Goal: Task Accomplishment & Management: Use online tool/utility

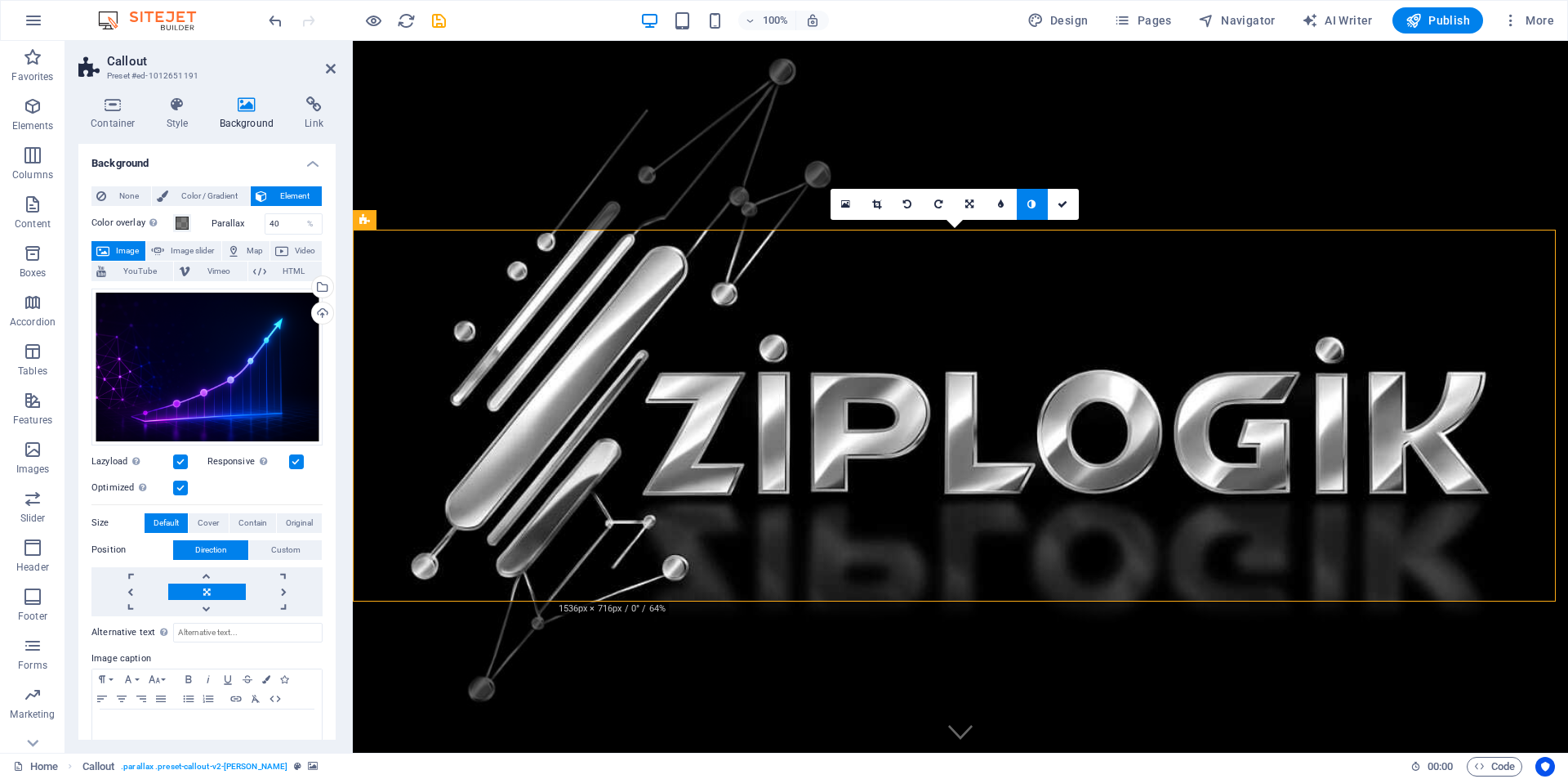
scroll to position [817, 0]
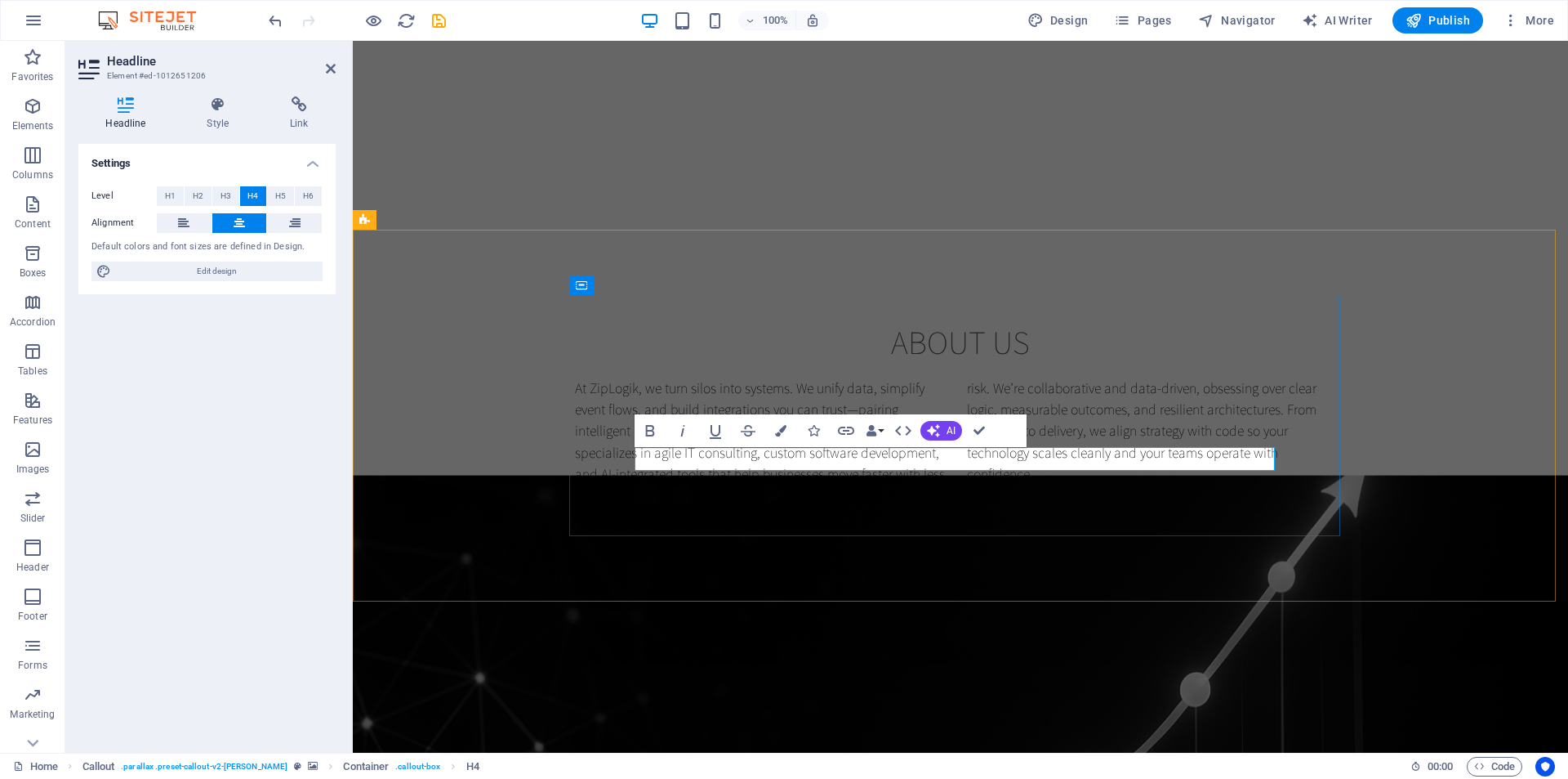
drag, startPoint x: 1020, startPoint y: 459, endPoint x: 901, endPoint y: 450, distance: 119.3
click at [1441, 257] on div "About us At ZipLogik, we turn silos into systems. We unify data, simplify event…" at bounding box center [960, 403] width 1215 height 294
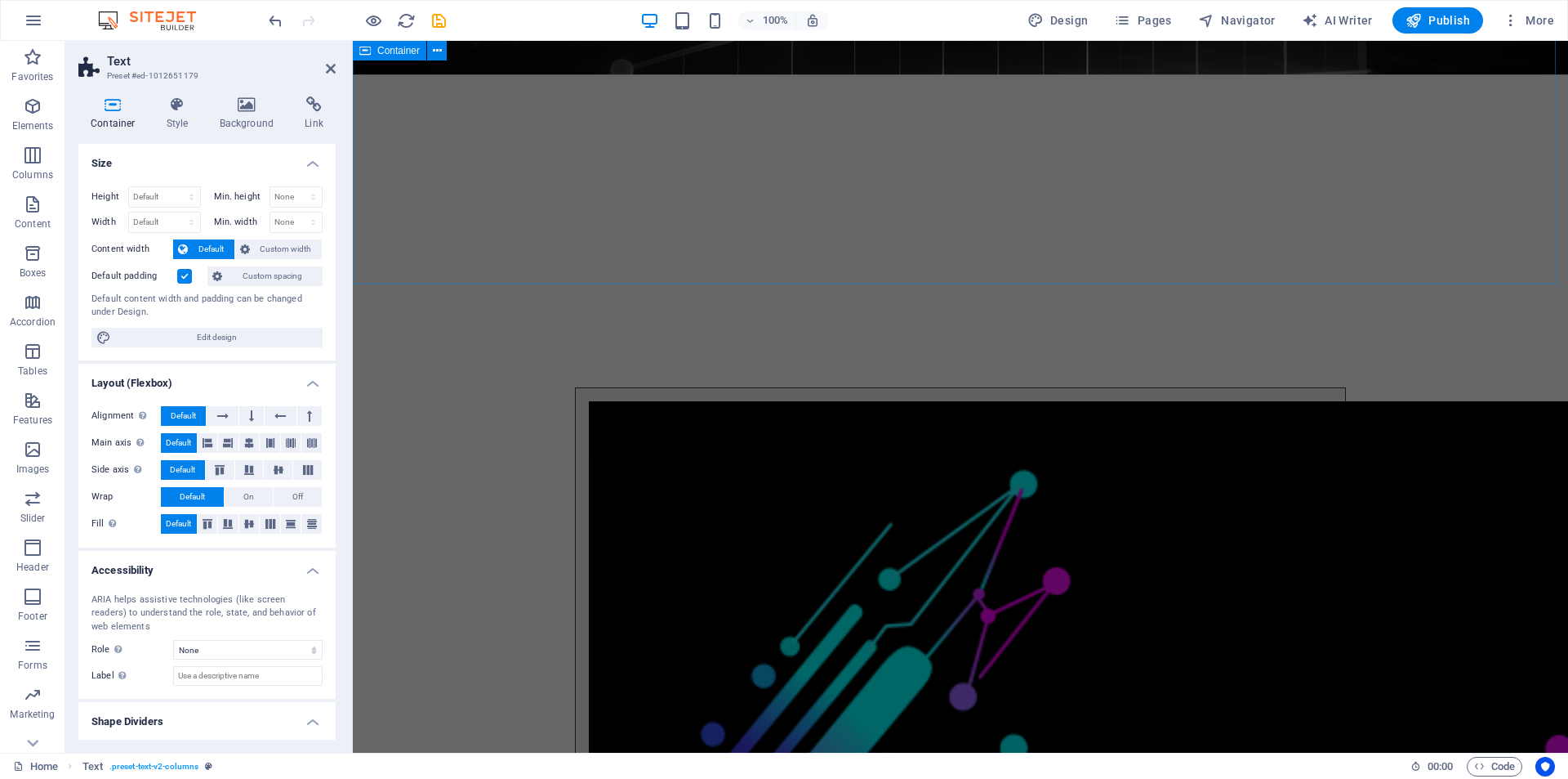
scroll to position [1961, 0]
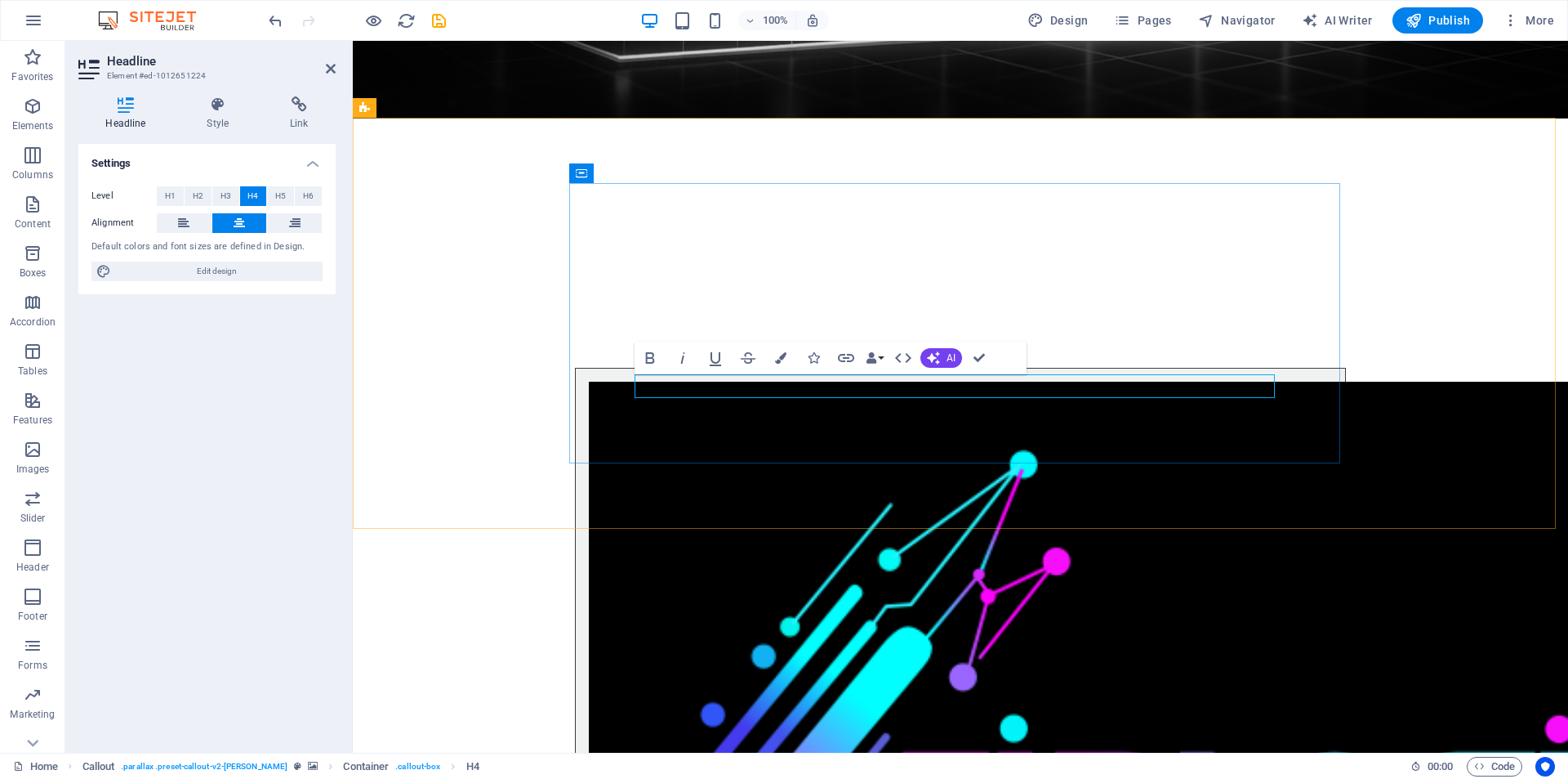
drag, startPoint x: 979, startPoint y: 381, endPoint x: 924, endPoint y: 384, distance: 55.1
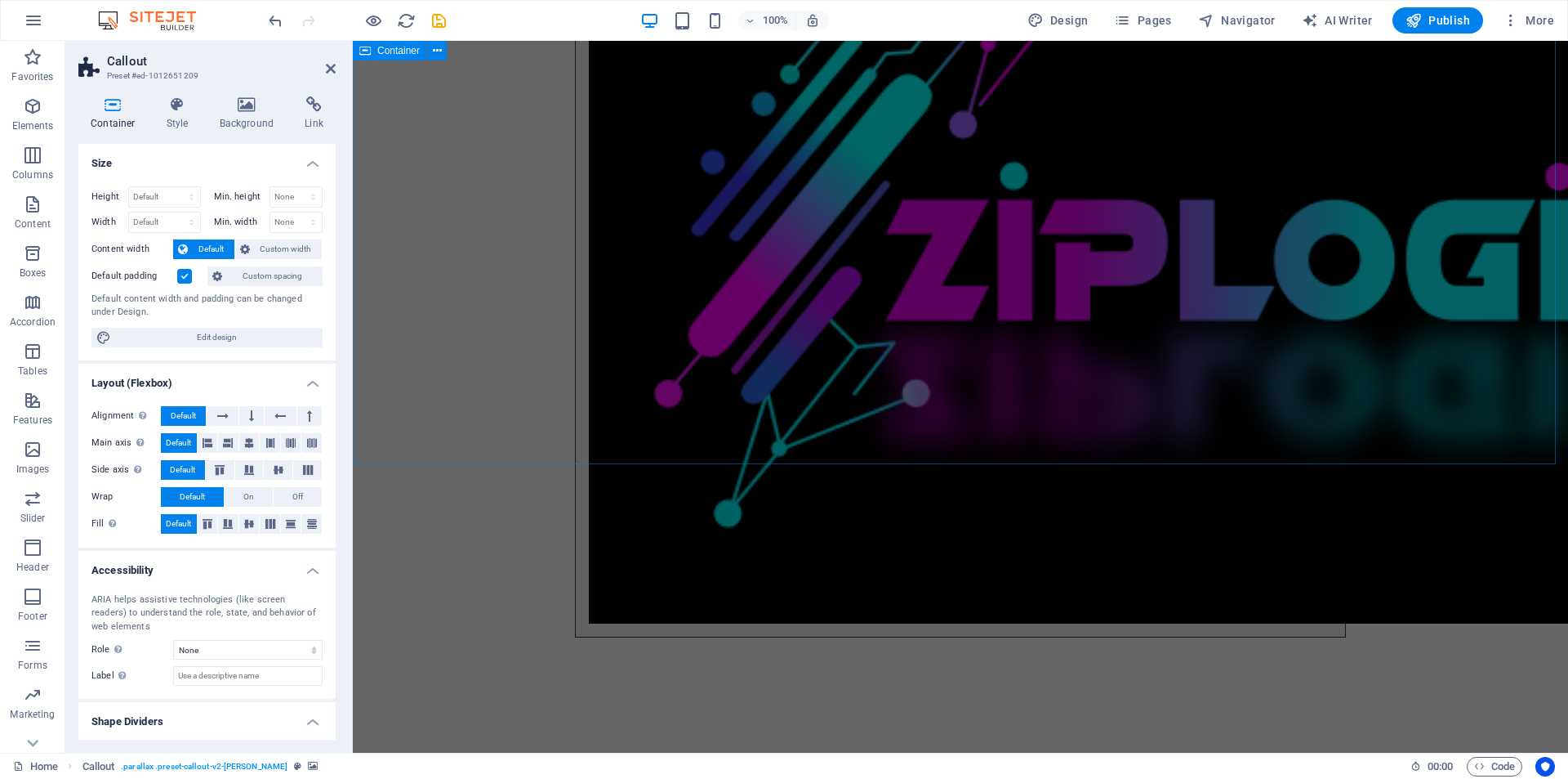
scroll to position [2534, 0]
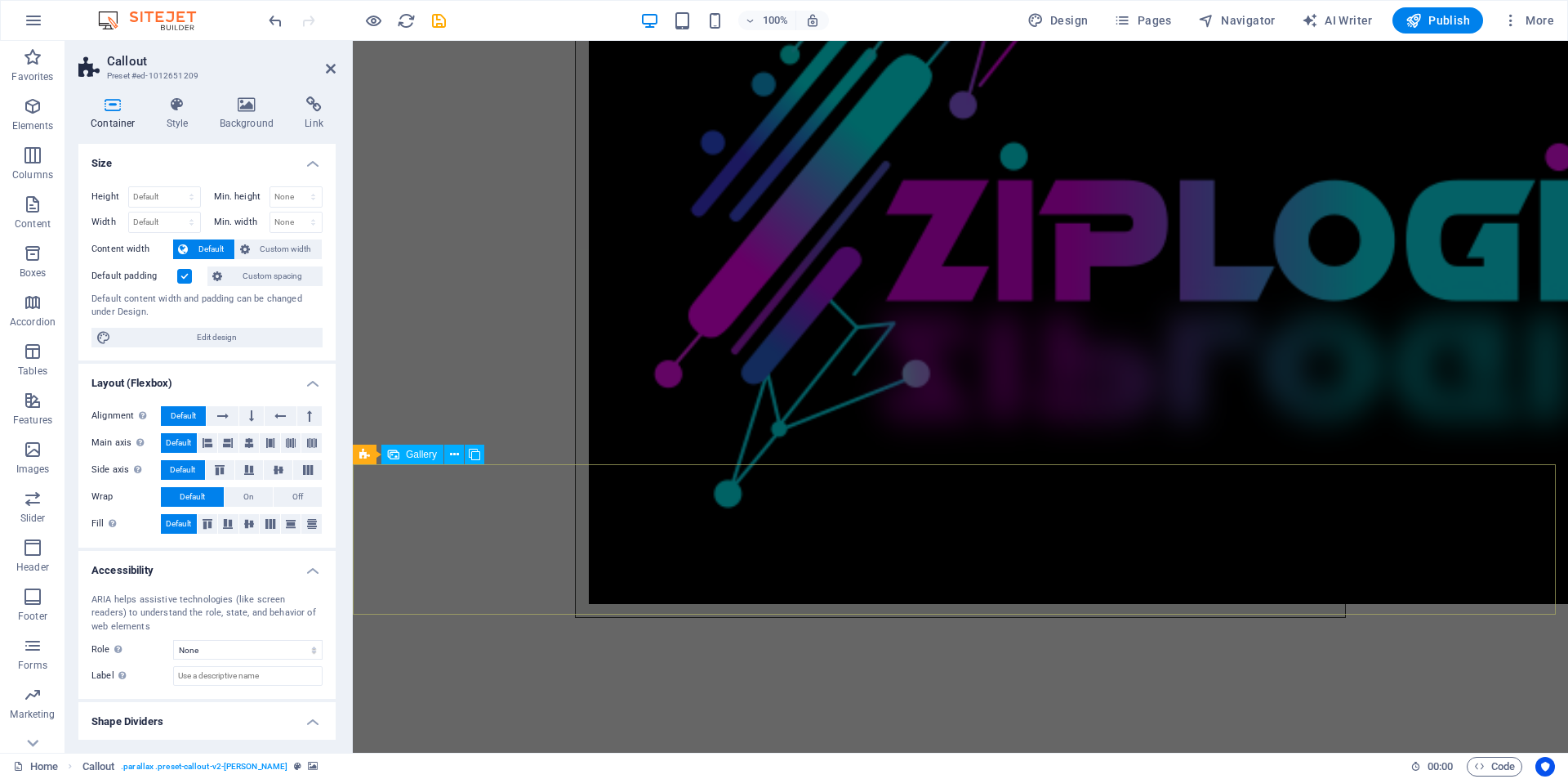
click at [409, 454] on span "Gallery" at bounding box center [421, 454] width 31 height 10
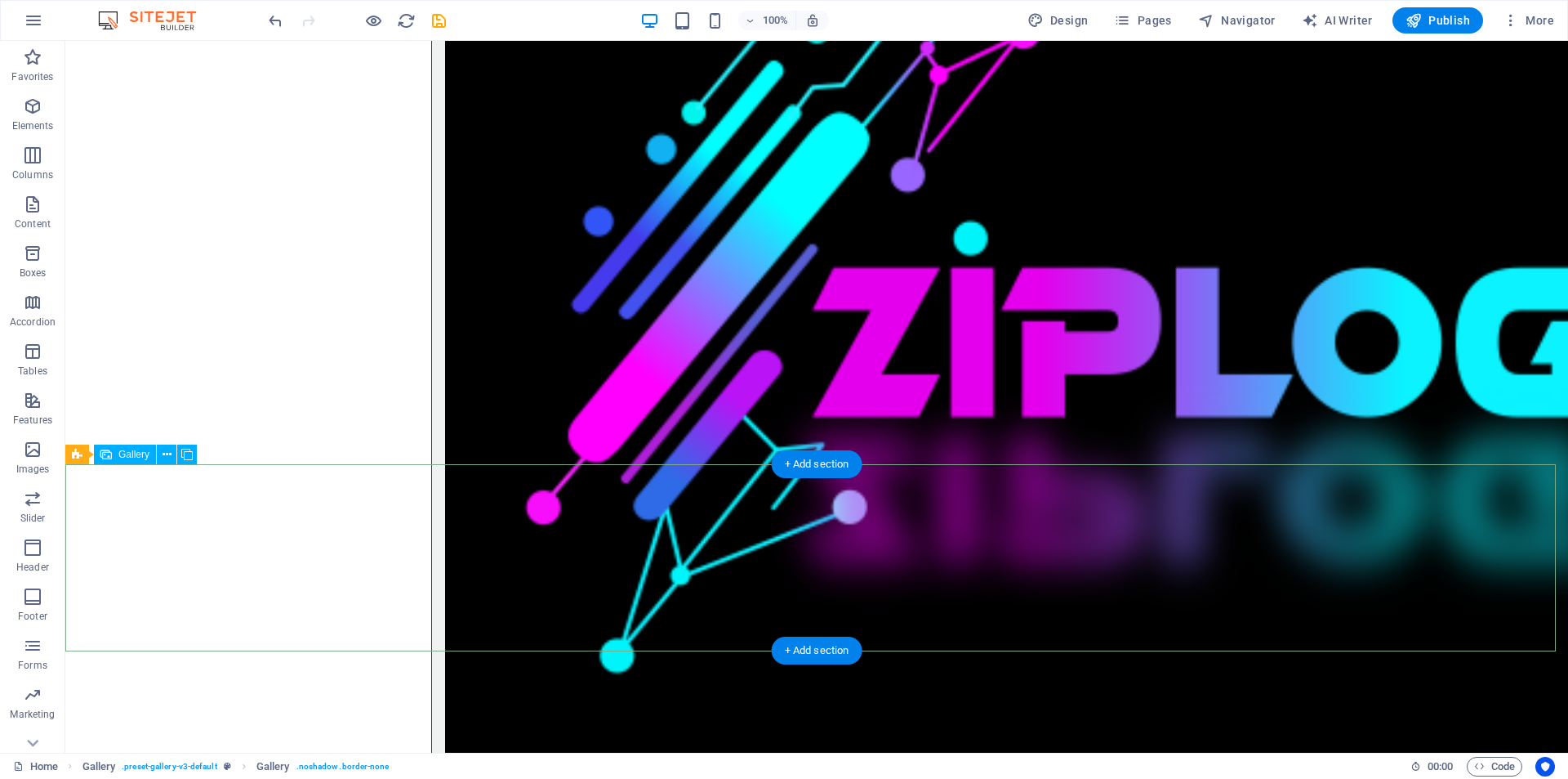
select select "2"
select select "px"
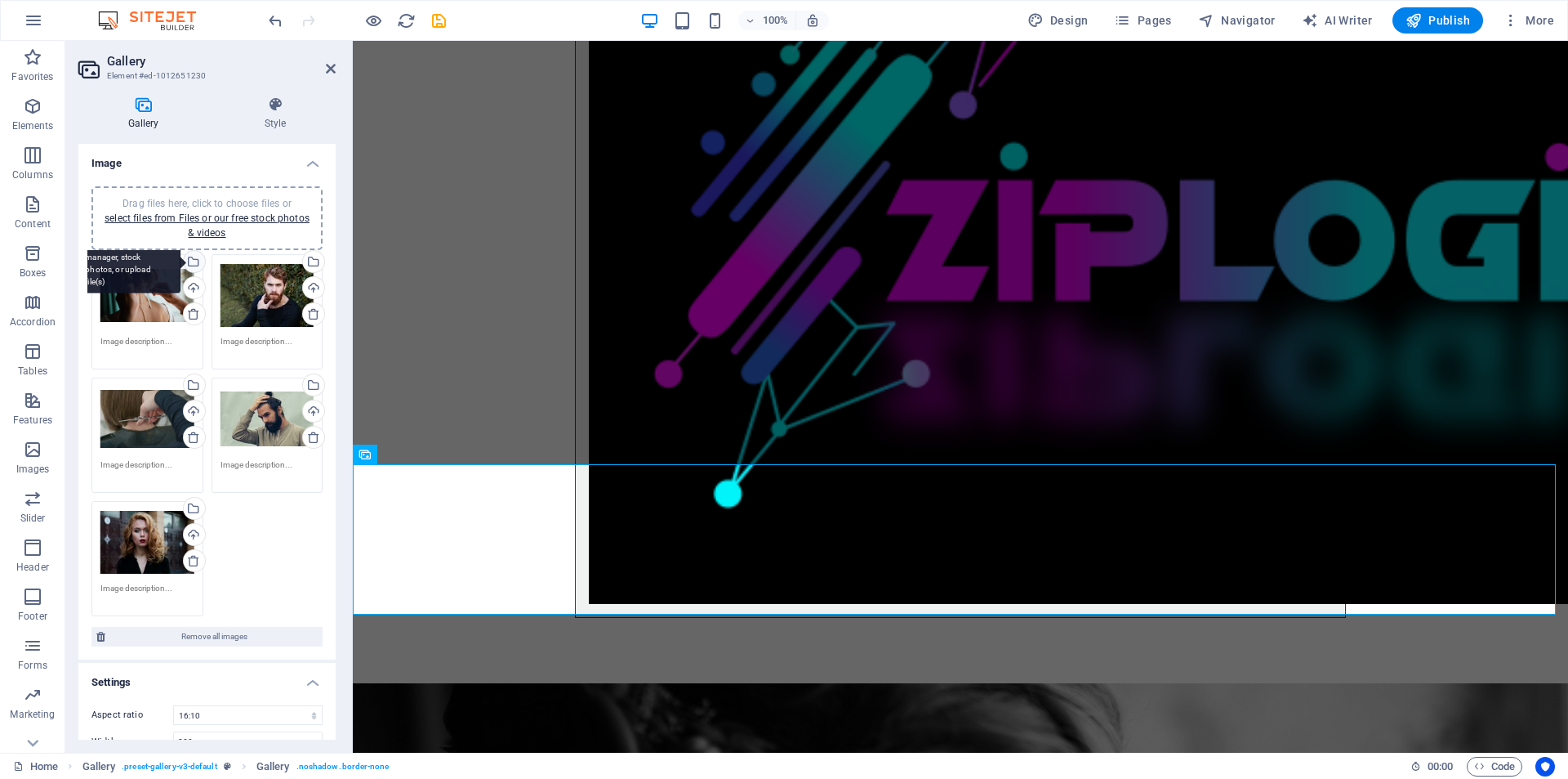
click at [180, 261] on div "Select files from the file manager, stock photos, or upload file(s)" at bounding box center [127, 262] width 106 height 61
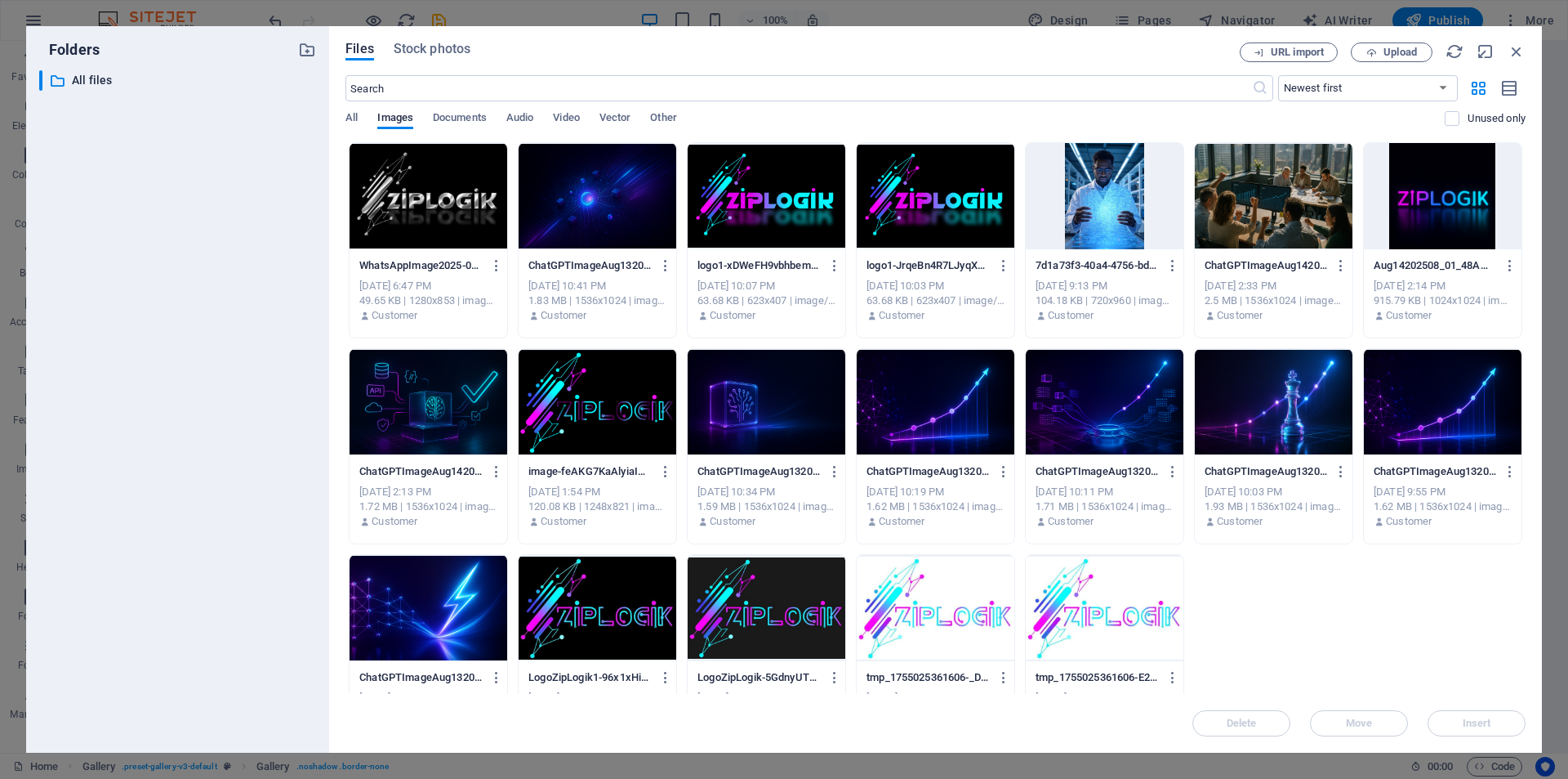
click at [1434, 406] on div at bounding box center [1442, 401] width 157 height 106
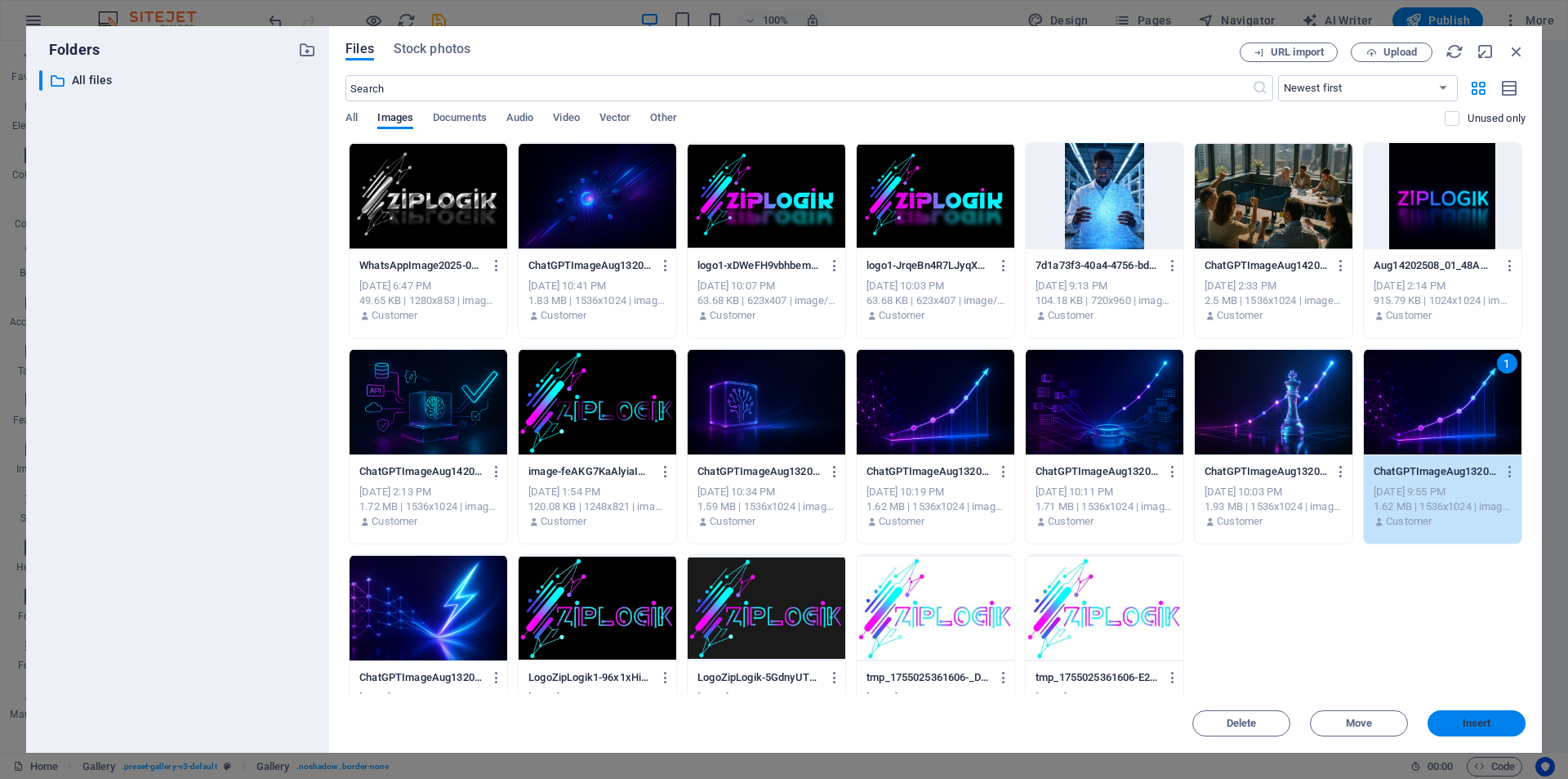
click at [1487, 718] on span "Insert" at bounding box center [1476, 723] width 28 height 10
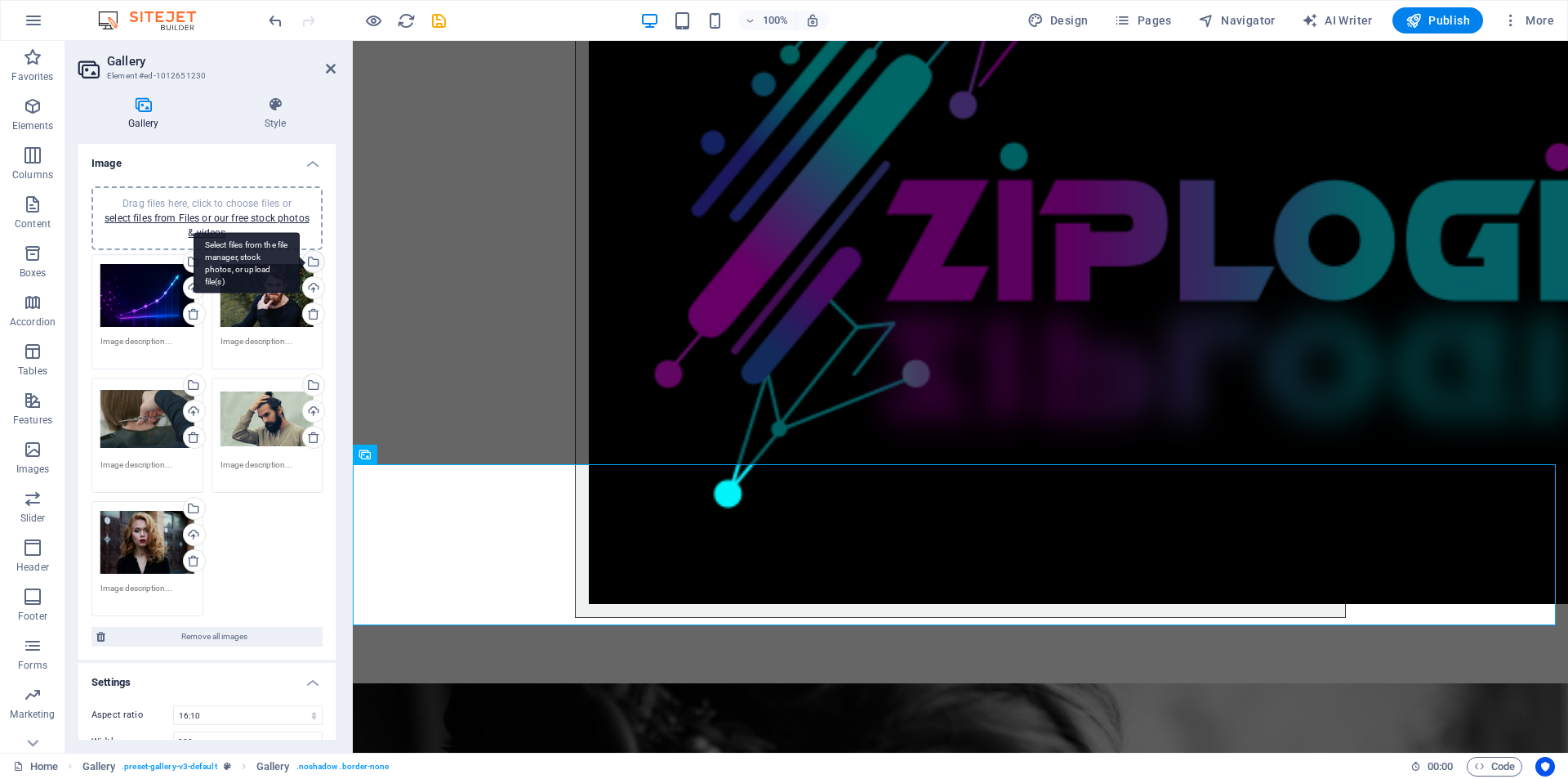
click at [309, 261] on div "Select files from the file manager, stock photos, or upload file(s)" at bounding box center [312, 263] width 25 height 25
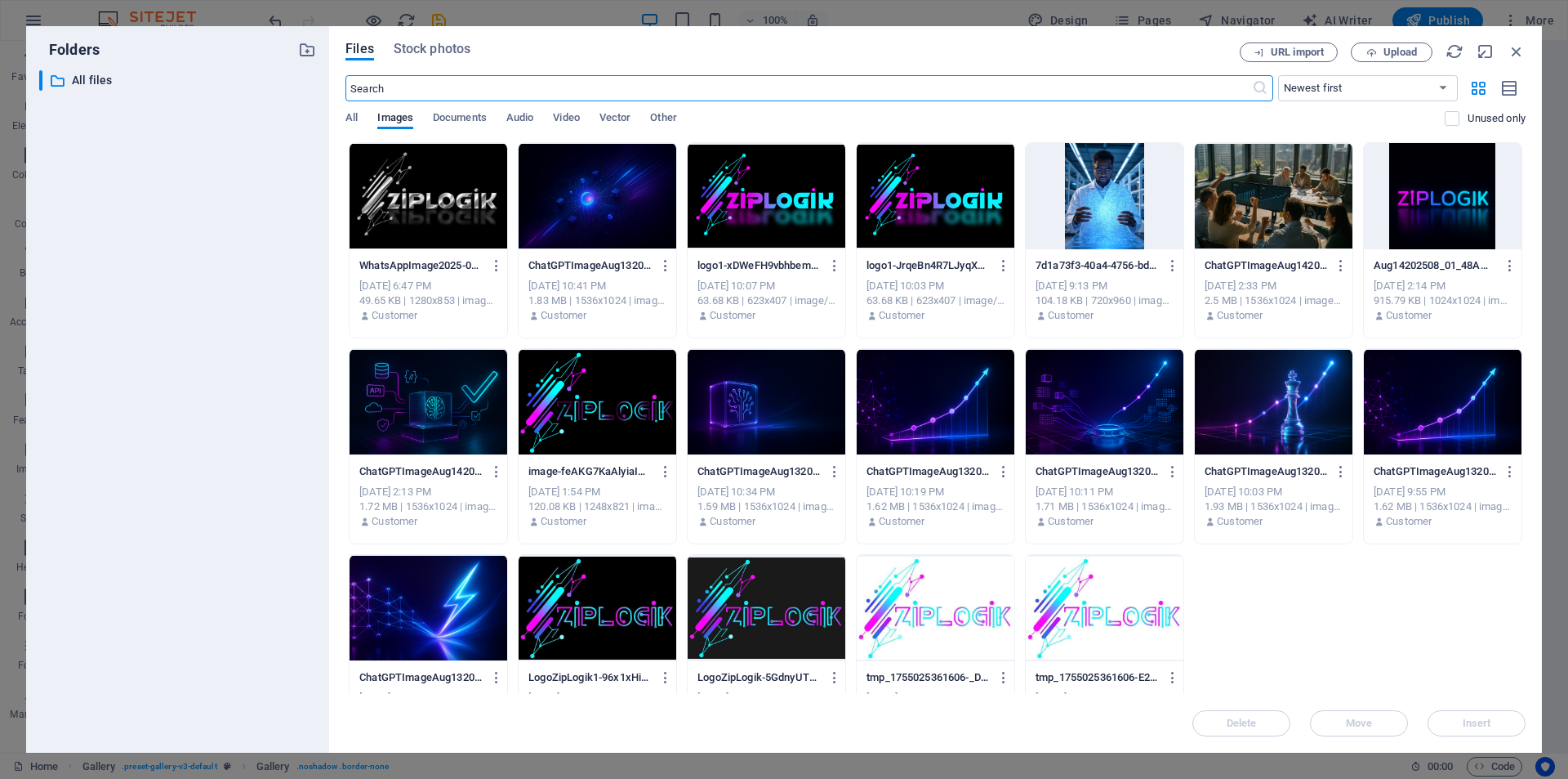
click at [1113, 214] on div at bounding box center [1104, 196] width 157 height 106
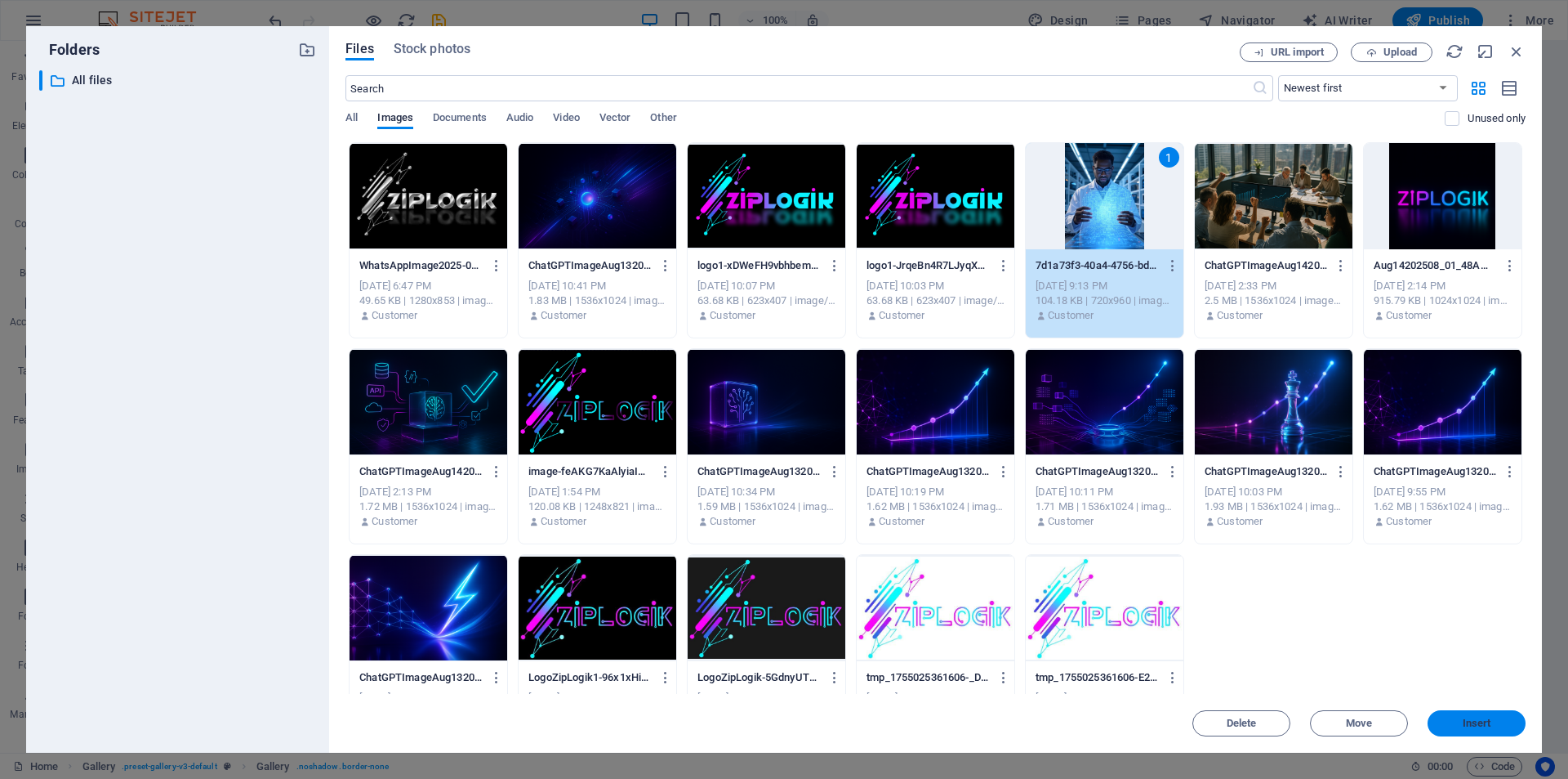
click at [1462, 720] on span "Insert" at bounding box center [1476, 723] width 28 height 10
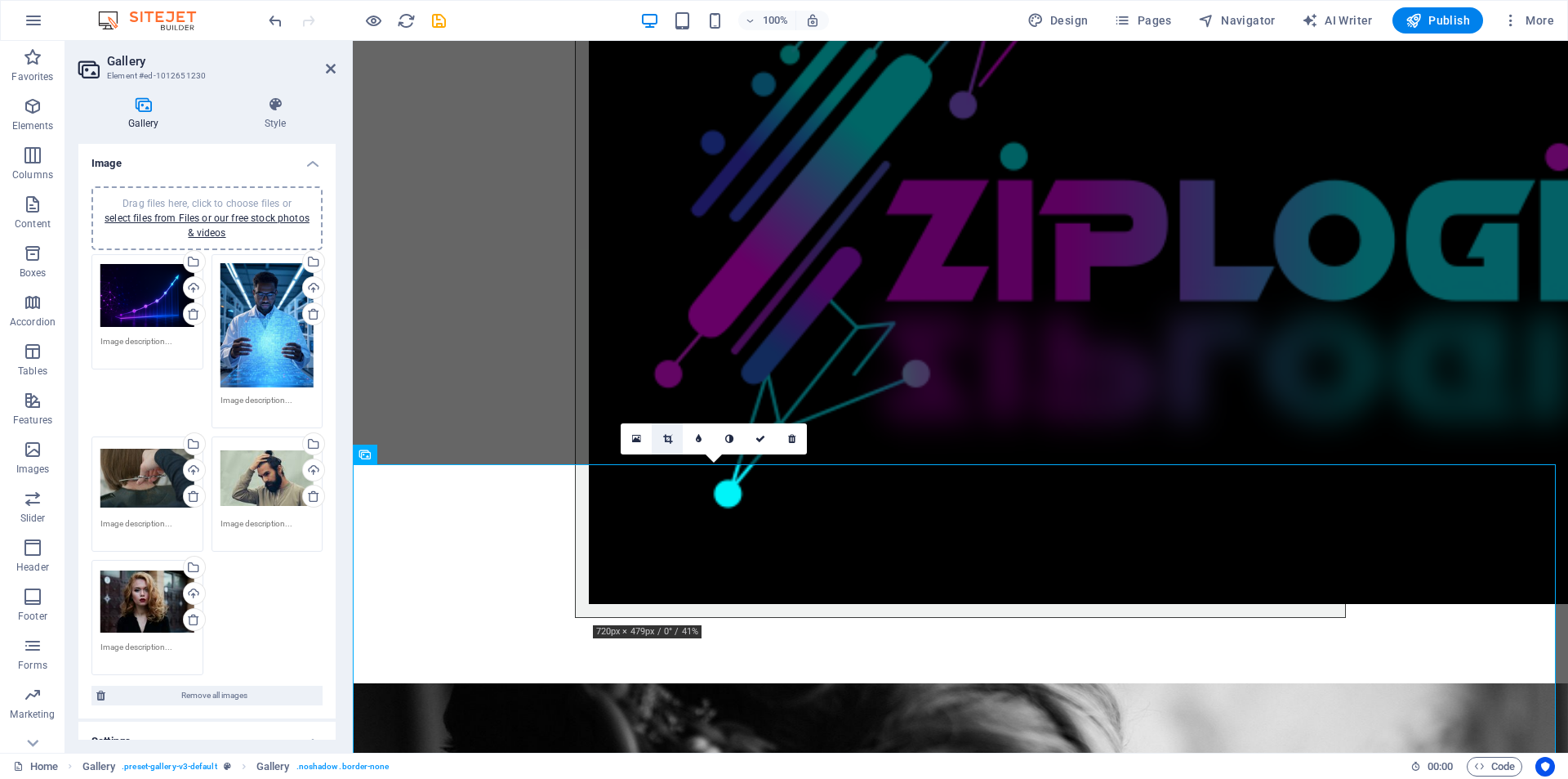
click at [666, 439] on icon at bounding box center [668, 439] width 9 height 10
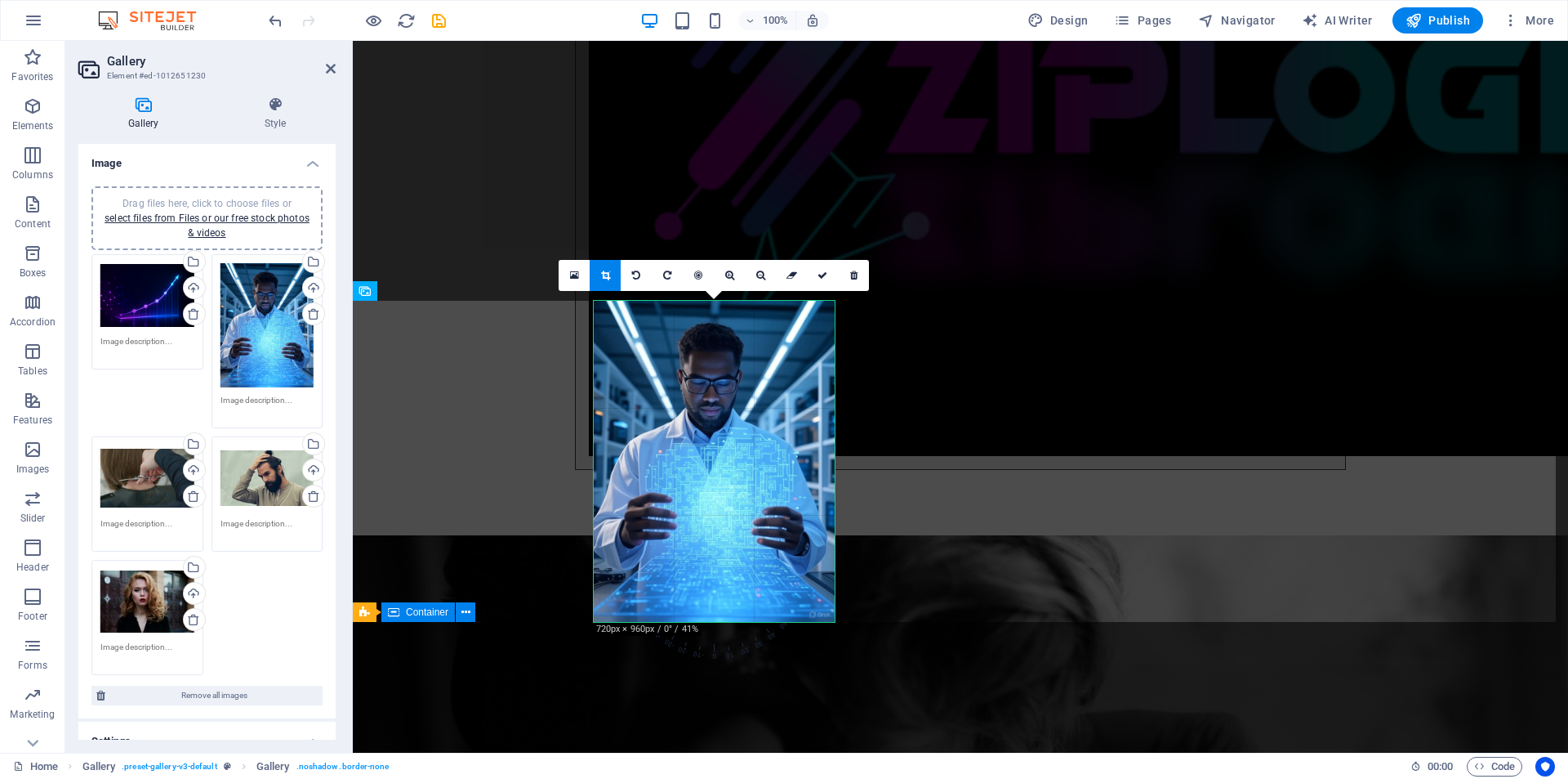
scroll to position [2697, 0]
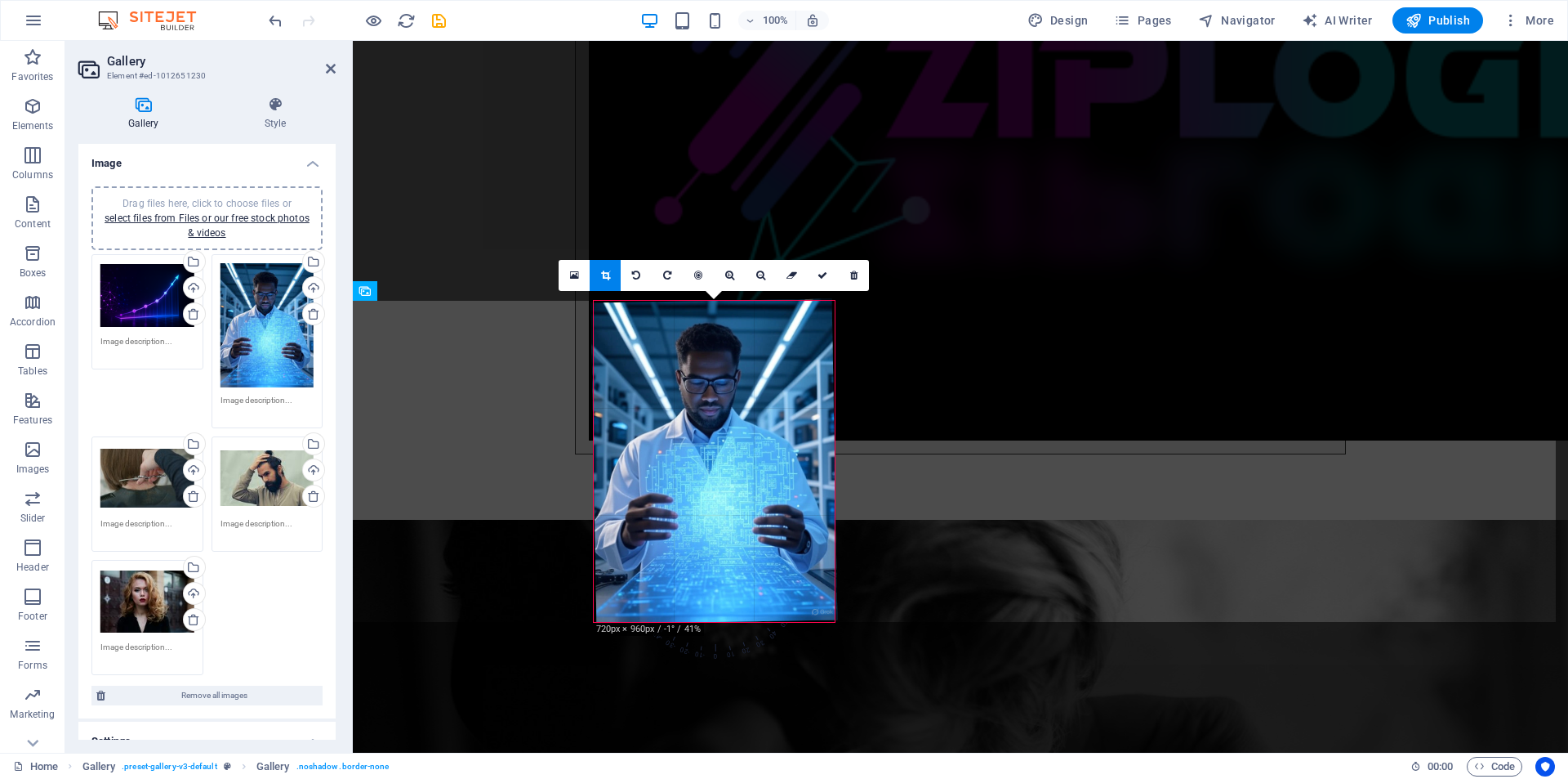
drag, startPoint x: 833, startPoint y: 623, endPoint x: 821, endPoint y: 603, distance: 23.3
click at [821, 603] on div "180 170 160 150 140 130 120 110 100 90 80 70 60 50 40 30 20 10 0 -10 -20 -30 -4…" at bounding box center [714, 460] width 241 height 321
click at [265, 331] on div "Drag files here, click to choose files or select files from Files or our free s…" at bounding box center [266, 325] width 94 height 125
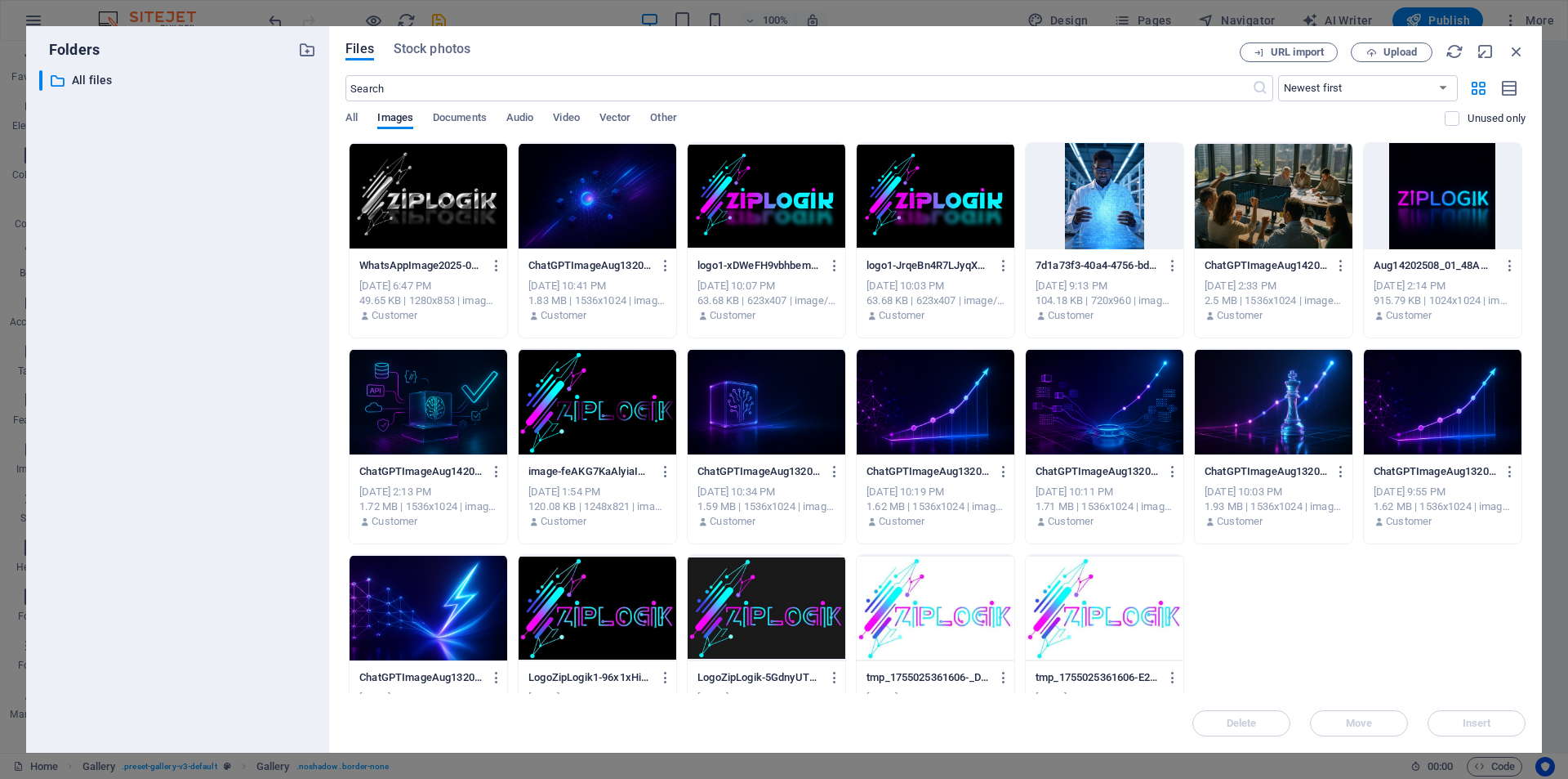
click at [1278, 438] on div at bounding box center [1273, 401] width 157 height 106
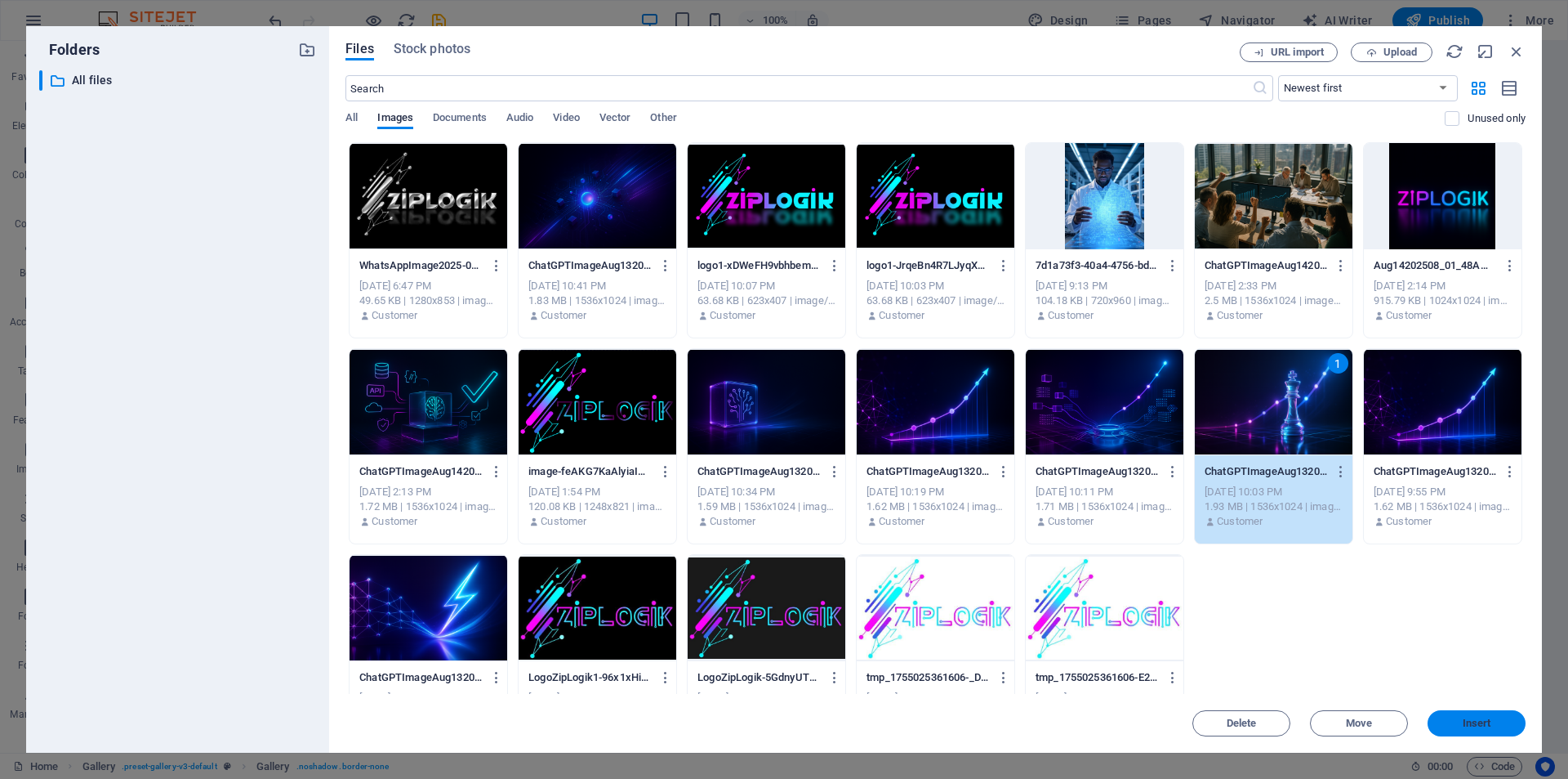
click at [1495, 724] on span "Insert" at bounding box center [1476, 723] width 85 height 10
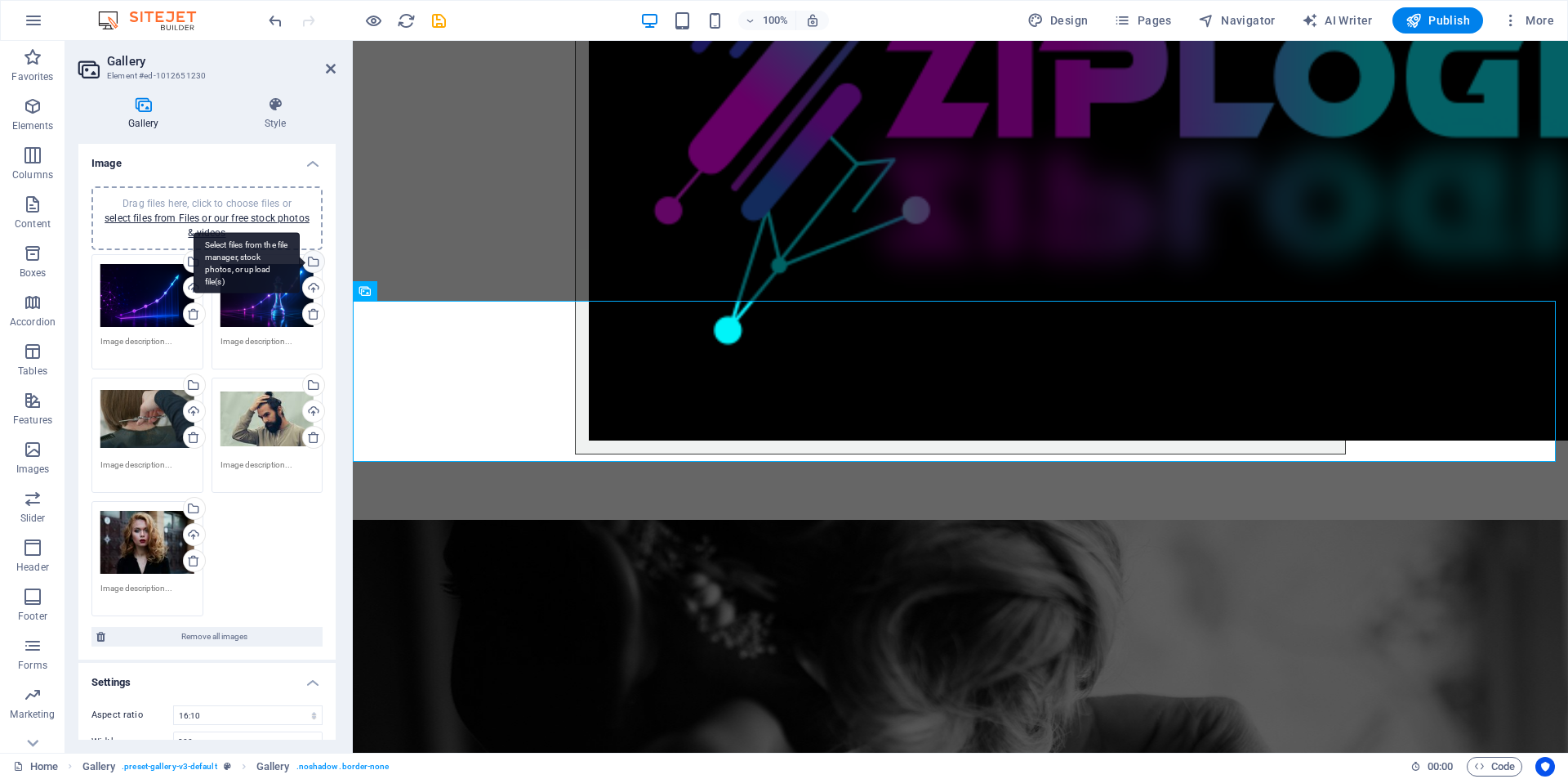
click at [309, 259] on div "Select files from the file manager, stock photos, or upload file(s)" at bounding box center [312, 263] width 25 height 25
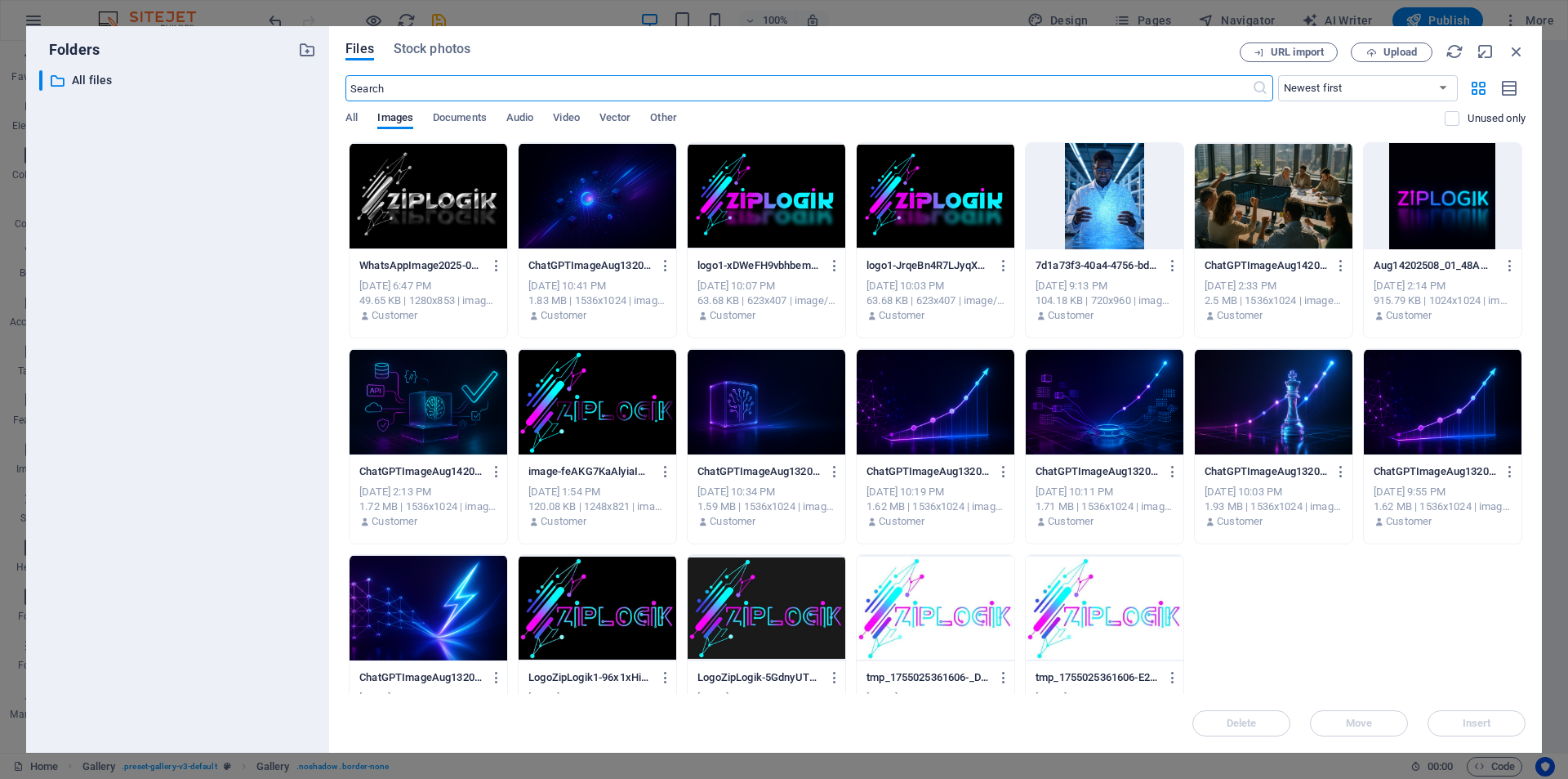
click at [1278, 409] on div at bounding box center [1273, 401] width 157 height 106
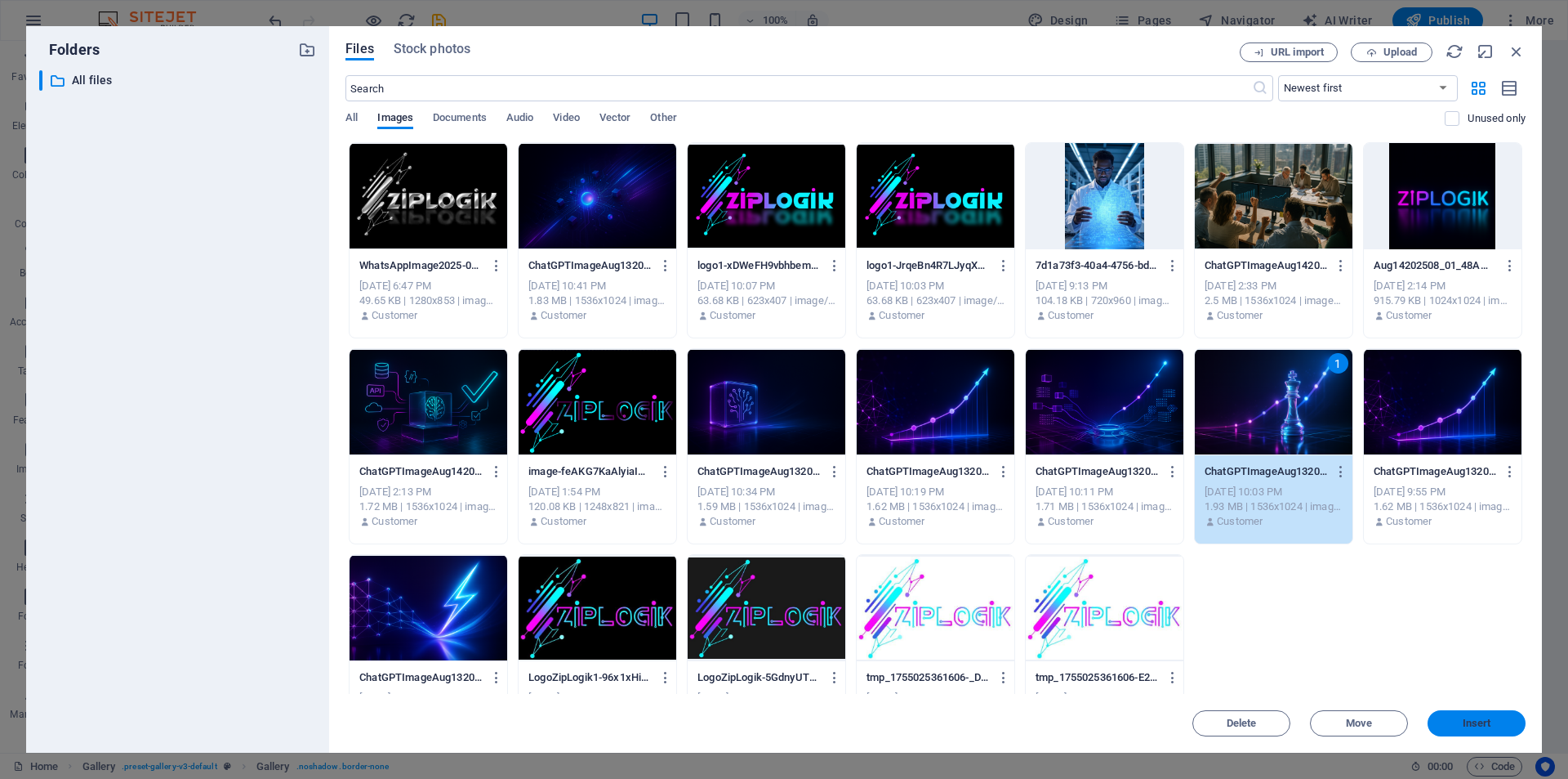
click at [1462, 723] on span "Insert" at bounding box center [1476, 723] width 28 height 10
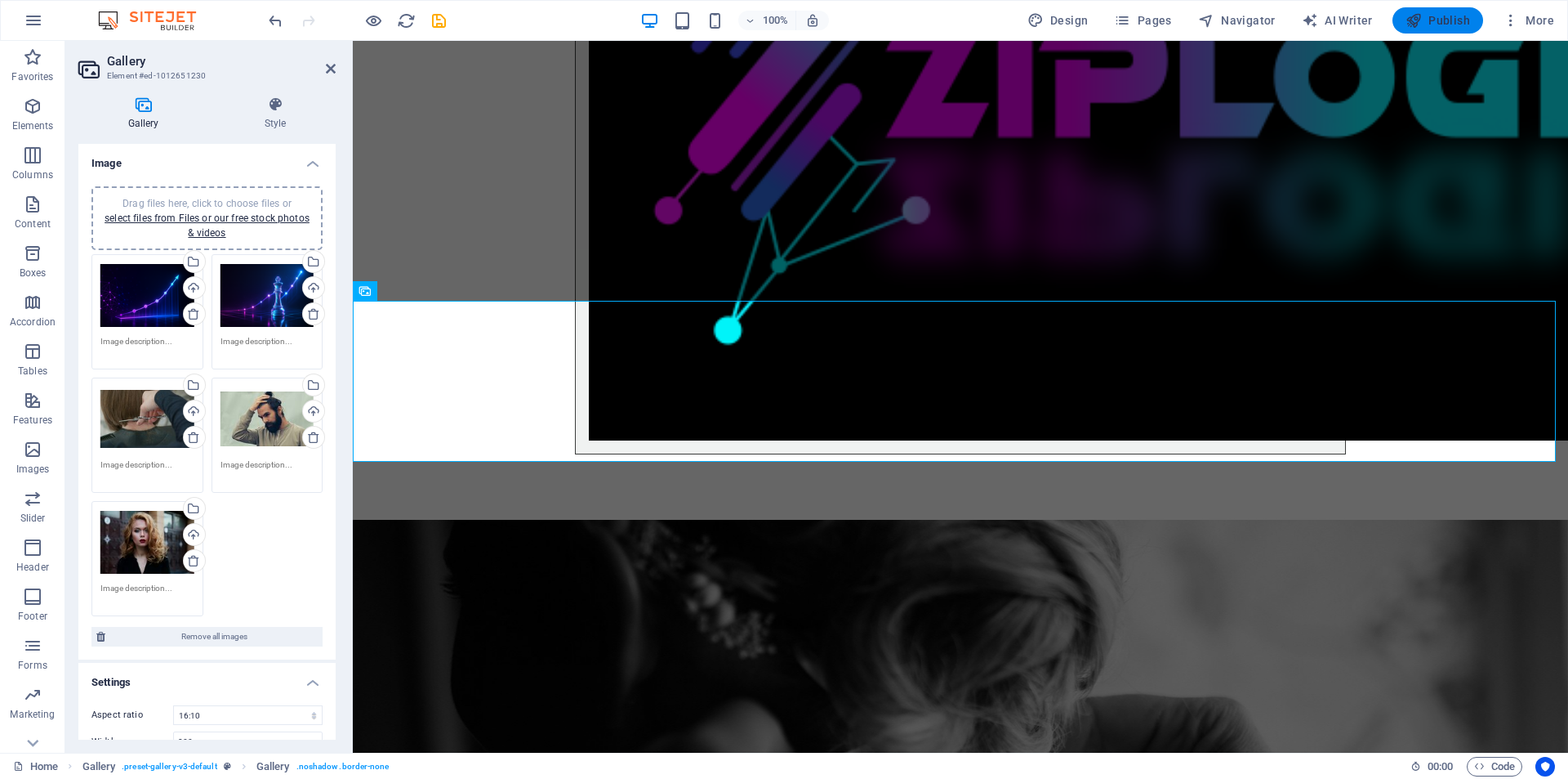
click at [1462, 21] on span "Publish" at bounding box center [1438, 20] width 65 height 16
checkbox input "false"
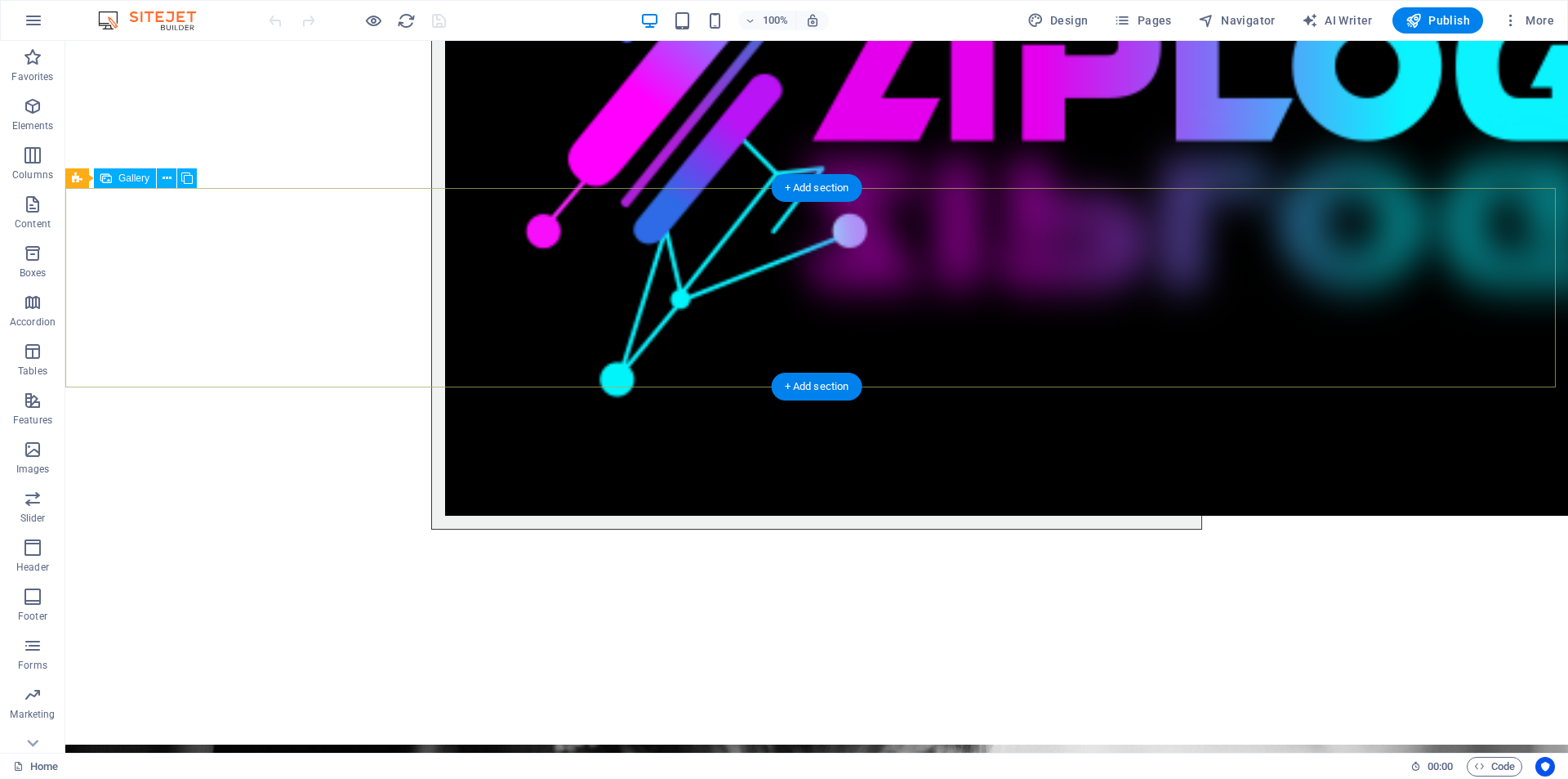
scroll to position [2860, 0]
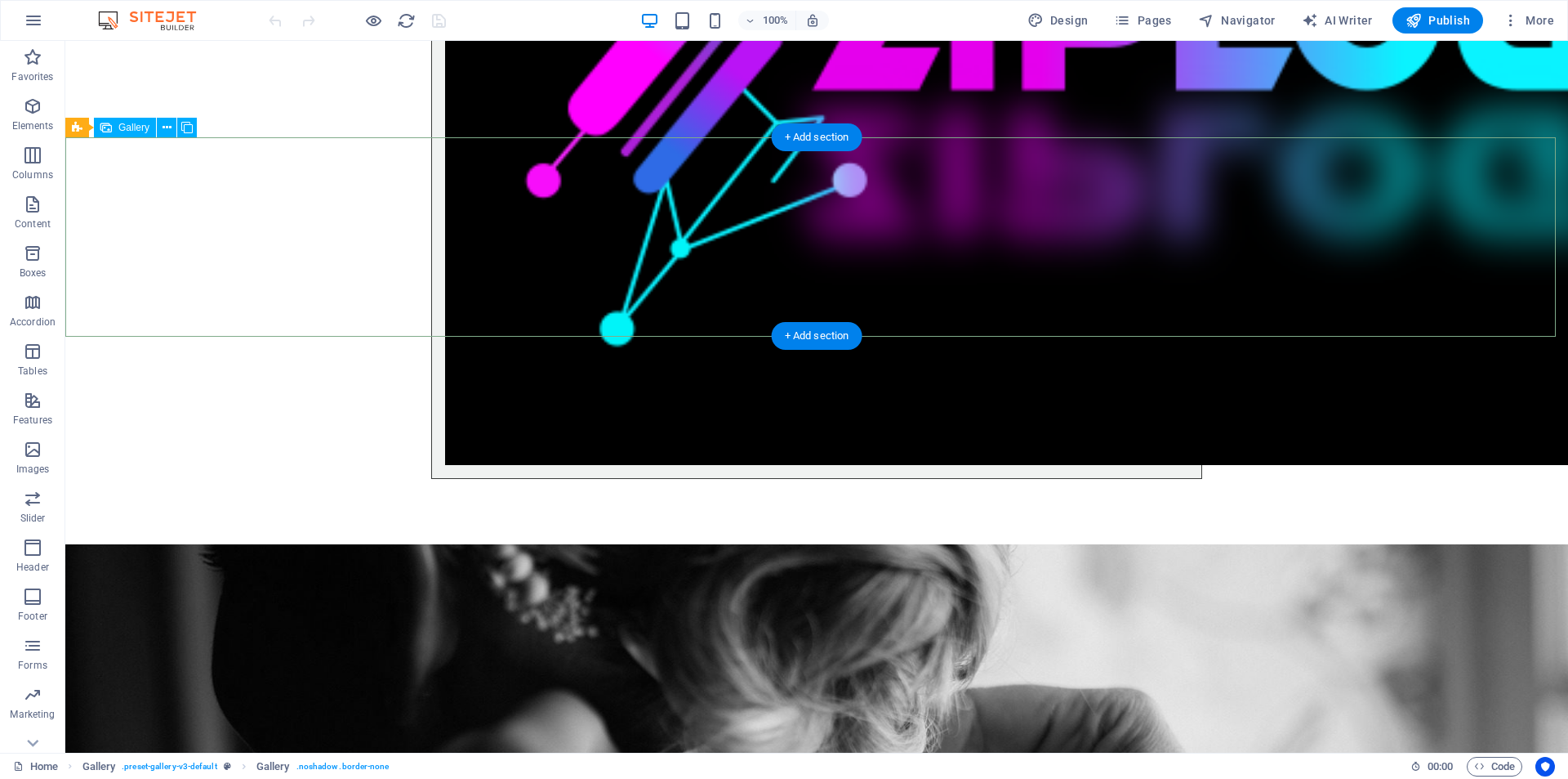
select select "2"
select select "px"
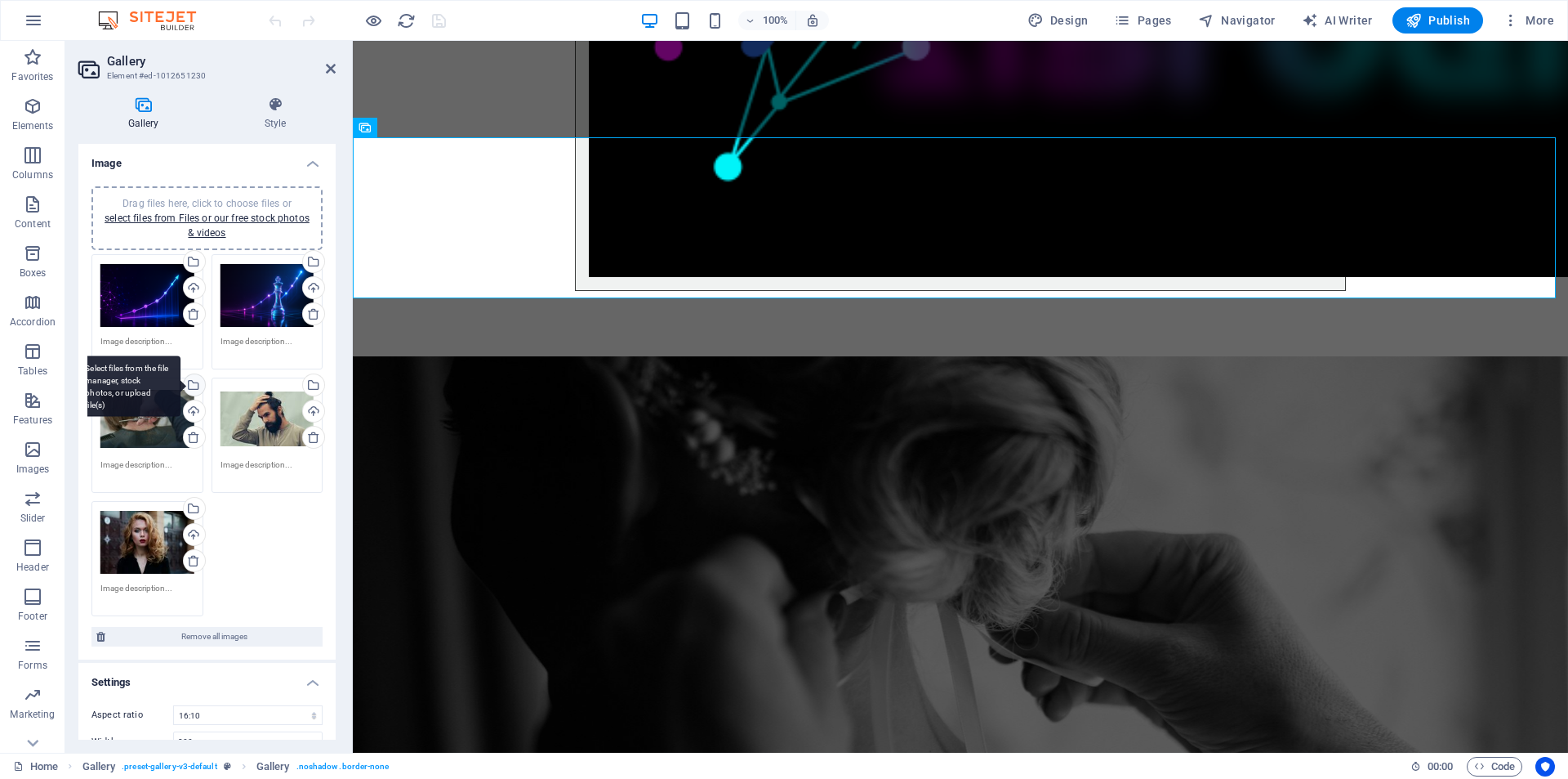
click at [180, 387] on div "Select files from the file manager, stock photos, or upload file(s)" at bounding box center [127, 386] width 106 height 61
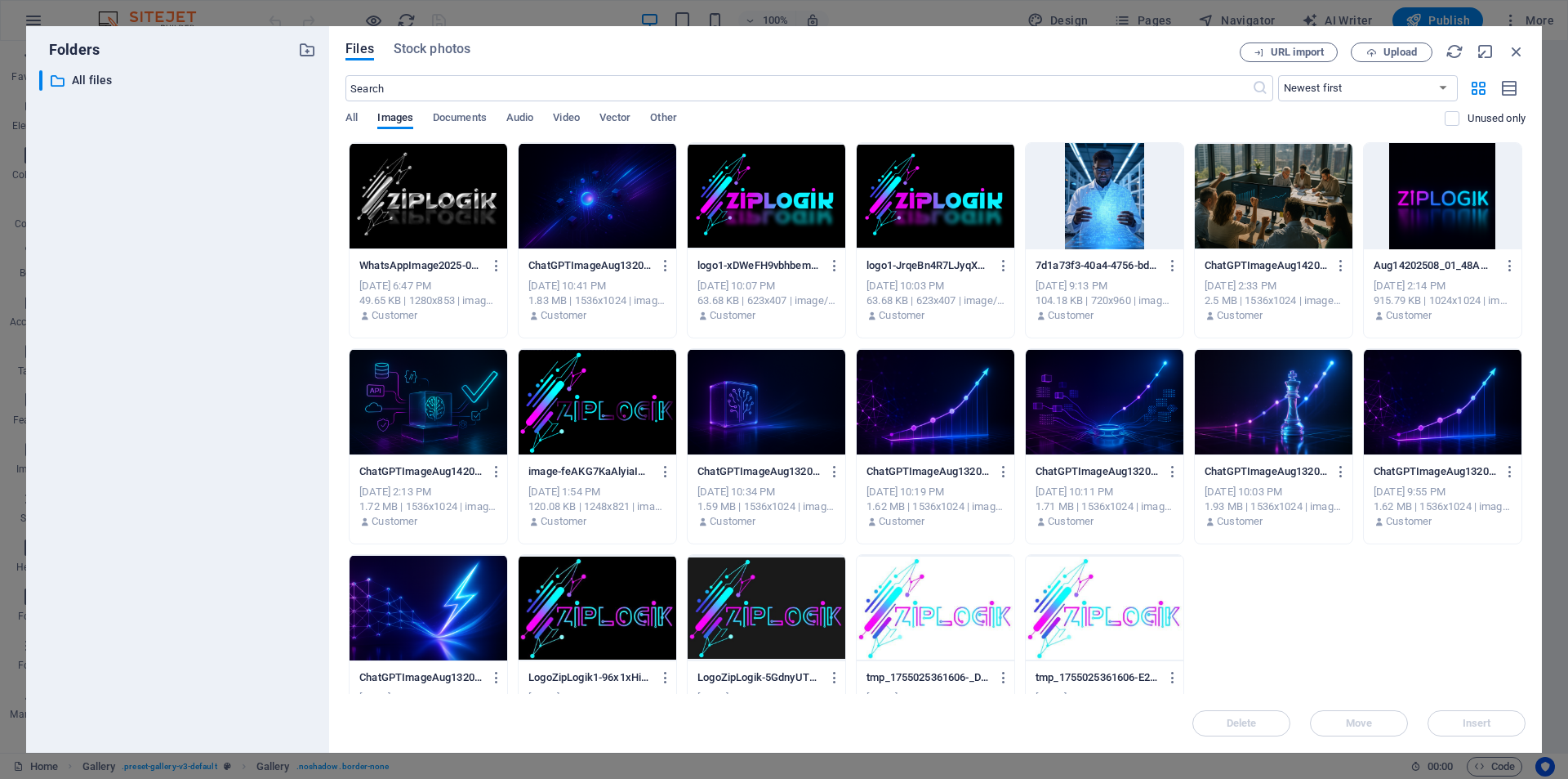
click at [617, 203] on div at bounding box center [597, 196] width 157 height 106
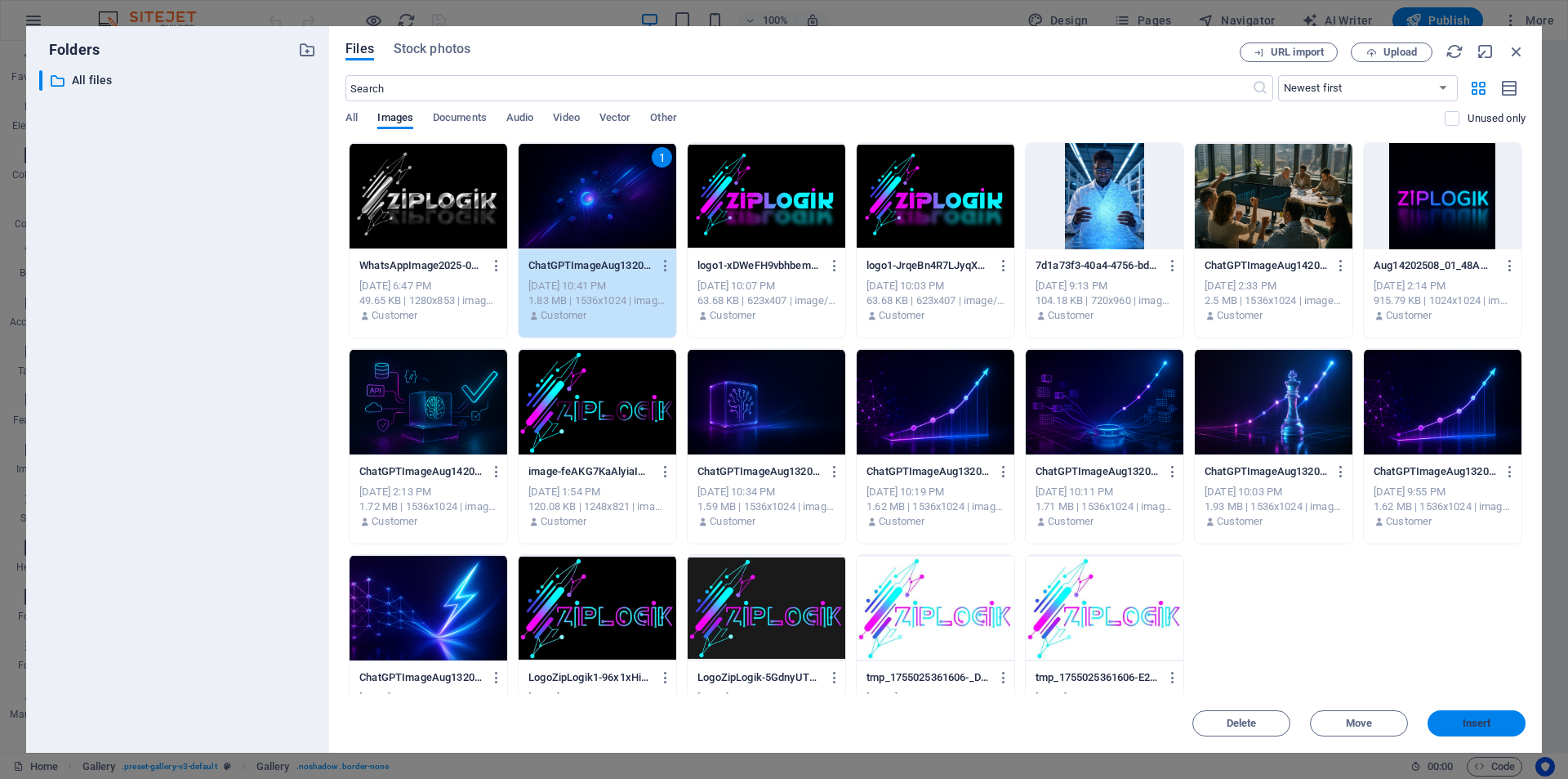
click at [1478, 726] on span "Insert" at bounding box center [1476, 723] width 28 height 10
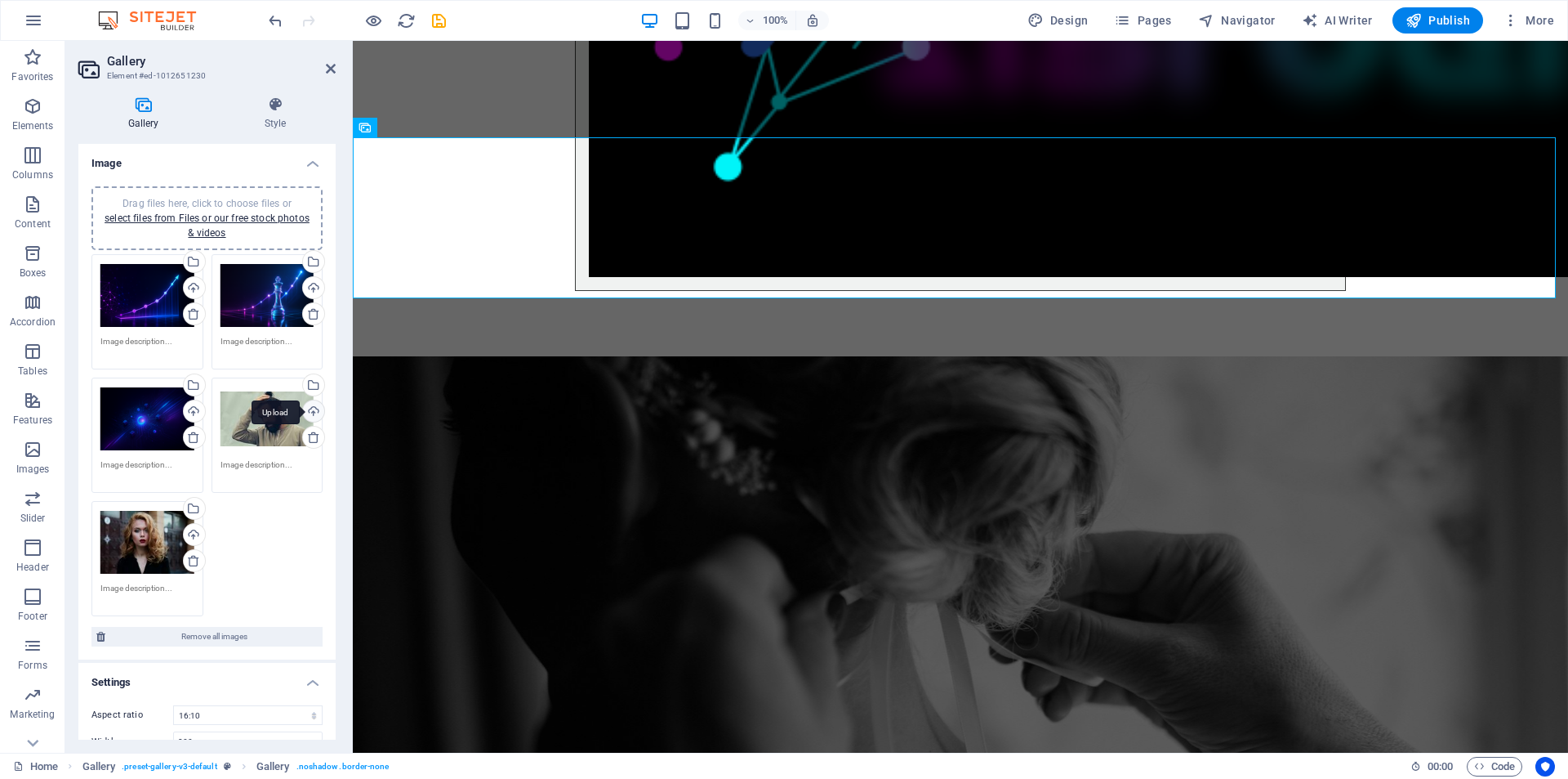
click at [311, 410] on div "Upload" at bounding box center [312, 412] width 25 height 25
click at [308, 385] on div "Select files from the file manager, stock photos, or upload file(s)" at bounding box center [312, 386] width 25 height 25
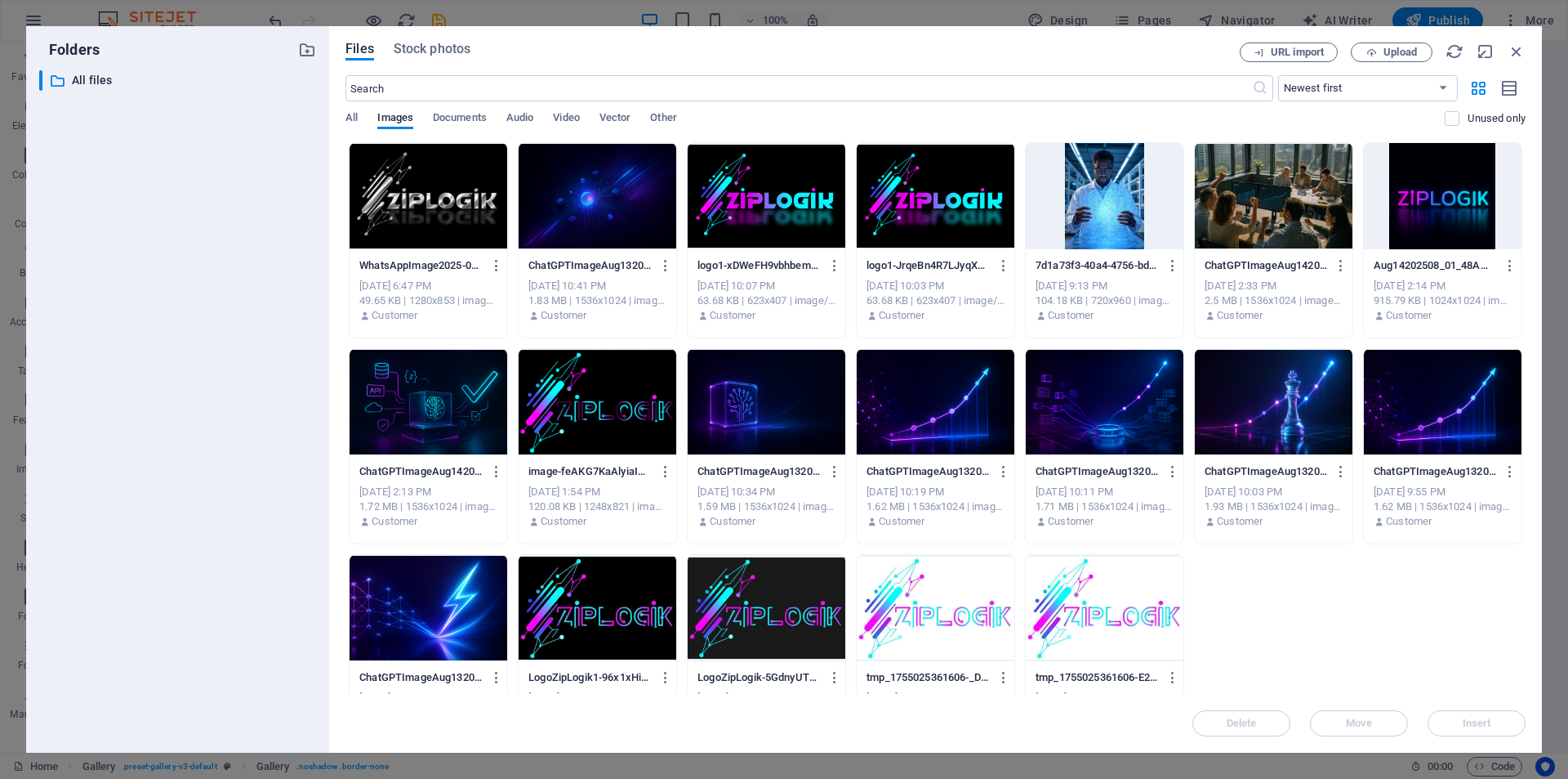
click at [921, 217] on div at bounding box center [935, 196] width 157 height 106
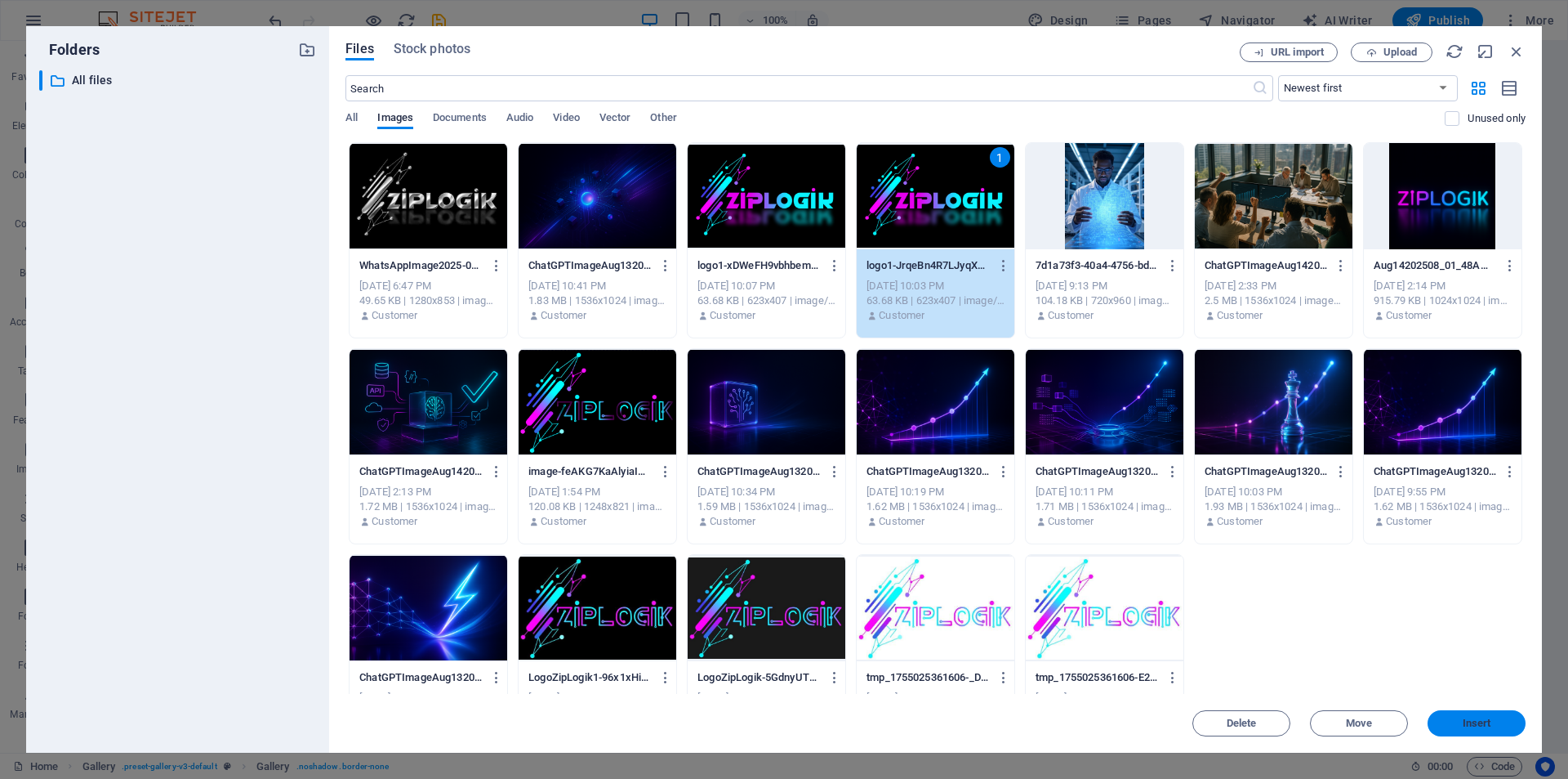
drag, startPoint x: 1477, startPoint y: 726, endPoint x: 1120, endPoint y: 684, distance: 359.5
click at [1477, 726] on span "Insert" at bounding box center [1476, 723] width 28 height 10
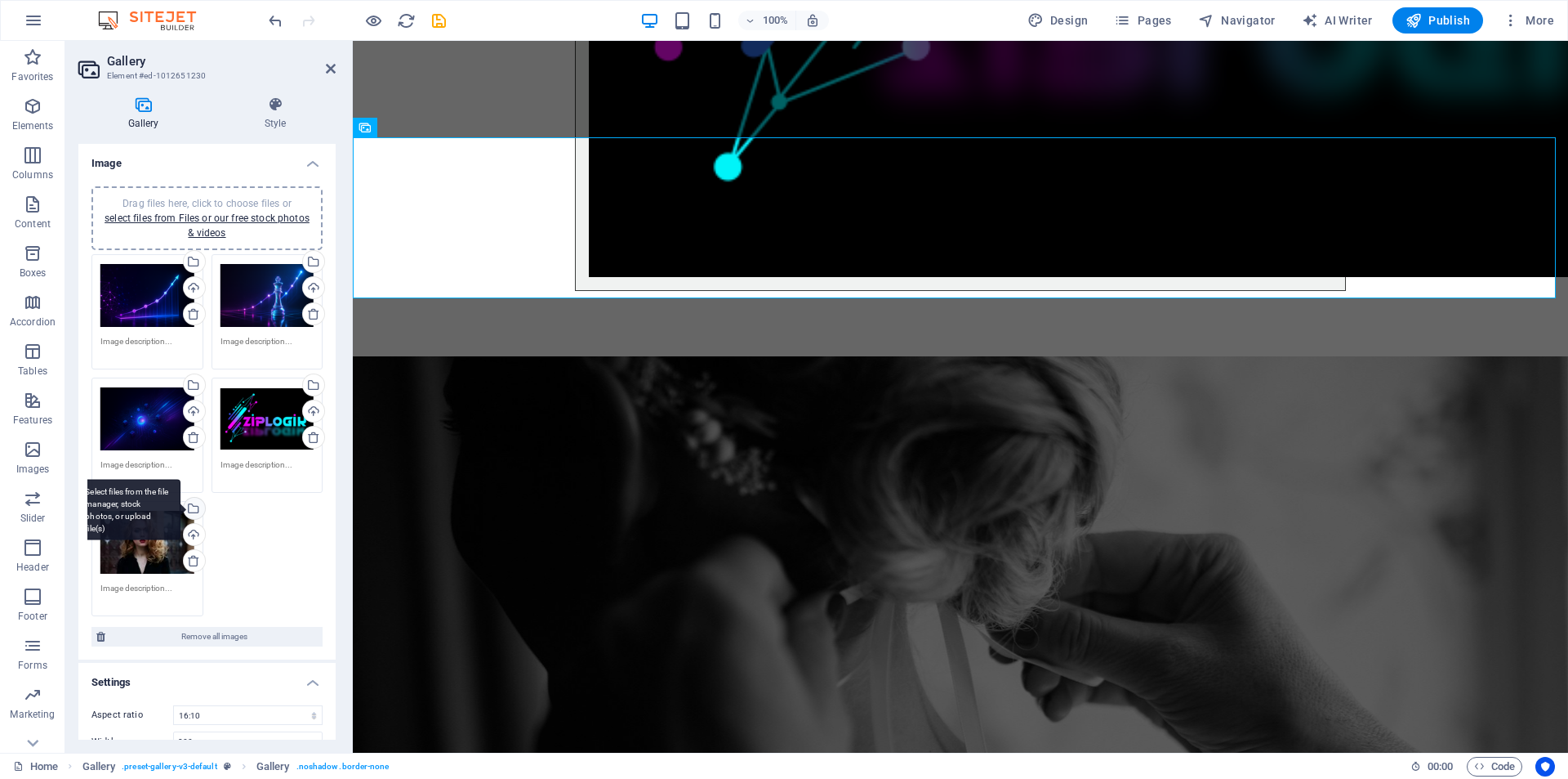
click at [191, 506] on div "Select files from the file manager, stock photos, or upload file(s)" at bounding box center [192, 510] width 25 height 25
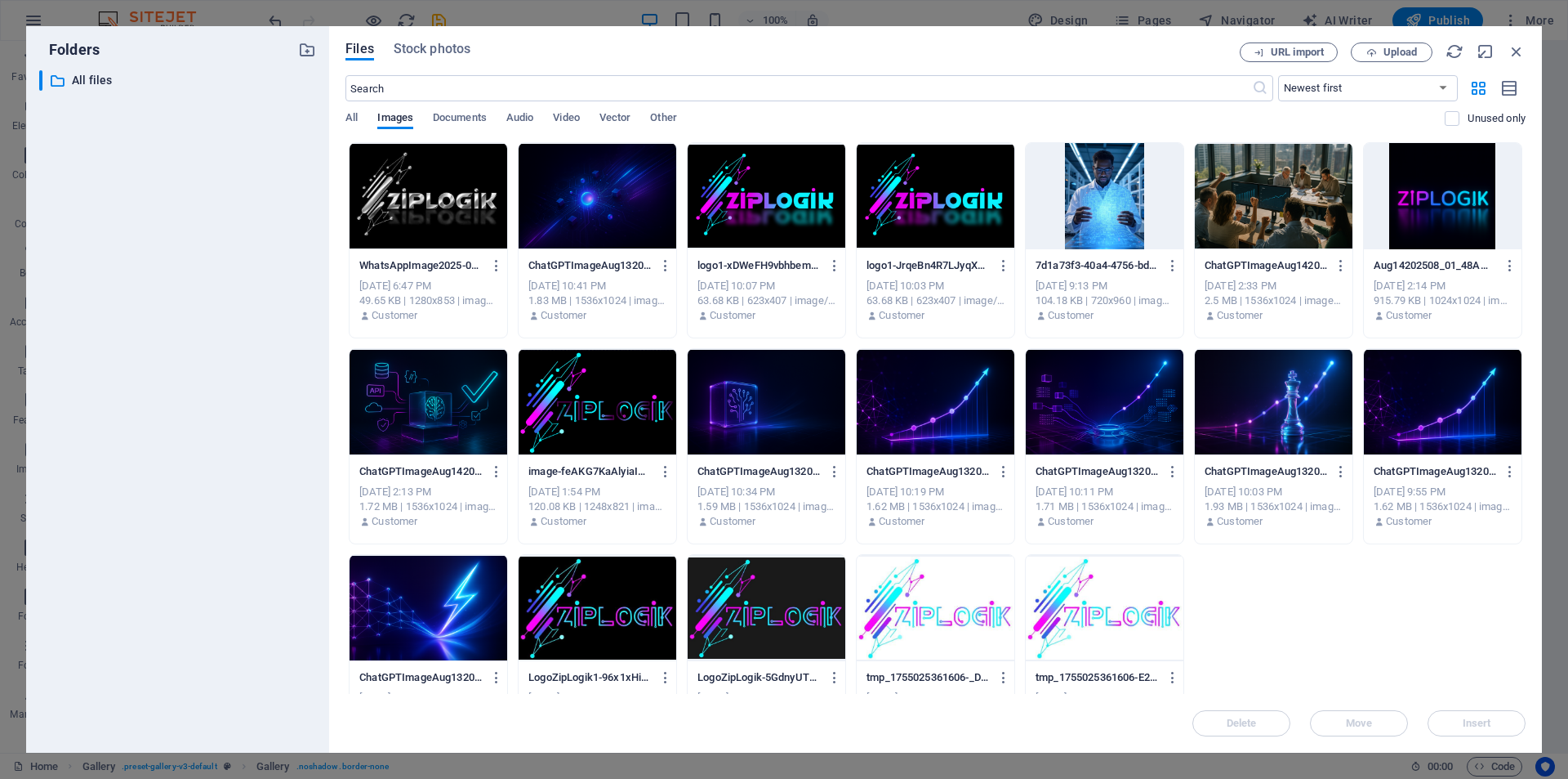
click at [582, 195] on div at bounding box center [597, 196] width 157 height 106
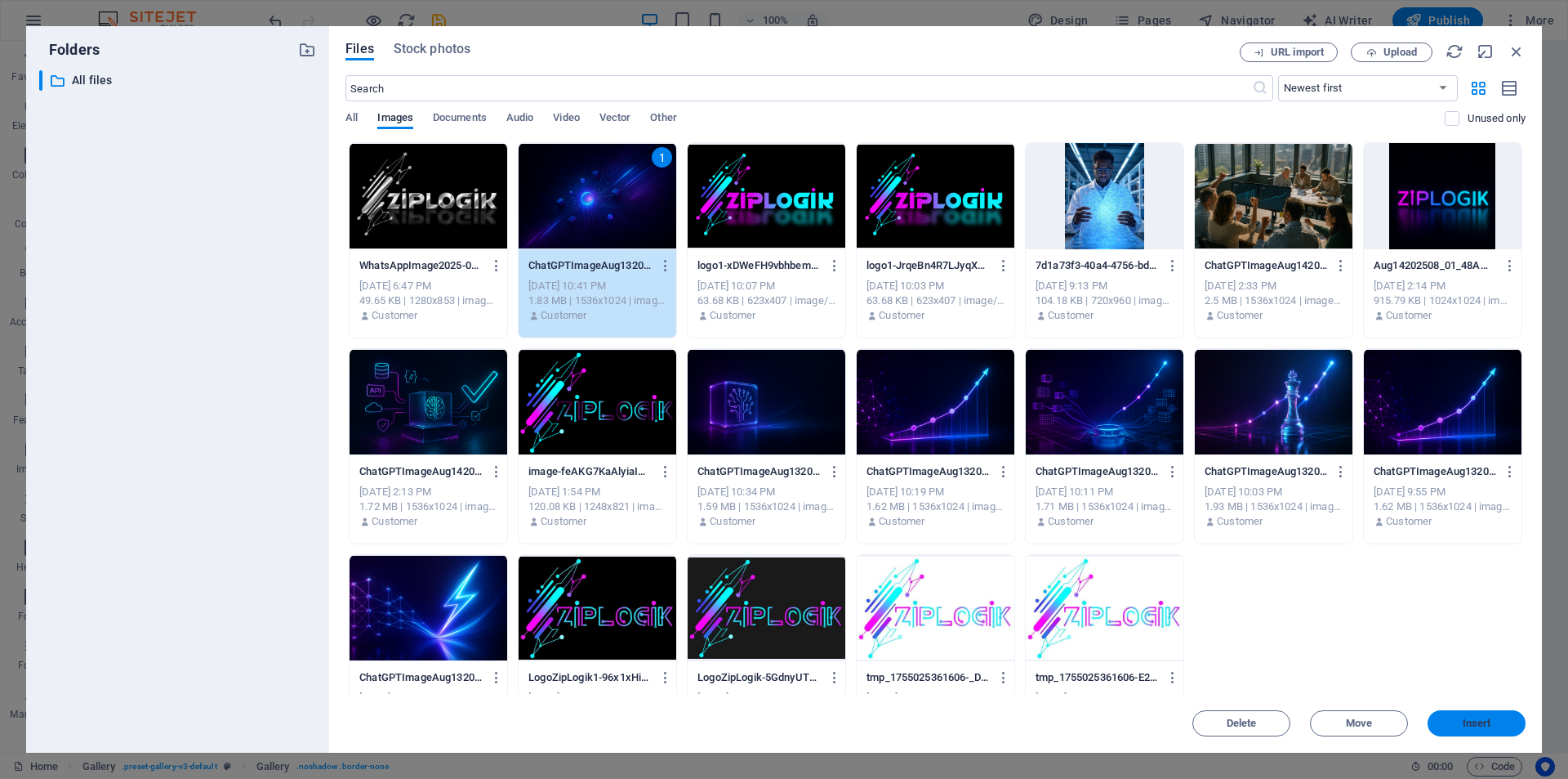
click at [1499, 720] on span "Insert" at bounding box center [1476, 723] width 85 height 10
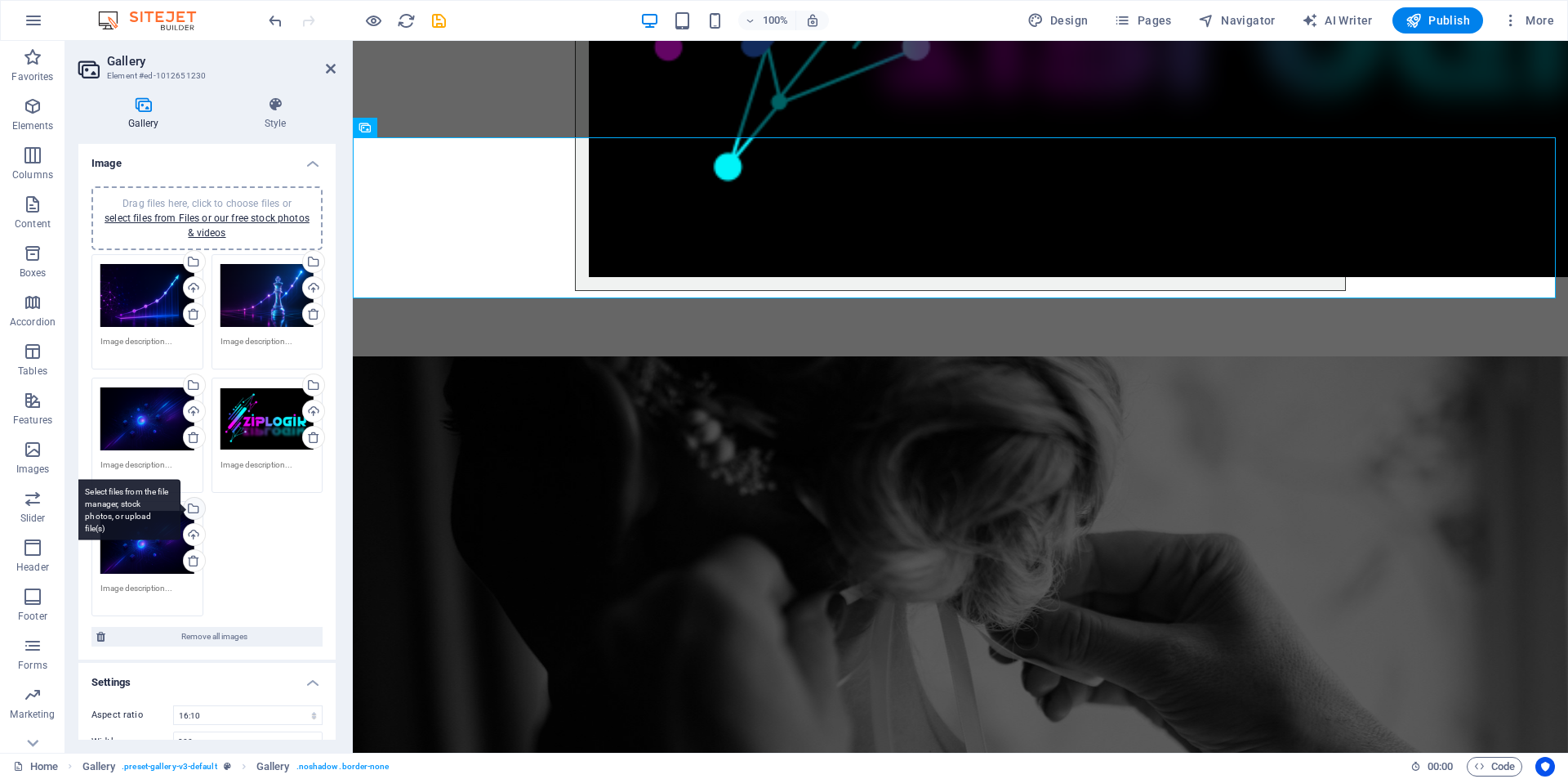
click at [192, 507] on div "Select files from the file manager, stock photos, or upload file(s)" at bounding box center [192, 510] width 25 height 25
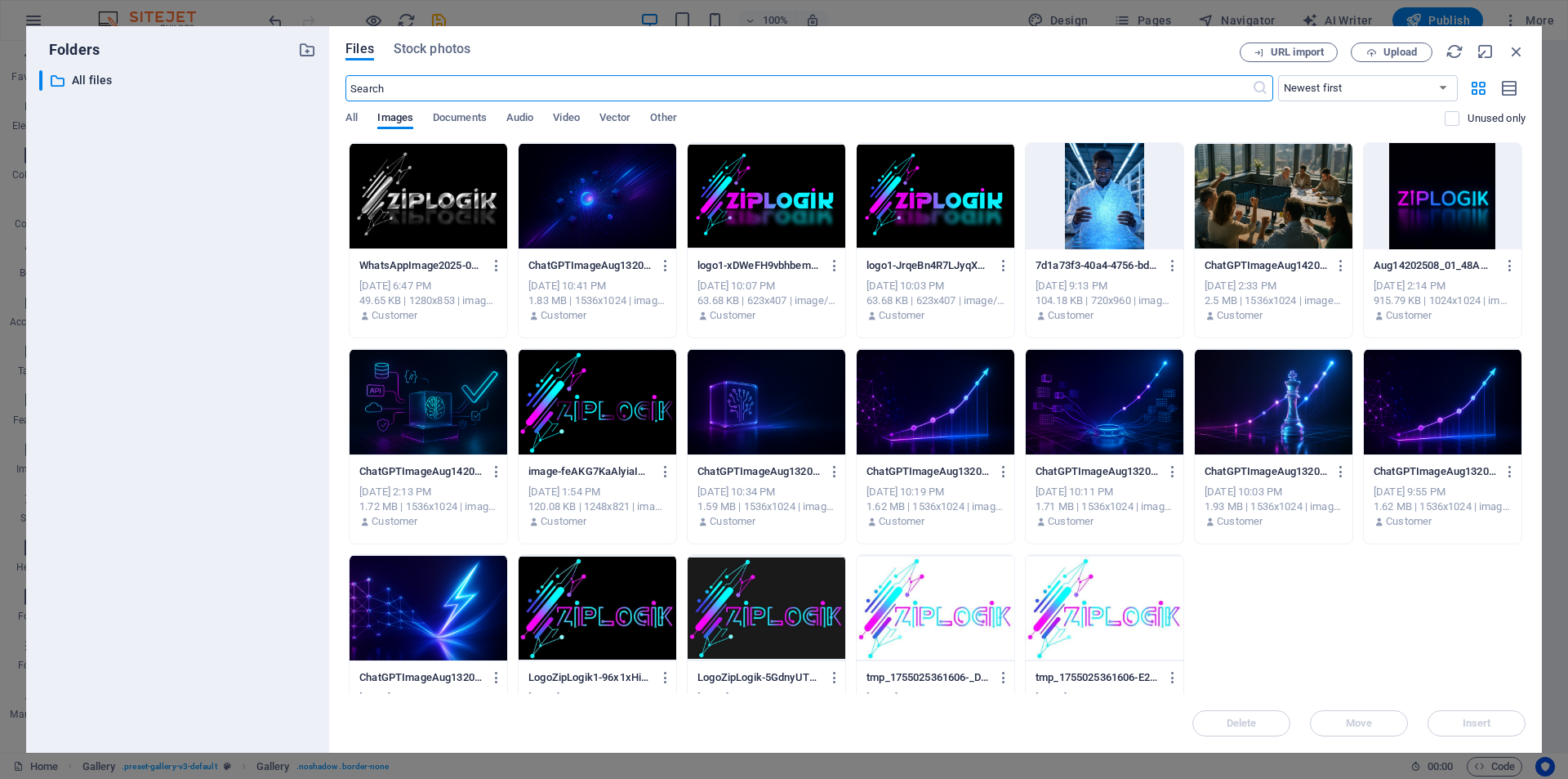
scroll to position [56, 0]
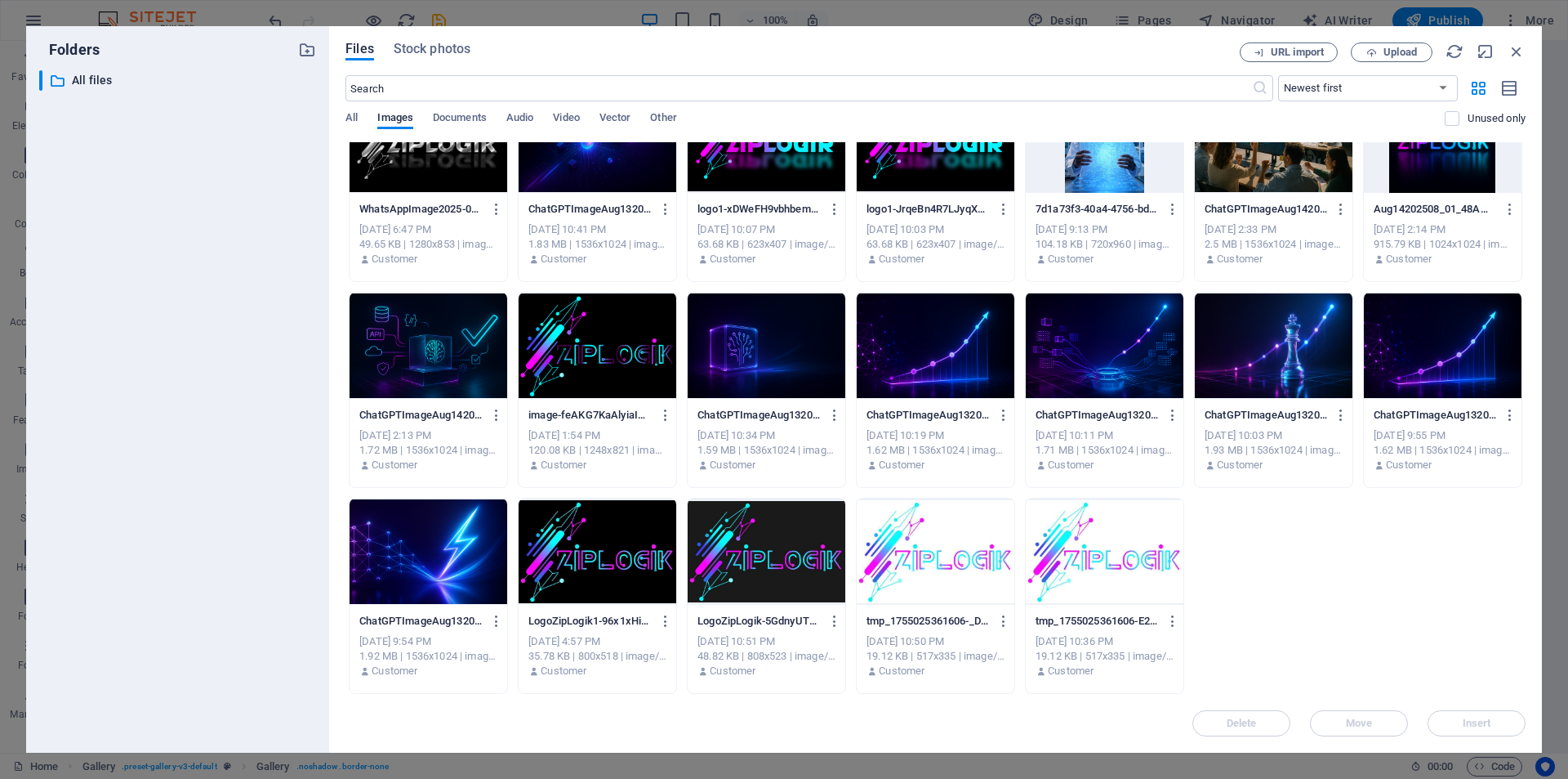
click at [922, 572] on div at bounding box center [935, 551] width 157 height 106
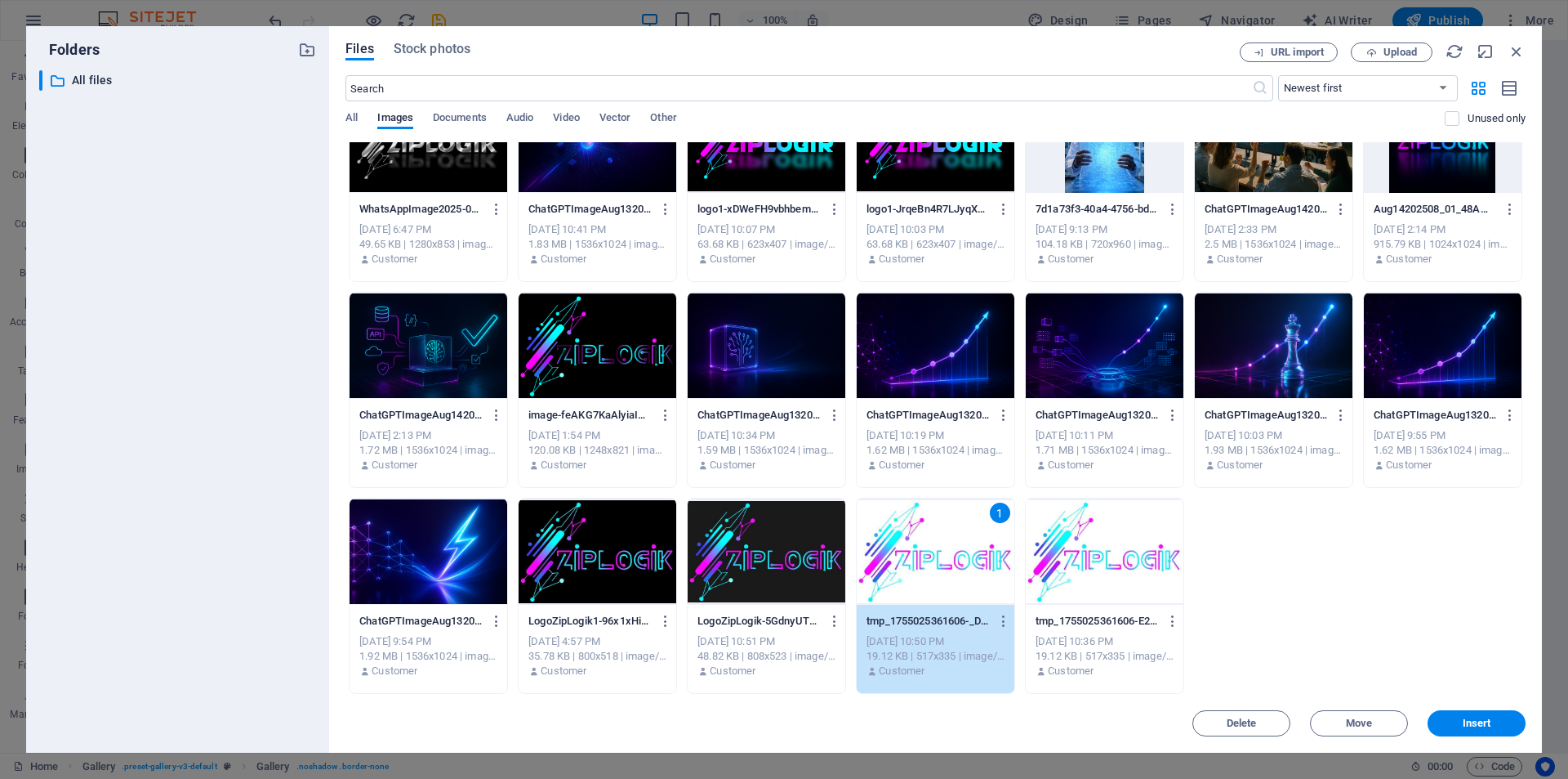
click at [402, 349] on div at bounding box center [427, 346] width 157 height 106
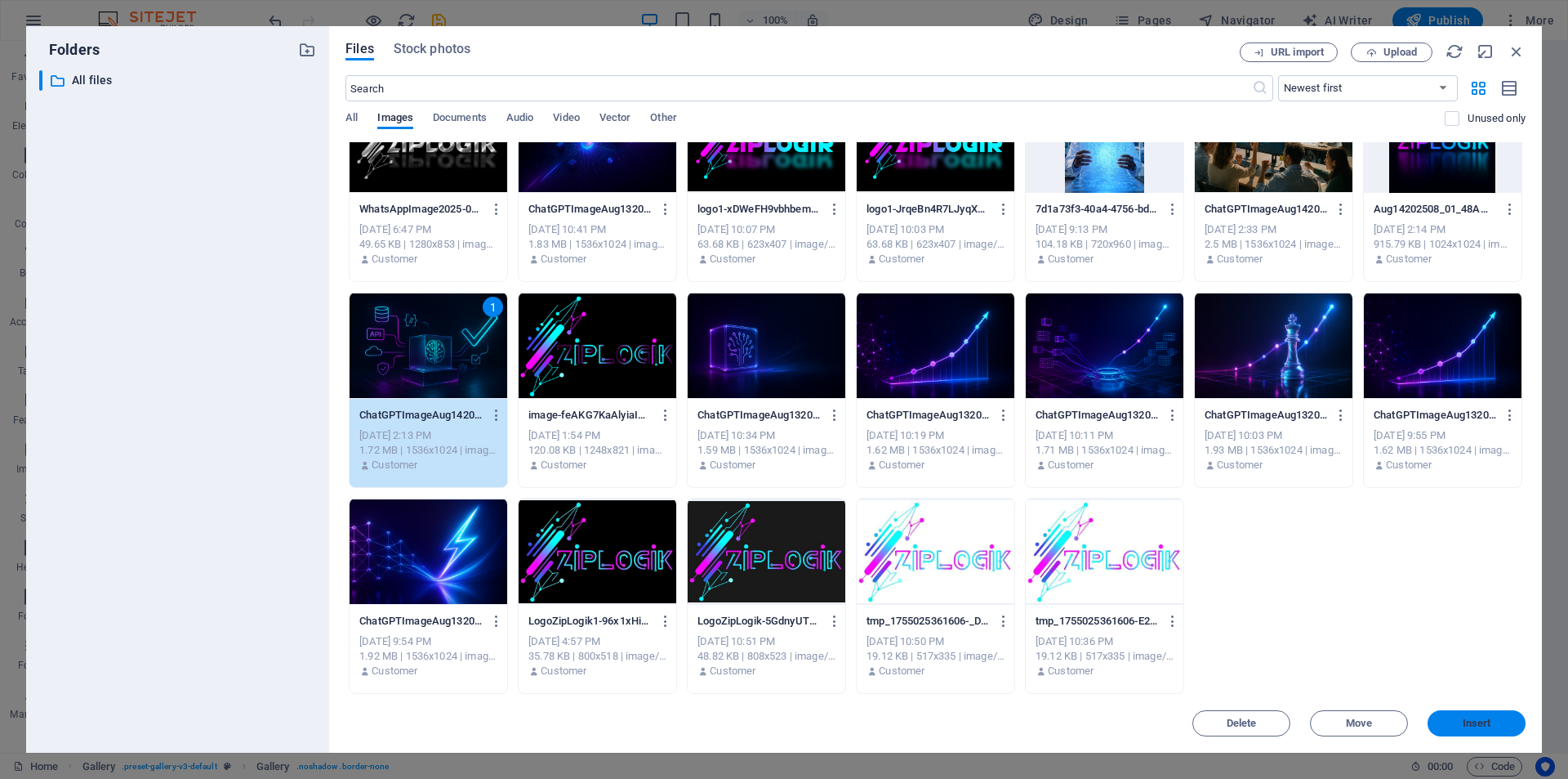
click at [1477, 729] on button "Insert" at bounding box center [1477, 723] width 98 height 26
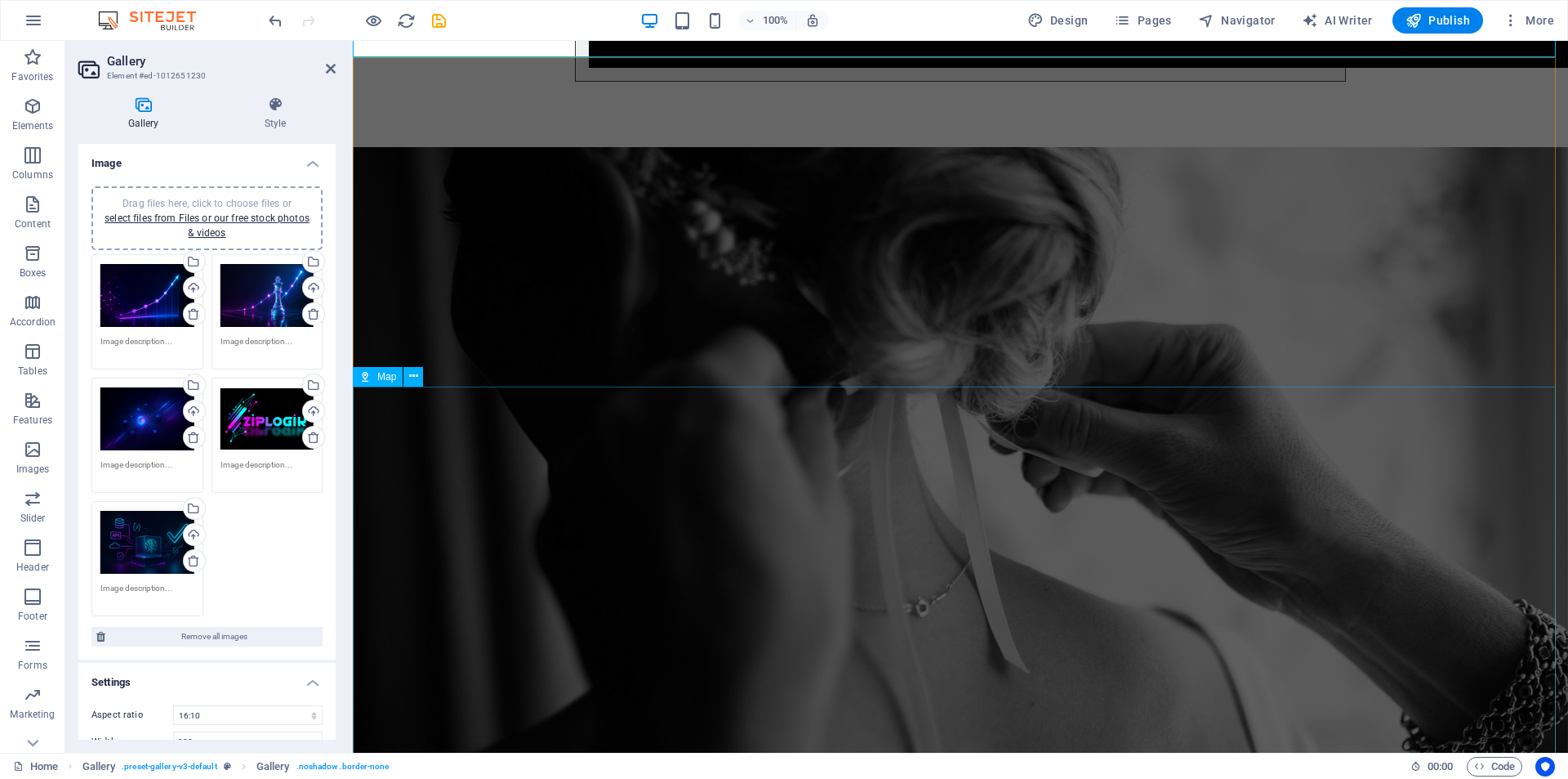
scroll to position [3103, 0]
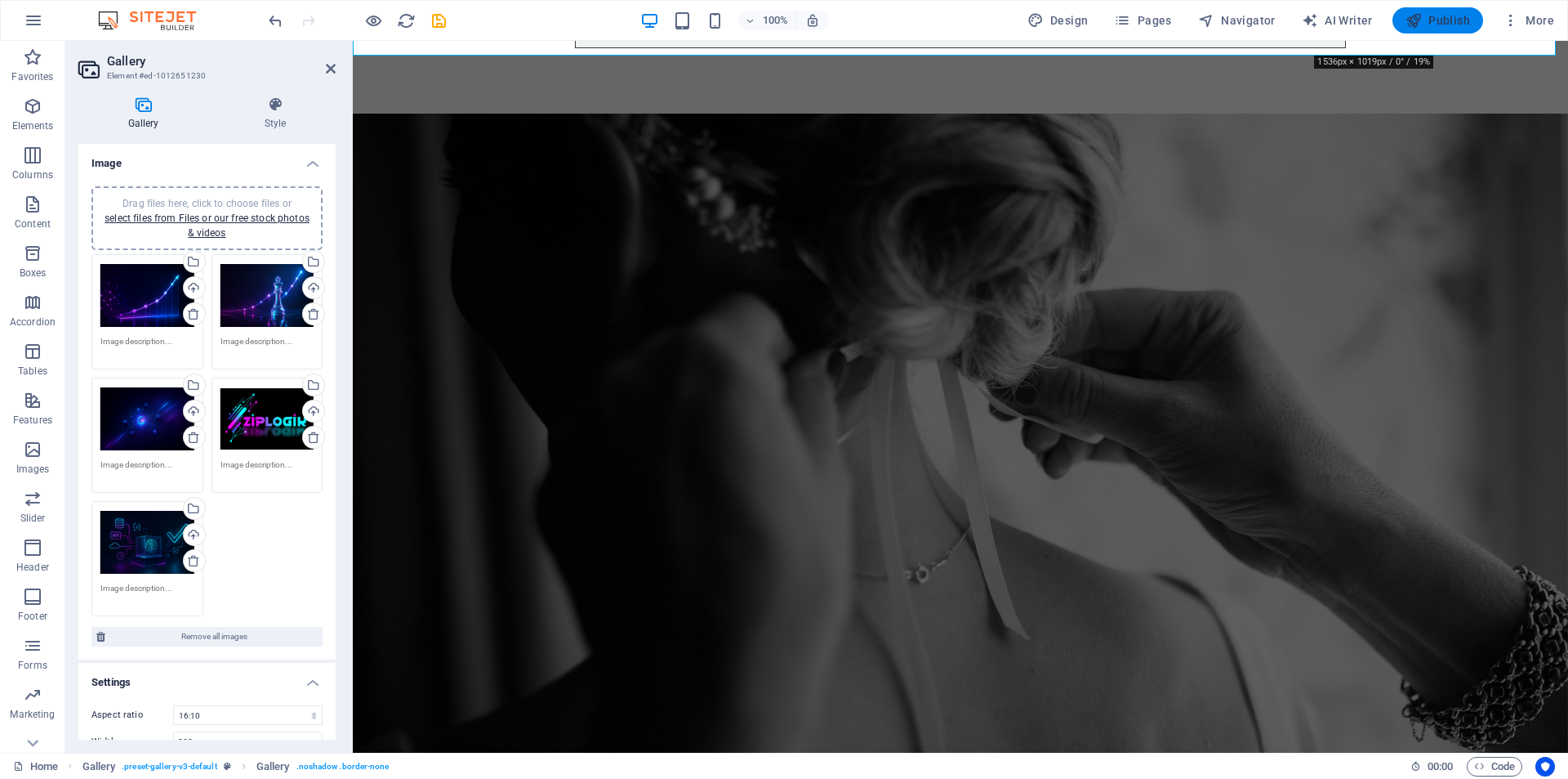
click at [1410, 24] on icon "button" at bounding box center [1414, 20] width 16 height 16
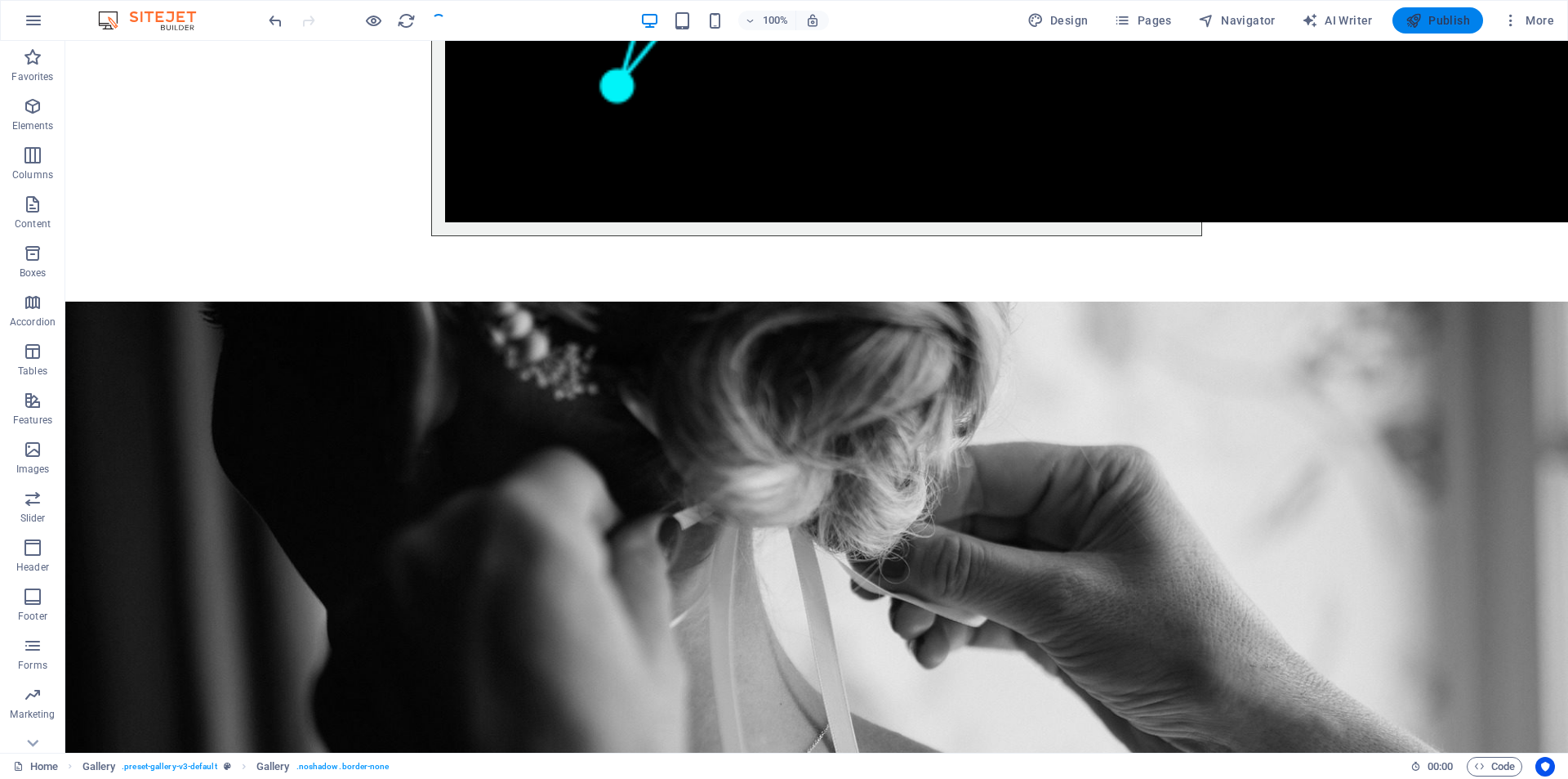
checkbox input "false"
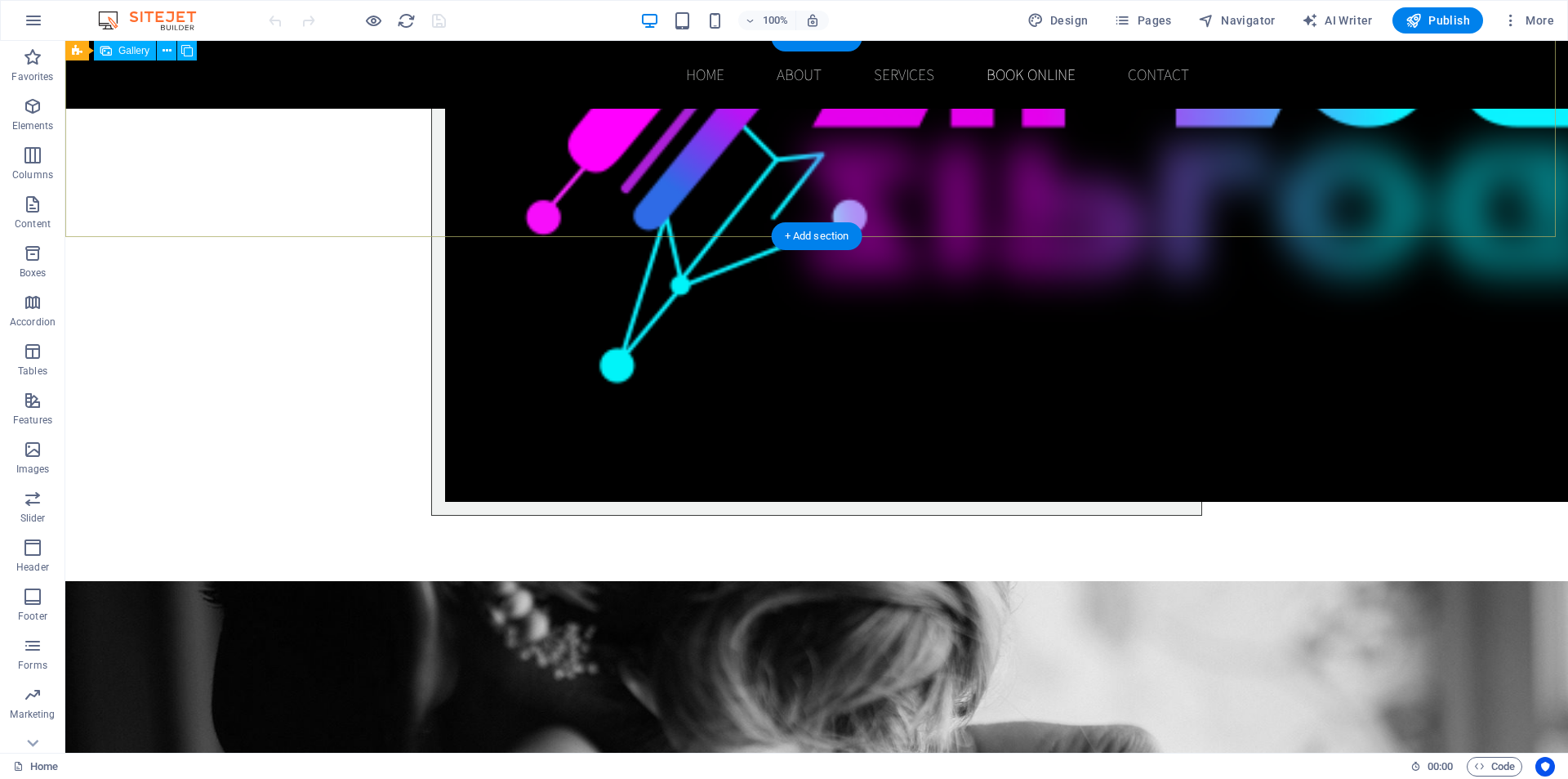
scroll to position [2815, 0]
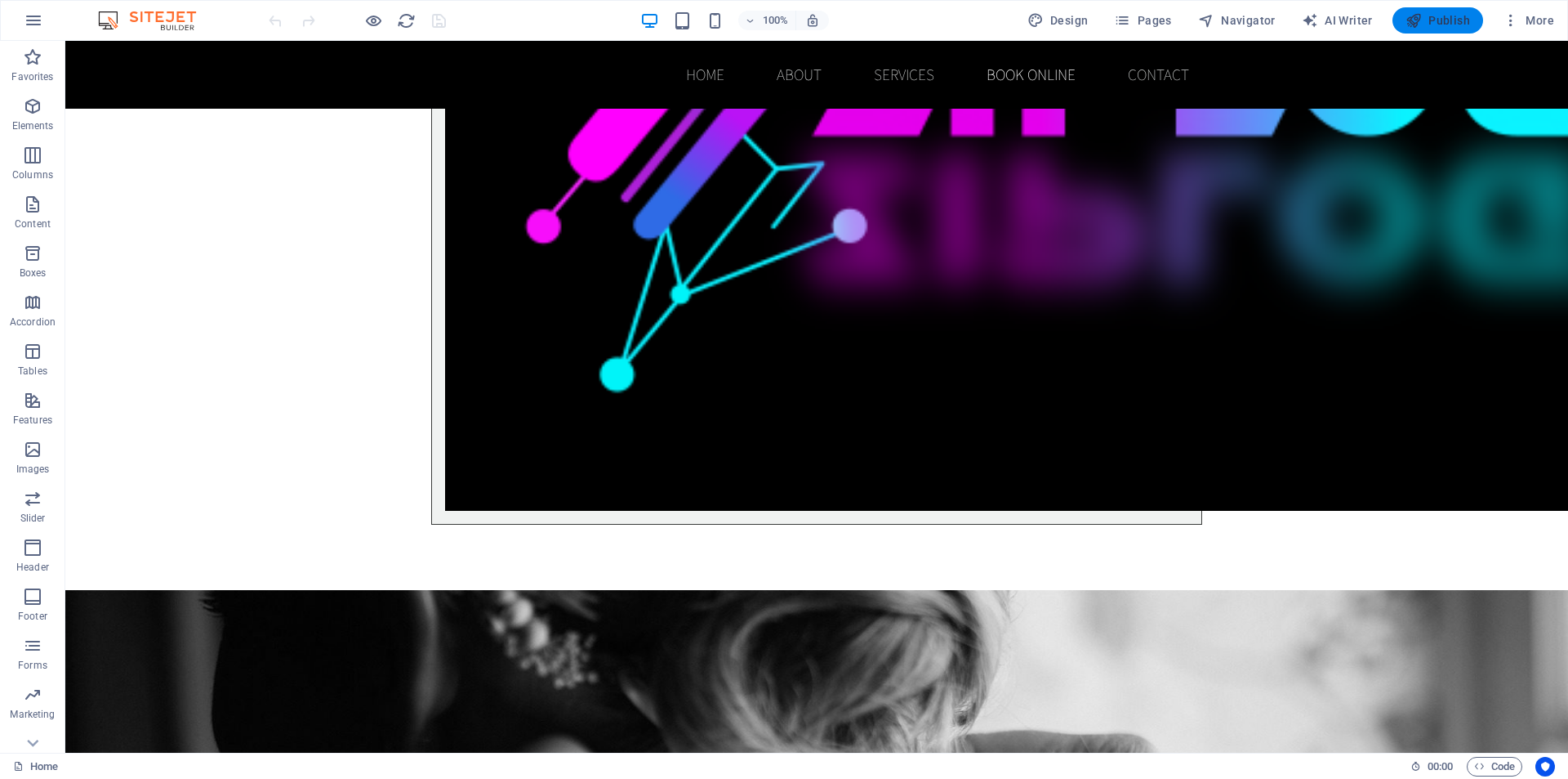
click at [1445, 15] on span "Publish" at bounding box center [1438, 20] width 65 height 16
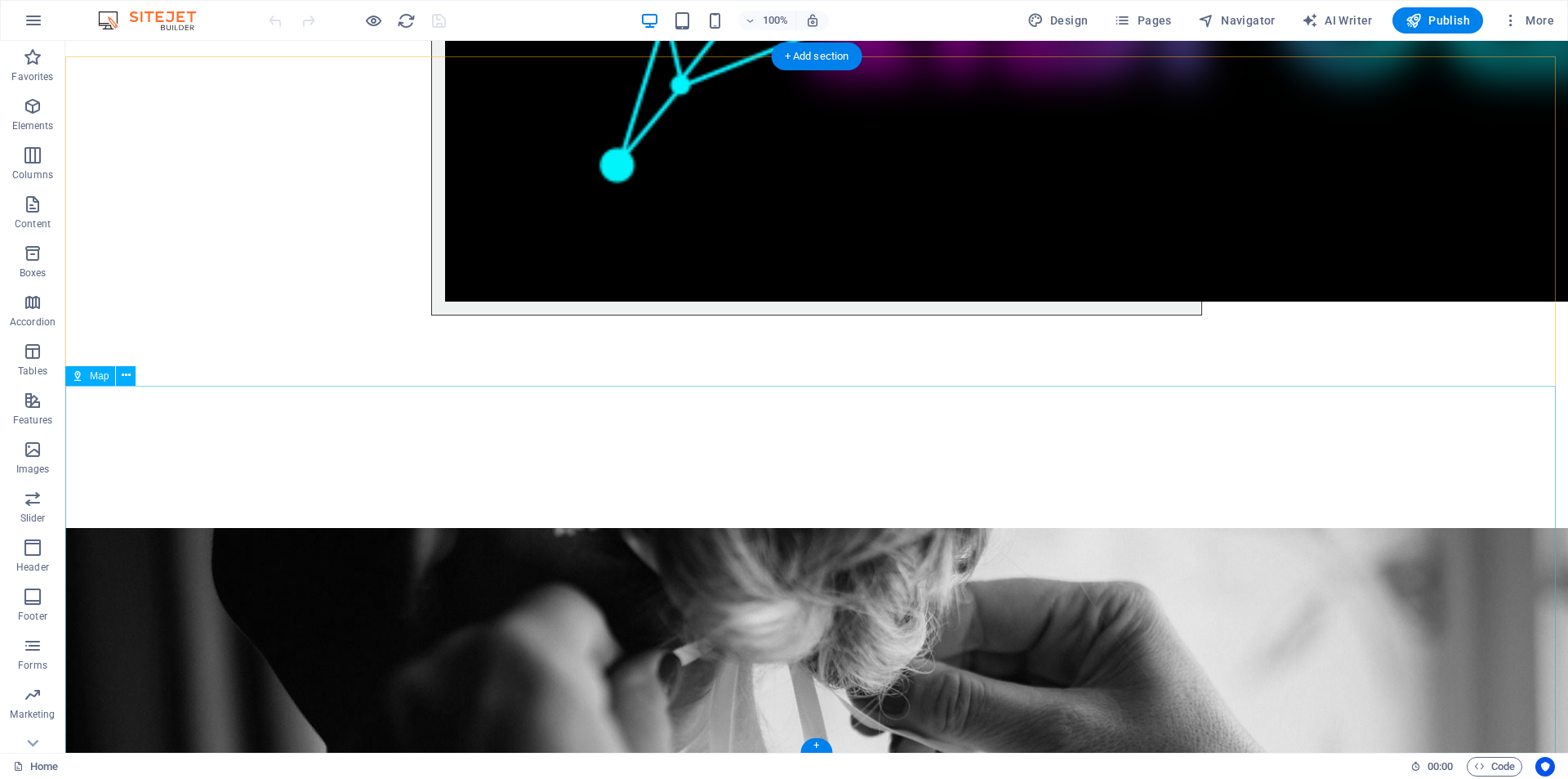
scroll to position [3141, 0]
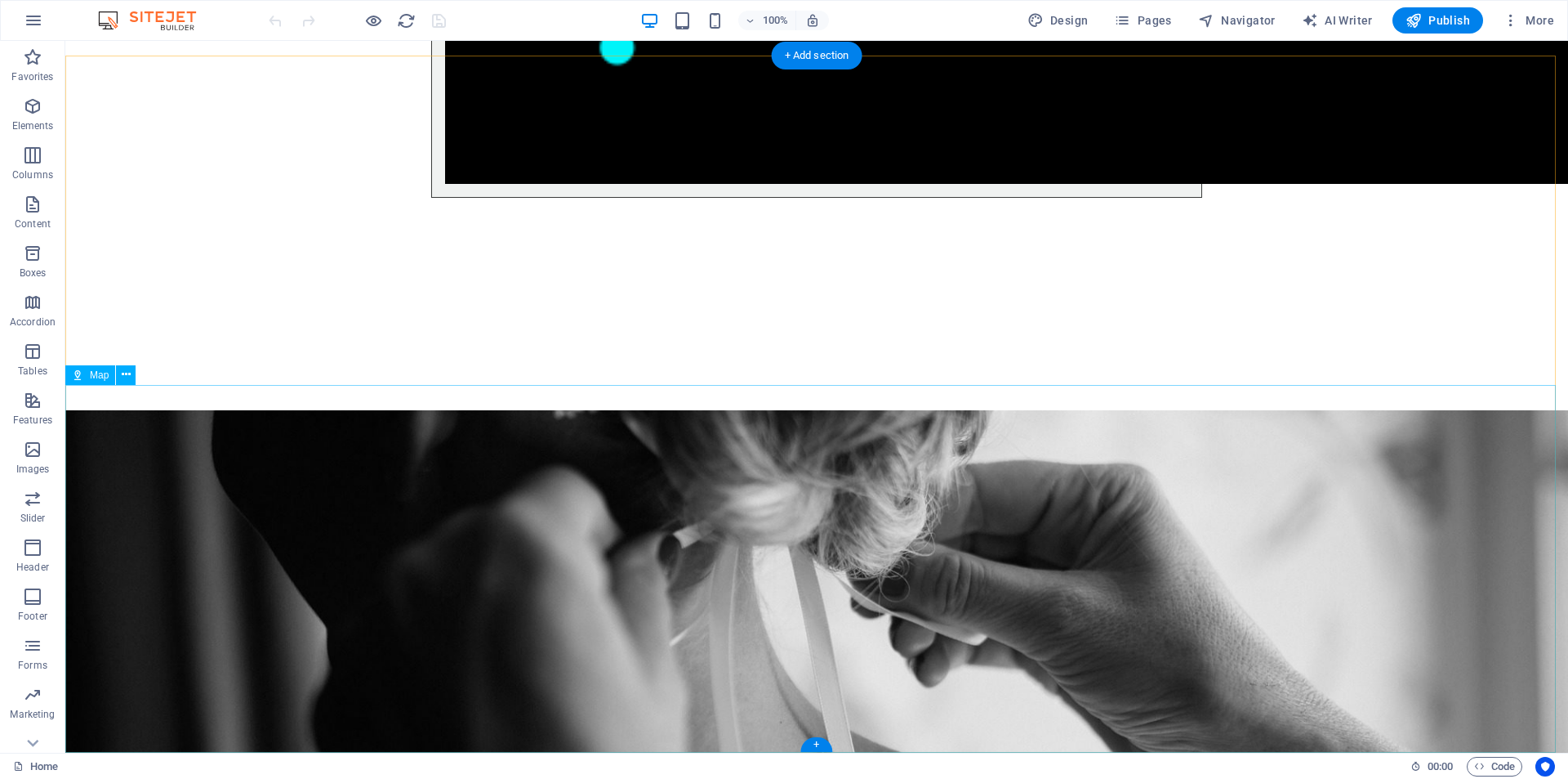
click at [125, 369] on icon at bounding box center [126, 374] width 9 height 17
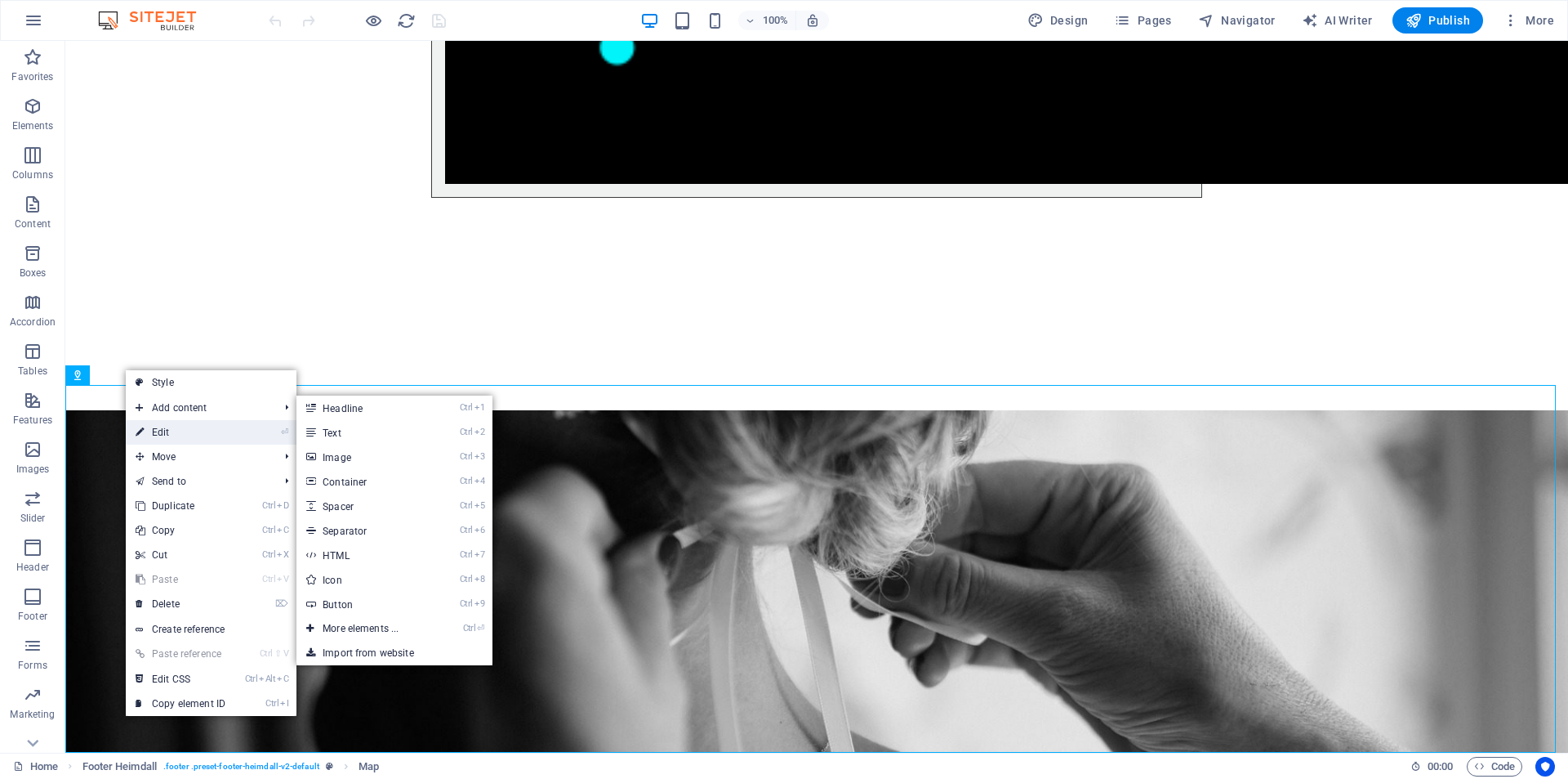
click at [156, 434] on link "⏎ Edit" at bounding box center [180, 432] width 109 height 25
select select "px"
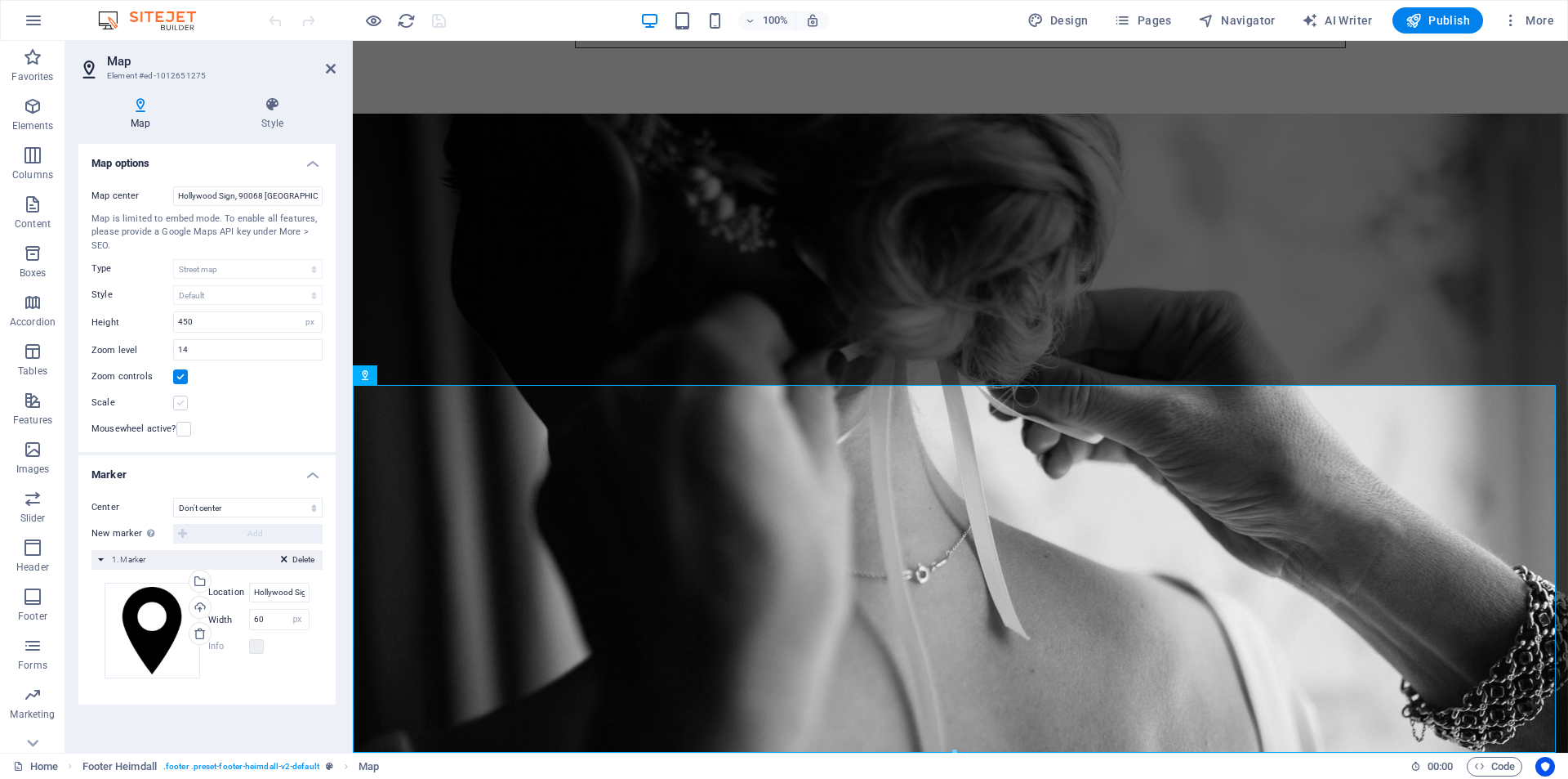
click at [181, 400] on label at bounding box center [180, 403] width 15 height 15
click at [0, 0] on input "Scale" at bounding box center [0, 0] width 0 height 0
drag, startPoint x: 531, startPoint y: 235, endPoint x: 363, endPoint y: 197, distance: 172.2
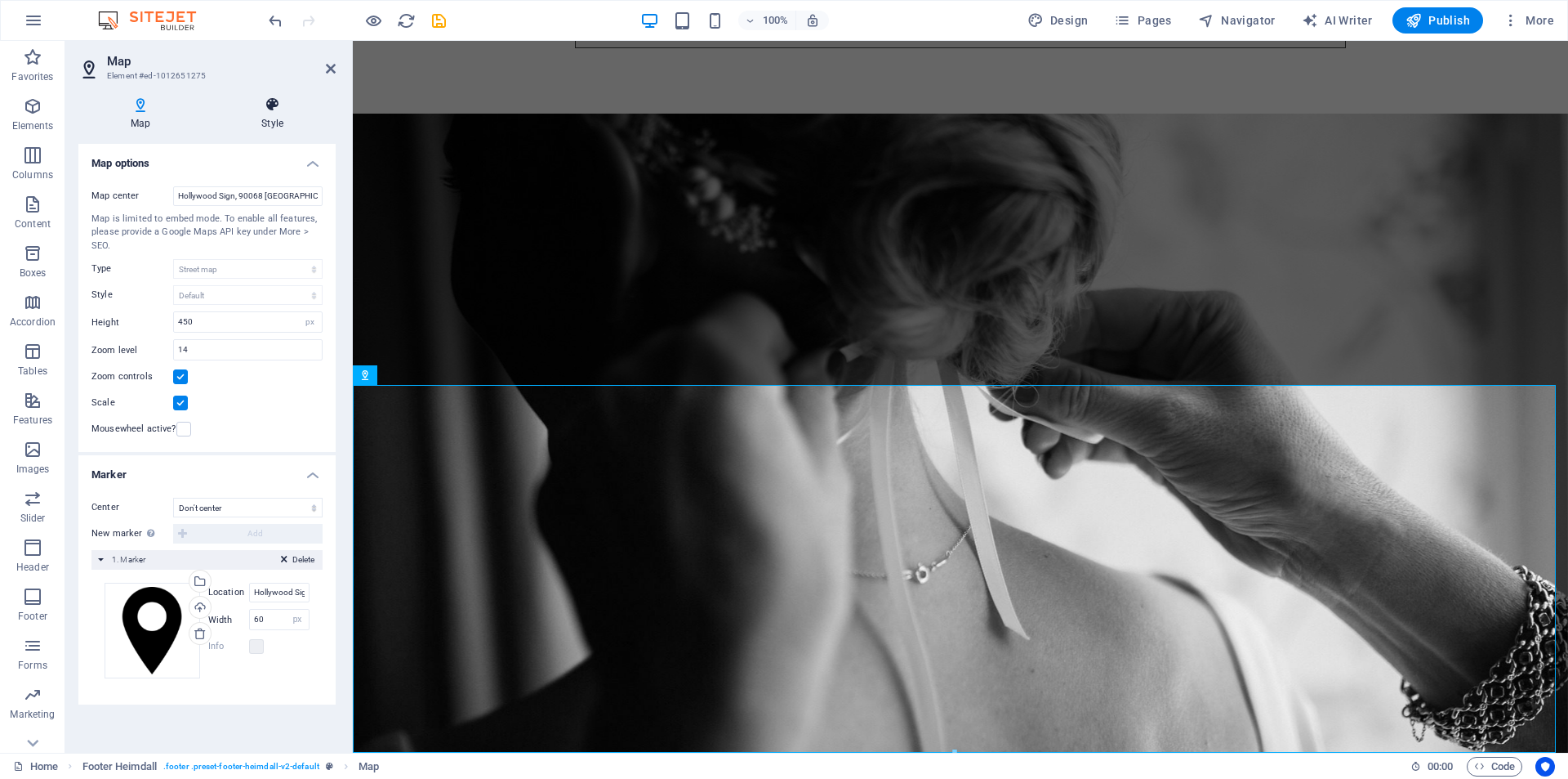
click at [284, 106] on icon at bounding box center [272, 105] width 126 height 16
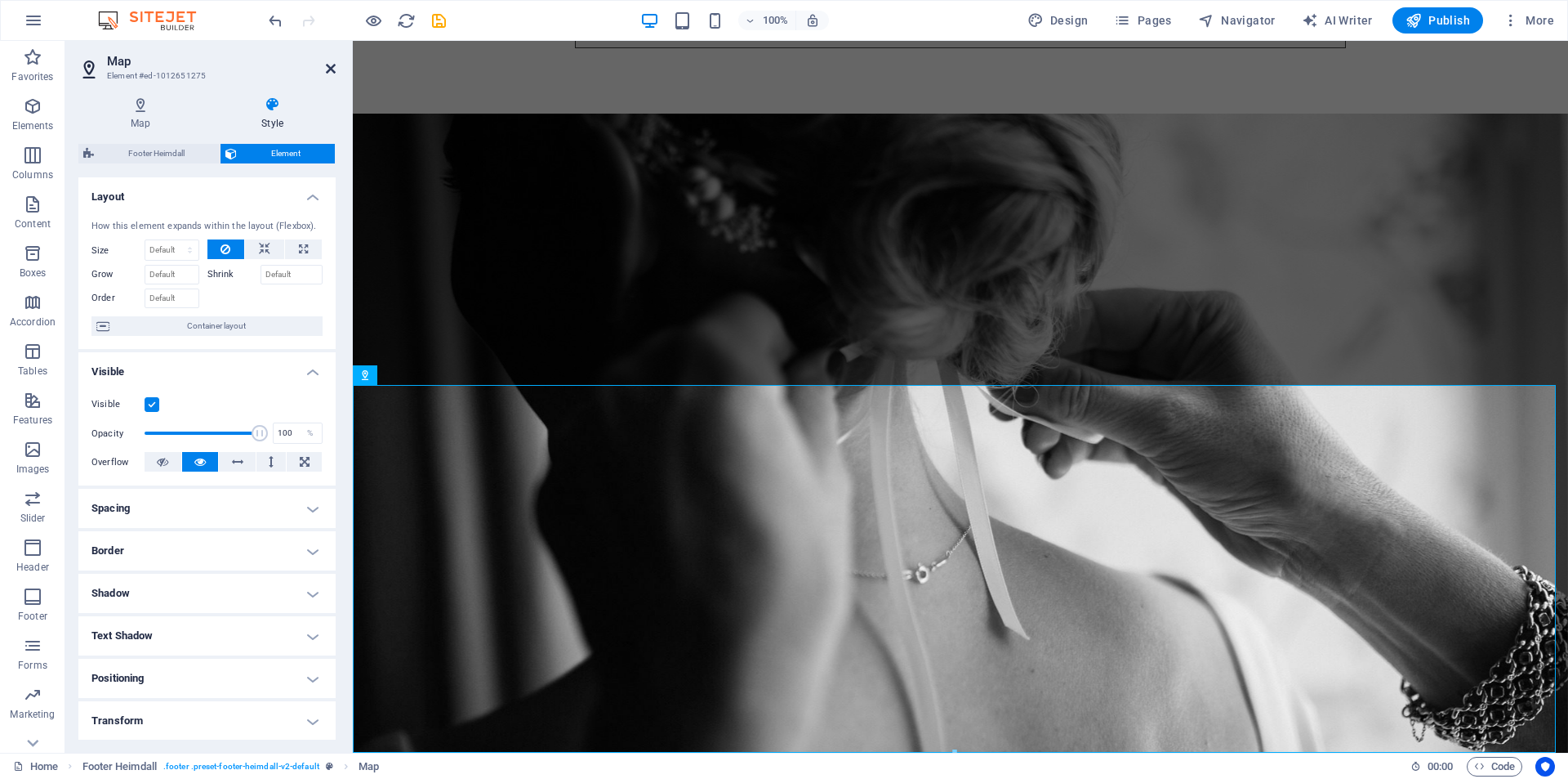
drag, startPoint x: 330, startPoint y: 66, endPoint x: 275, endPoint y: 46, distance: 58.5
click at [330, 66] on icon at bounding box center [330, 68] width 10 height 13
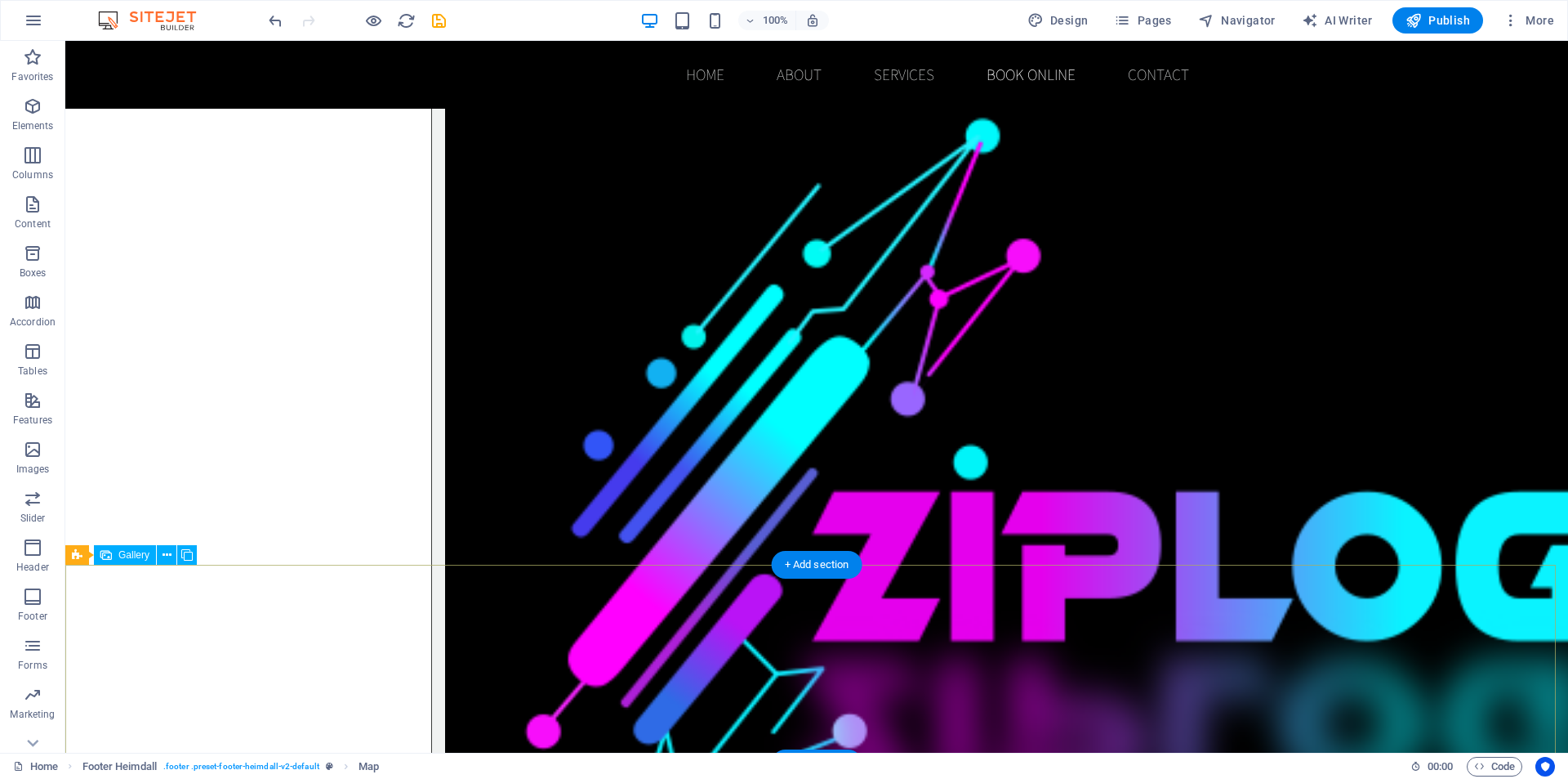
scroll to position [2242, 0]
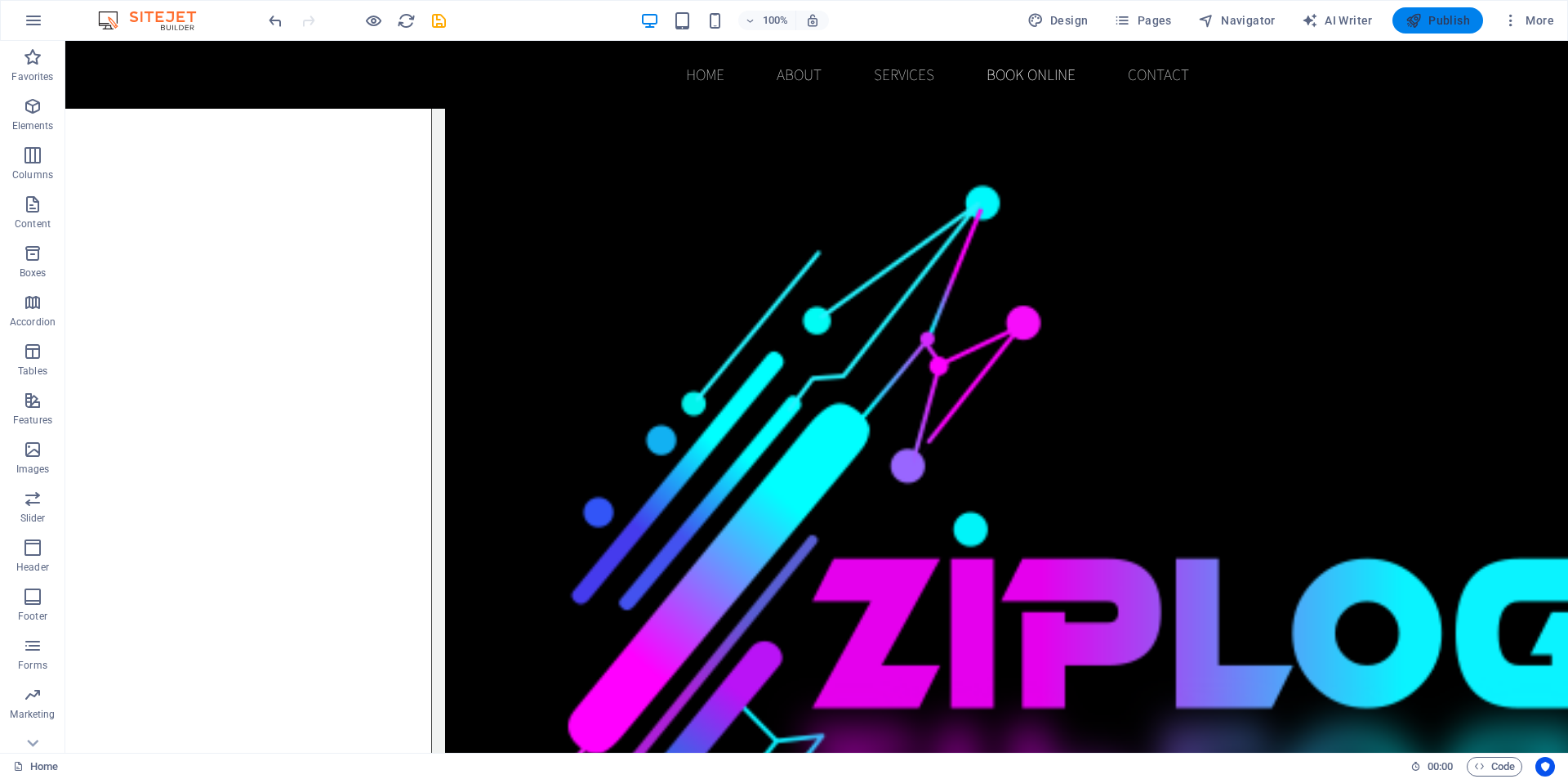
click at [1447, 19] on span "Publish" at bounding box center [1438, 20] width 65 height 16
checkbox input "false"
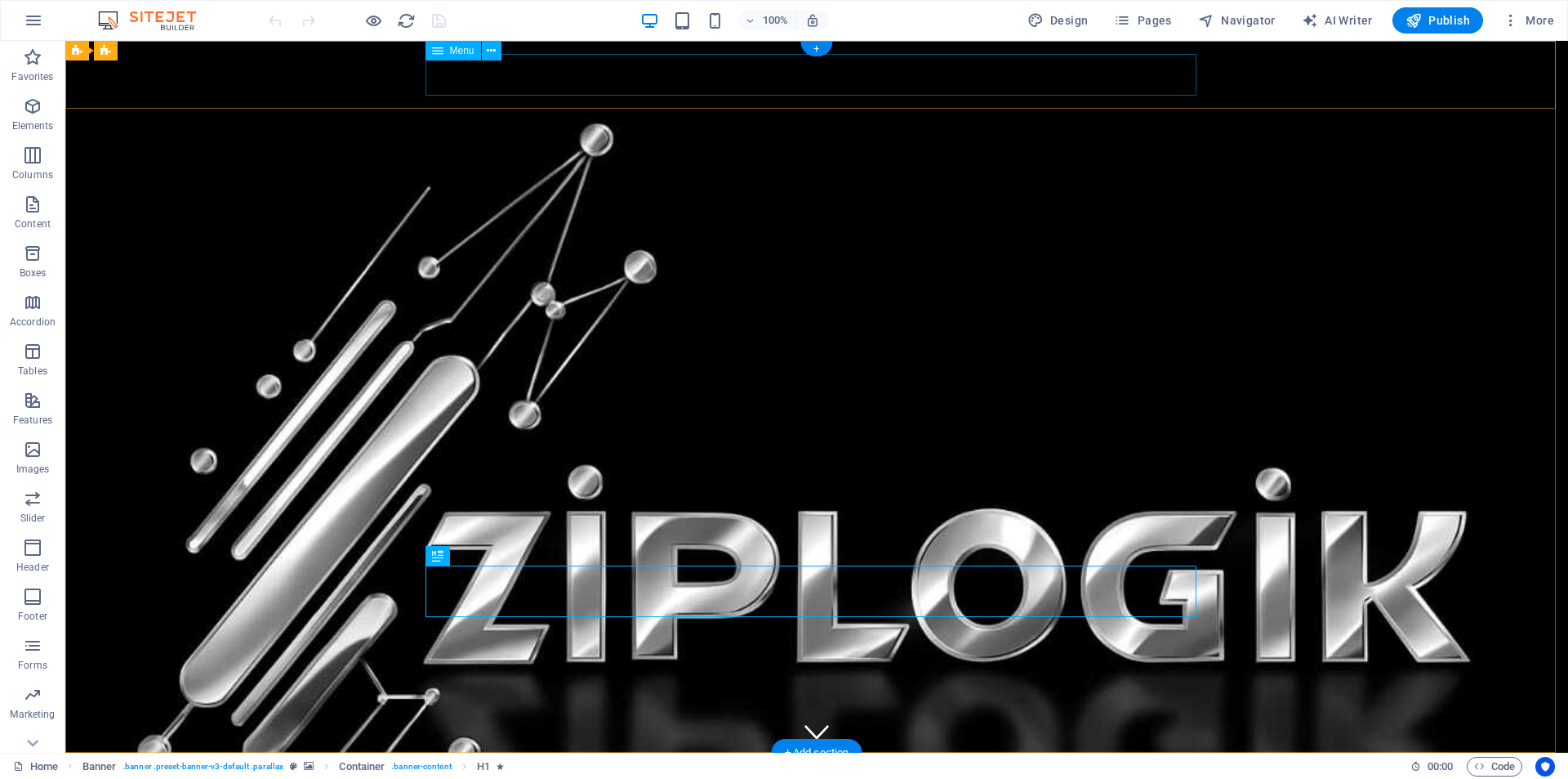
click at [1021, 766] on nav "Home About Services Book Online Contact" at bounding box center [817, 787] width 771 height 42
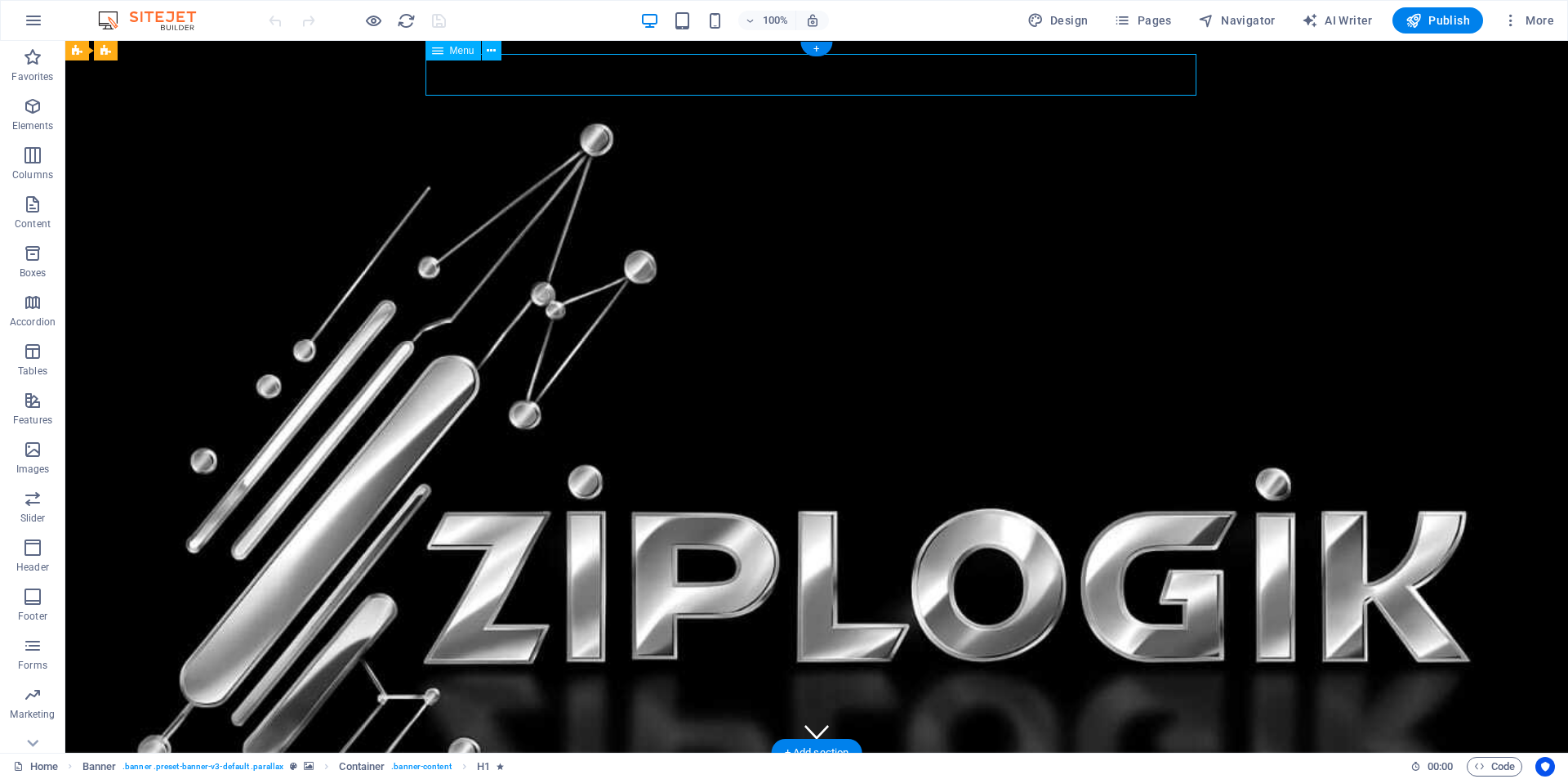
click at [1021, 766] on nav "Home About Services Book Online Contact" at bounding box center [817, 787] width 771 height 42
select select
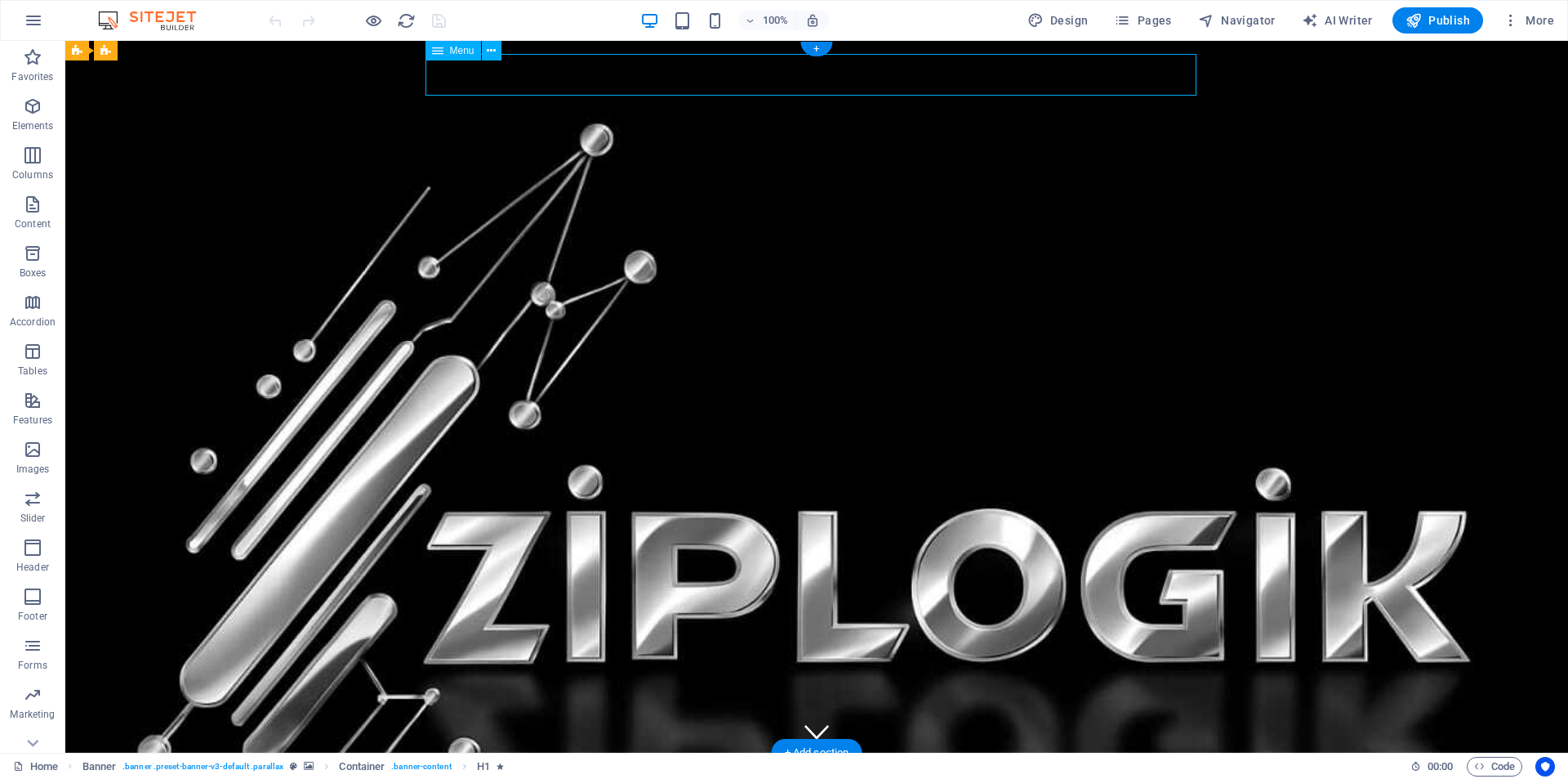
select select
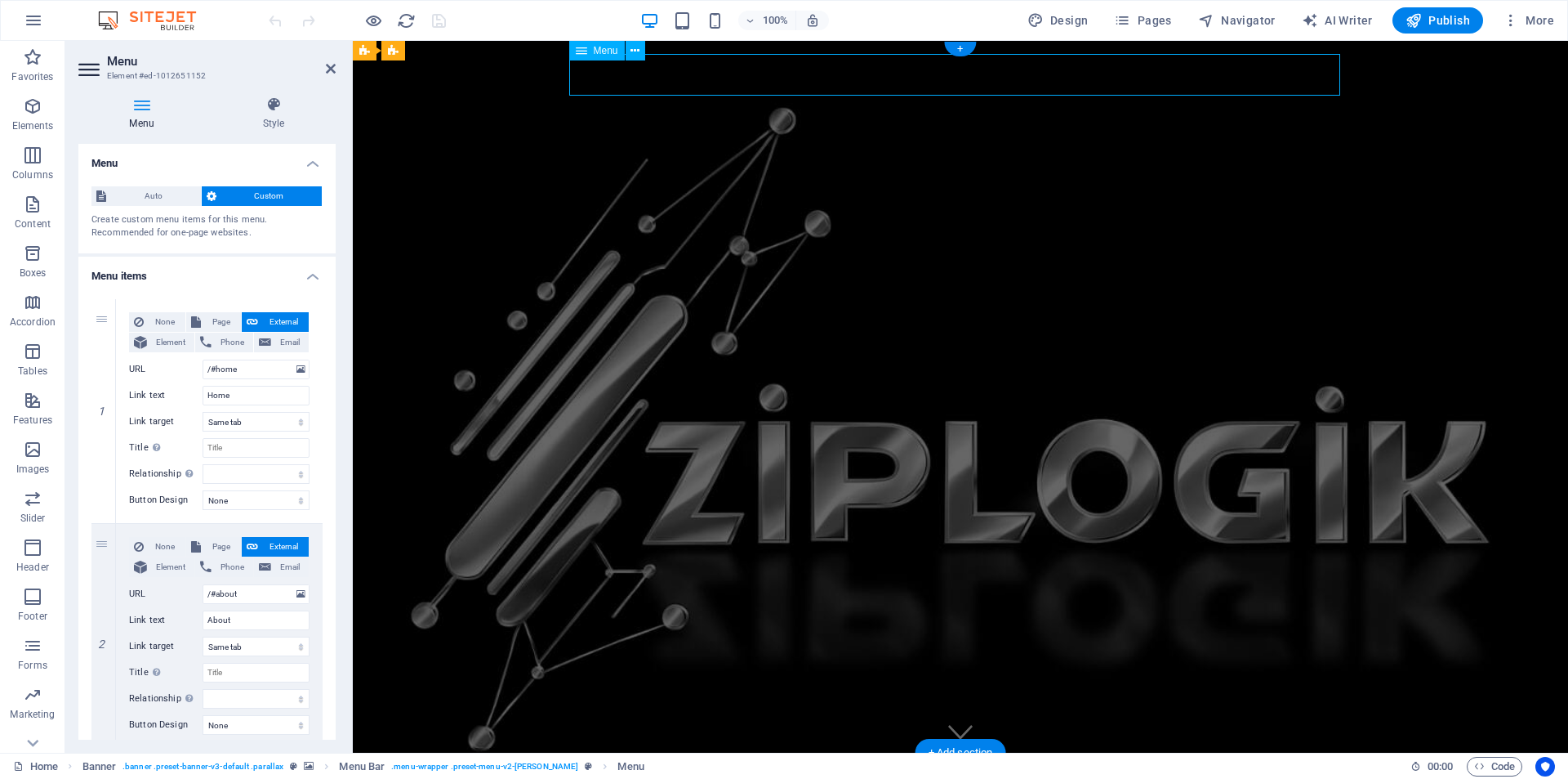
click at [1157, 766] on nav "Home About Services Book Online Contact" at bounding box center [960, 787] width 771 height 42
click at [1158, 766] on nav "Home About Services Book Online Contact" at bounding box center [960, 787] width 771 height 42
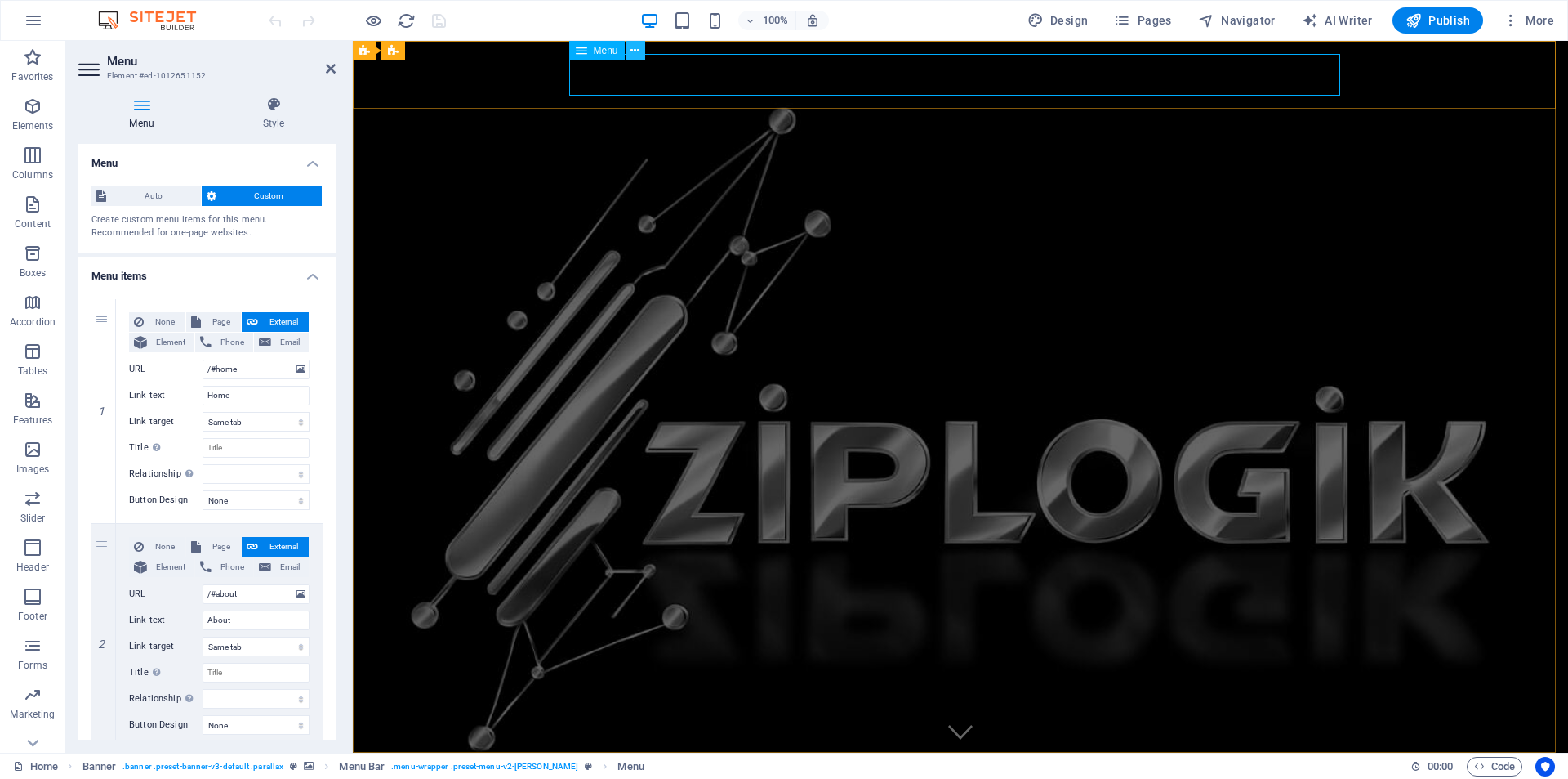
click at [630, 52] on icon at bounding box center [635, 51] width 9 height 17
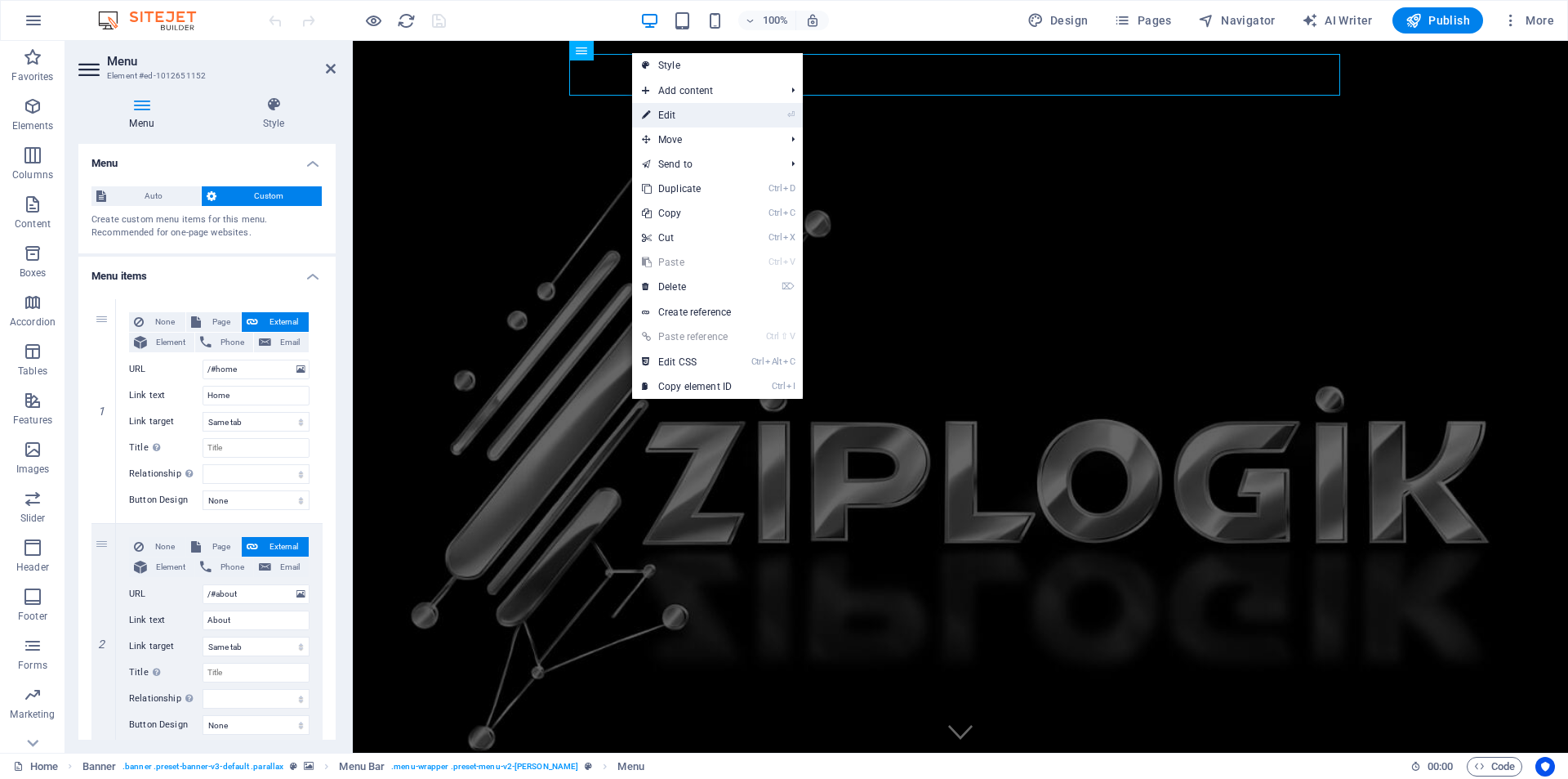
click at [680, 113] on link "⏎ Edit" at bounding box center [687, 115] width 109 height 25
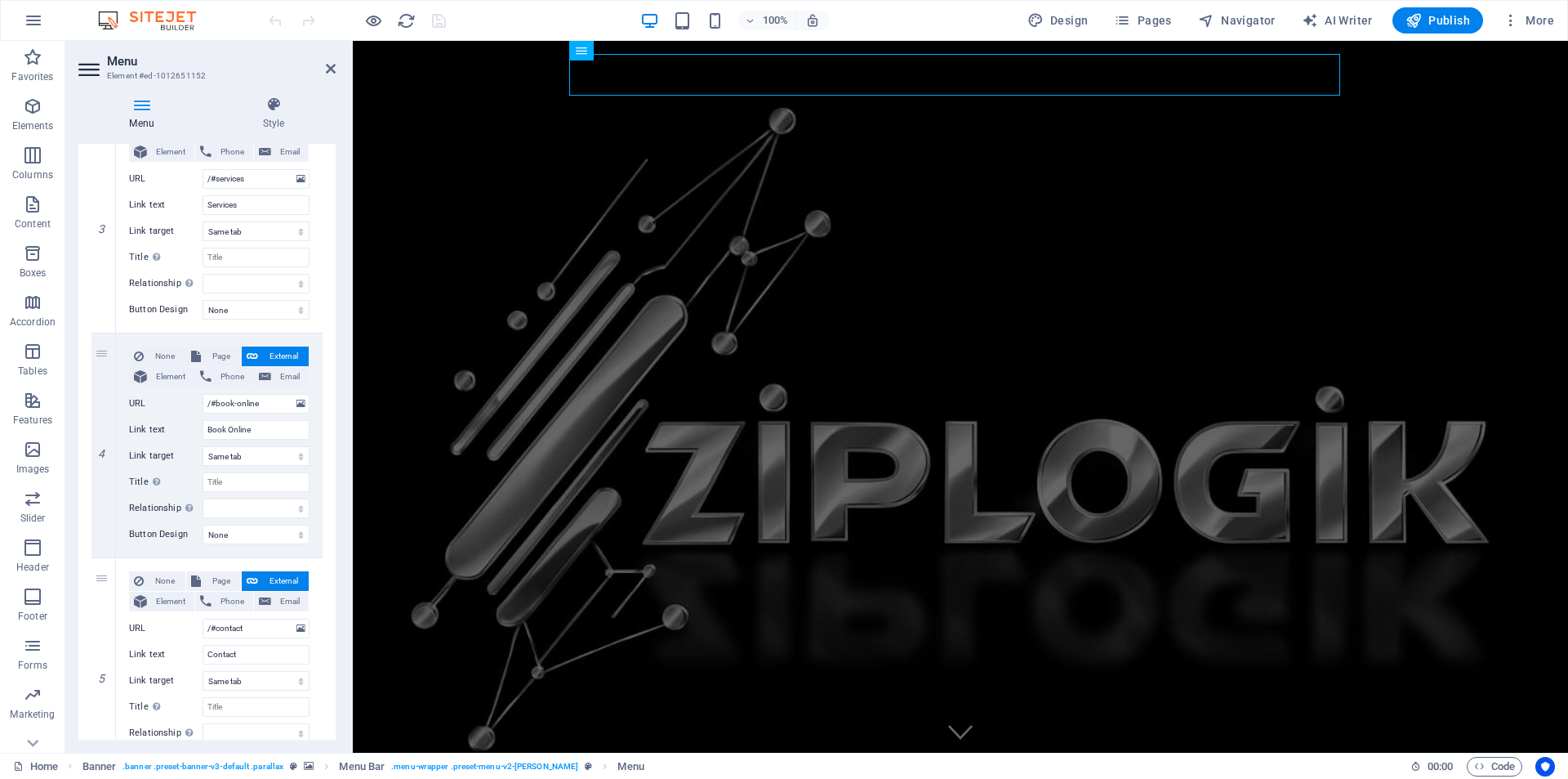
scroll to position [653, 0]
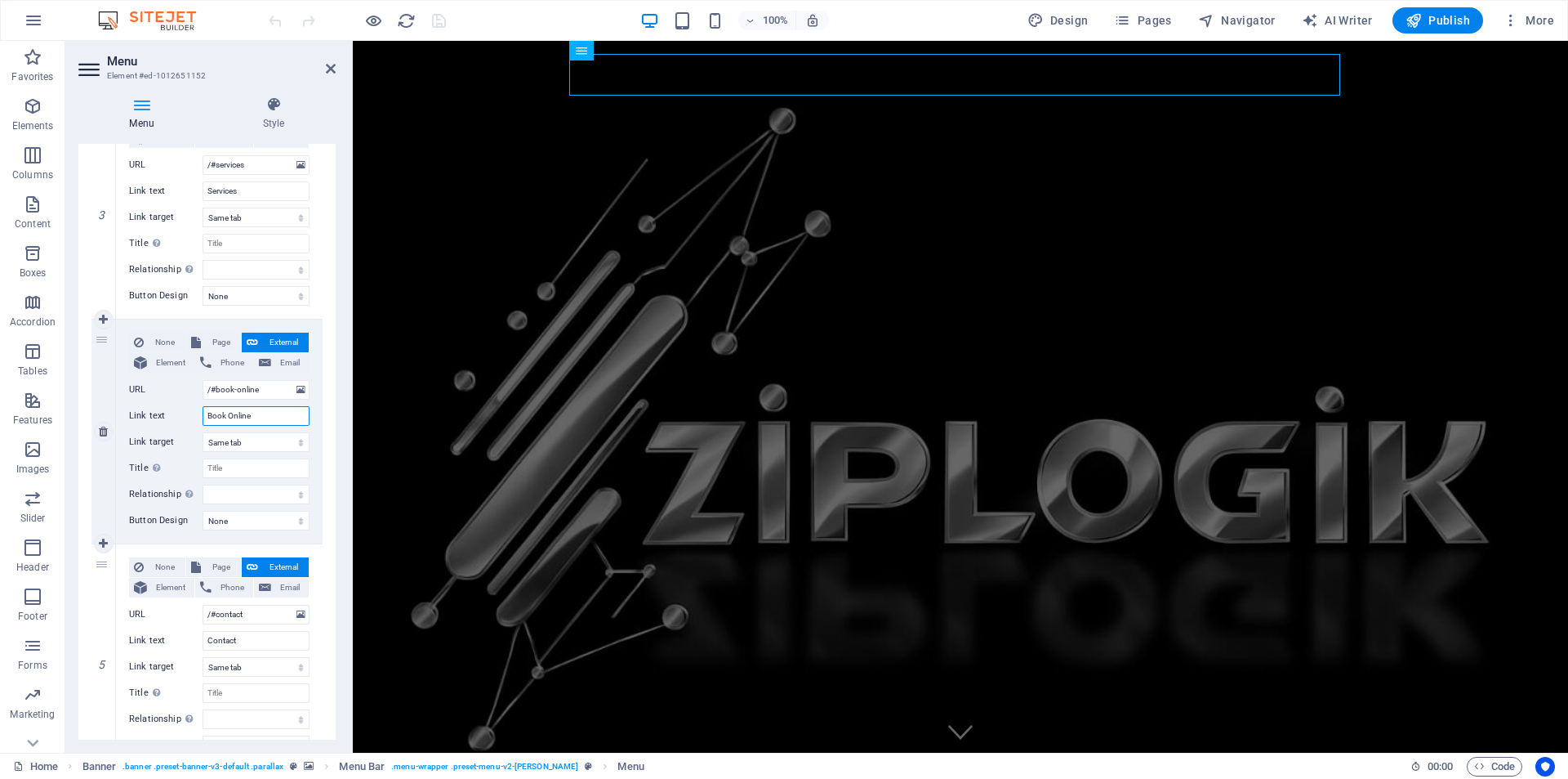
drag, startPoint x: 255, startPoint y: 416, endPoint x: 228, endPoint y: 417, distance: 27.0
click at [228, 417] on input "Book Online" at bounding box center [256, 416] width 107 height 20
type input "Book a"
select select
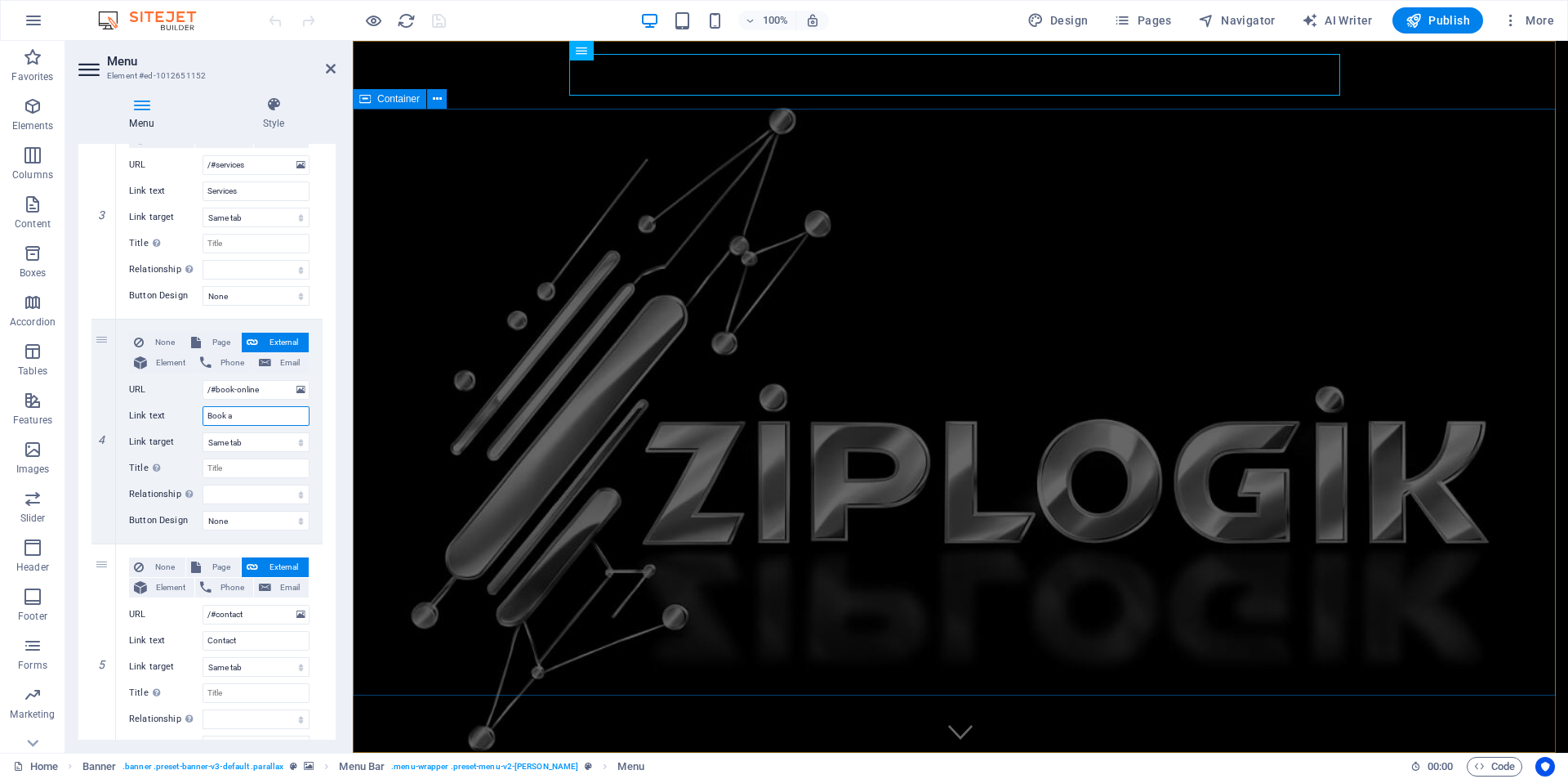
select select
type input "Book a meet"
select select
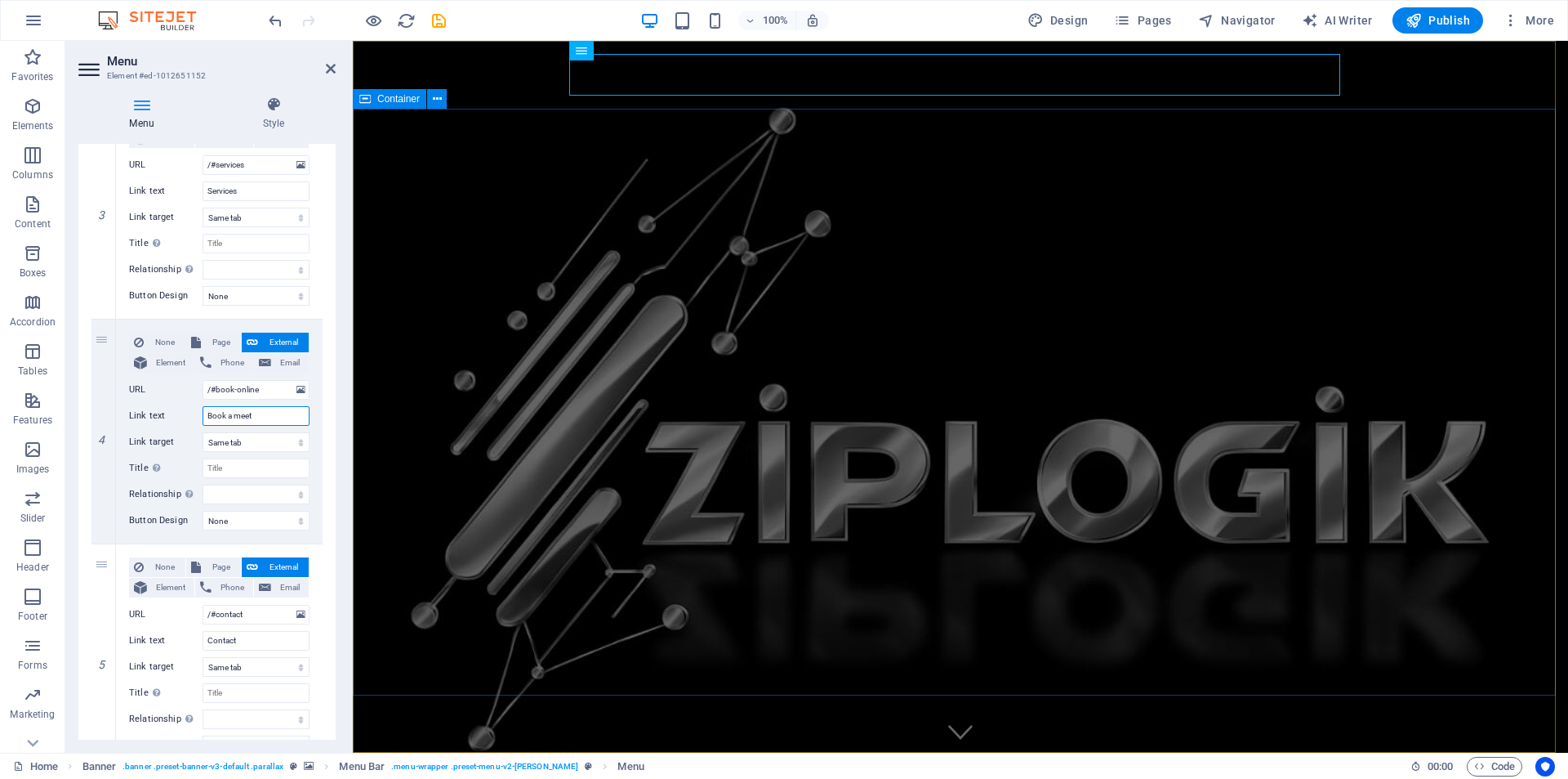
select select
type input "Book a meeting"
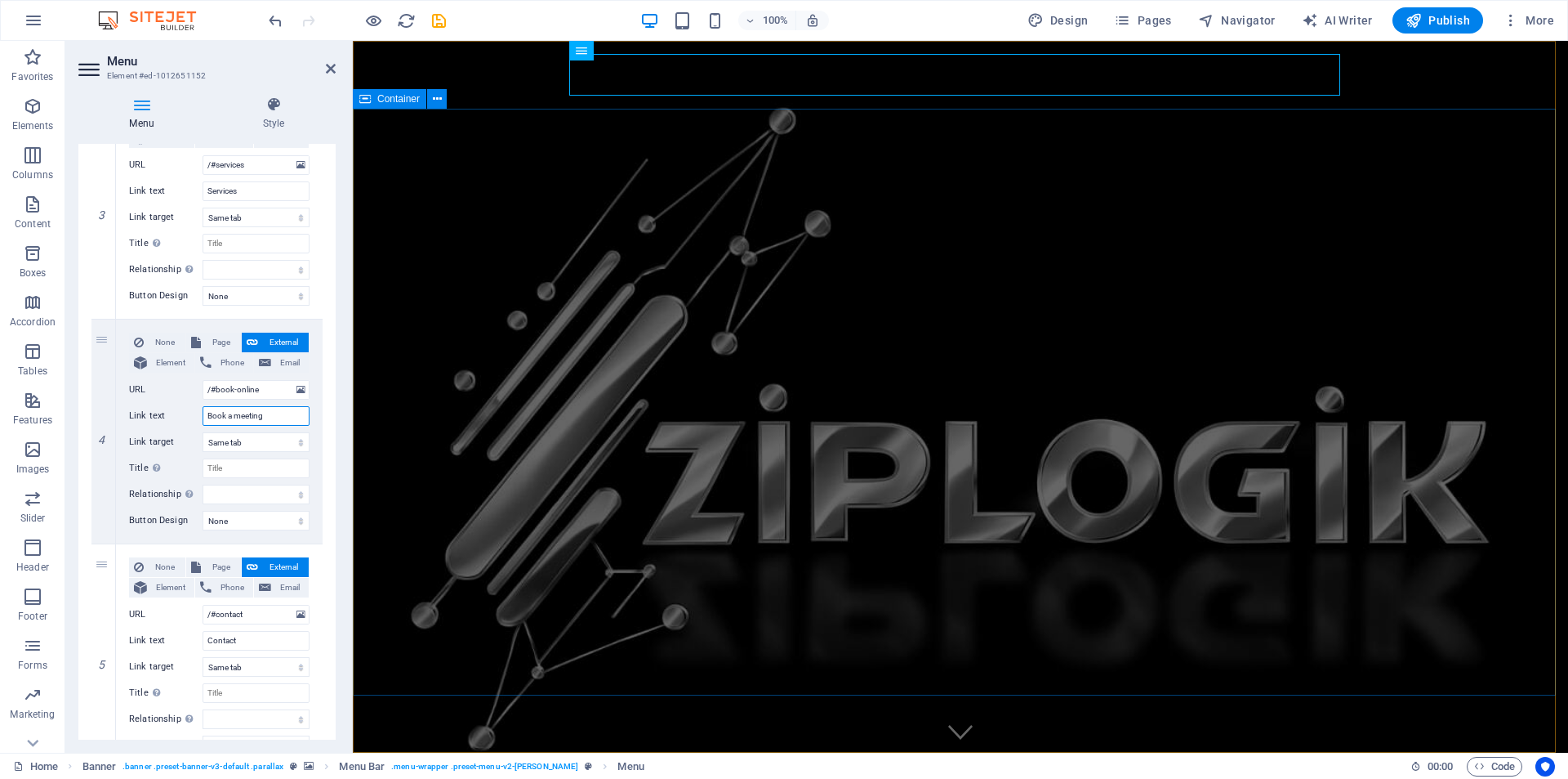
select select
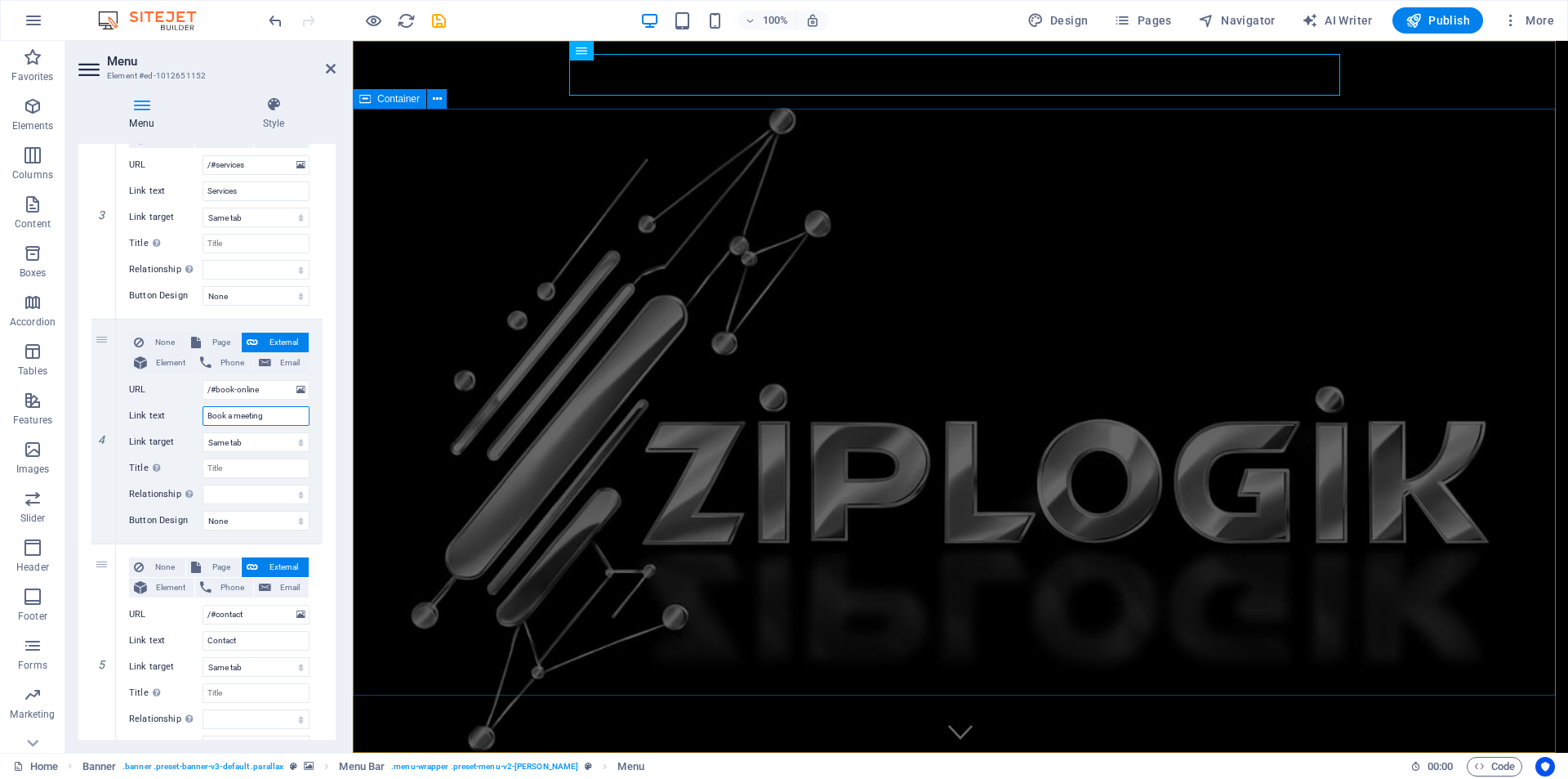
type input "Book a meeting"
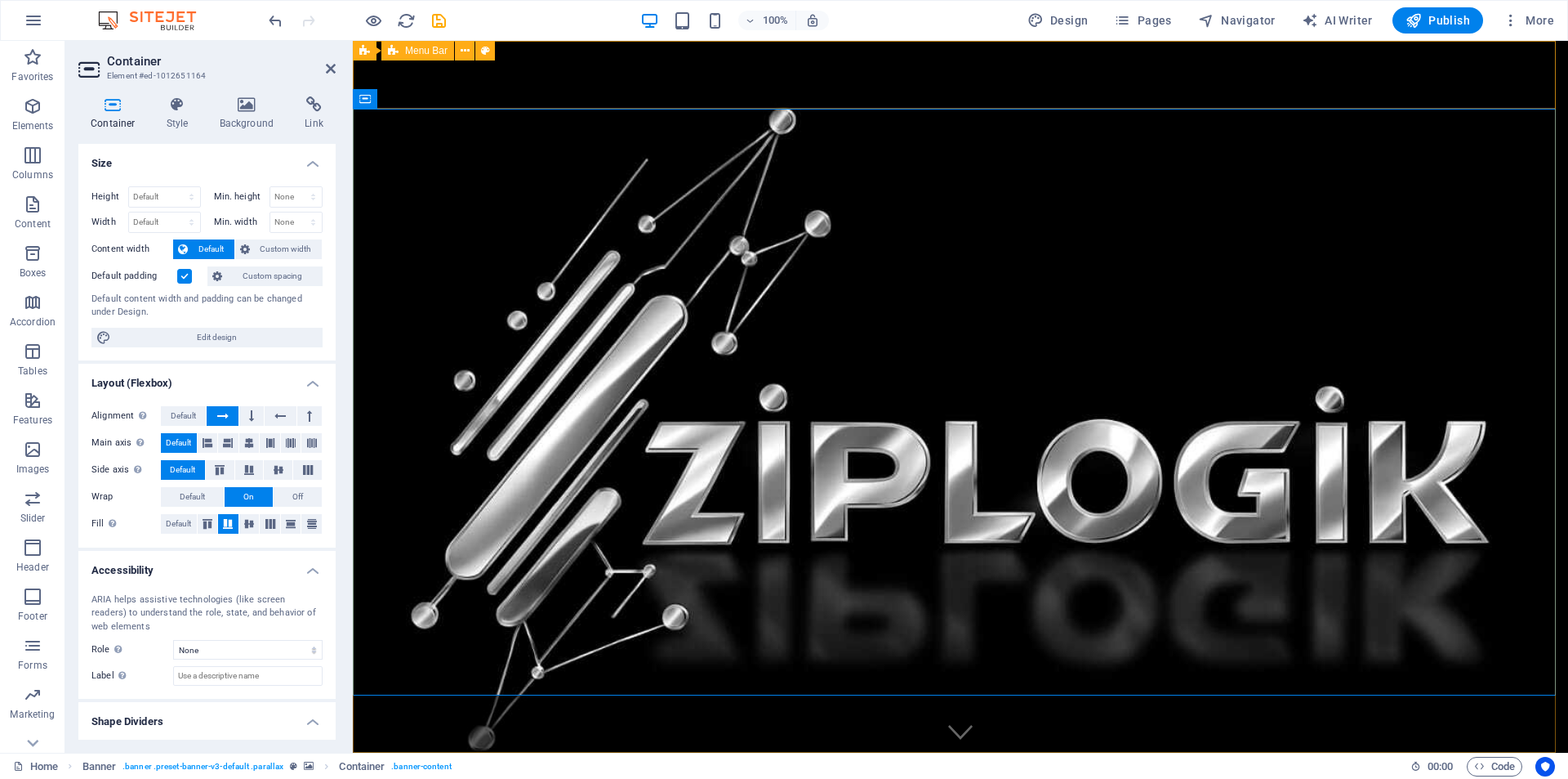
click at [1414, 753] on div "Home About Services Book a meeting Contact Menu" at bounding box center [960, 786] width 1215 height 68
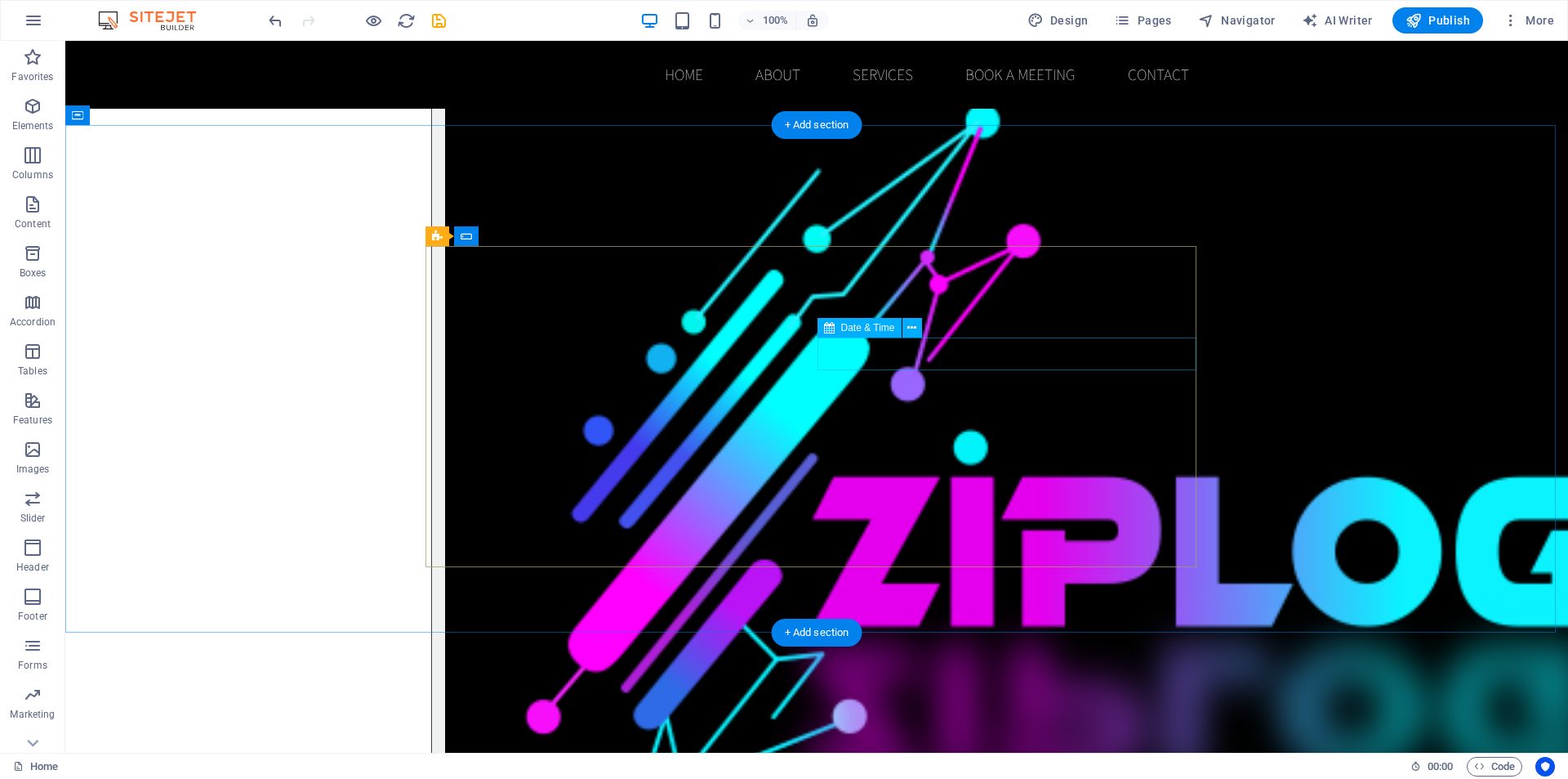
scroll to position [2289, 0]
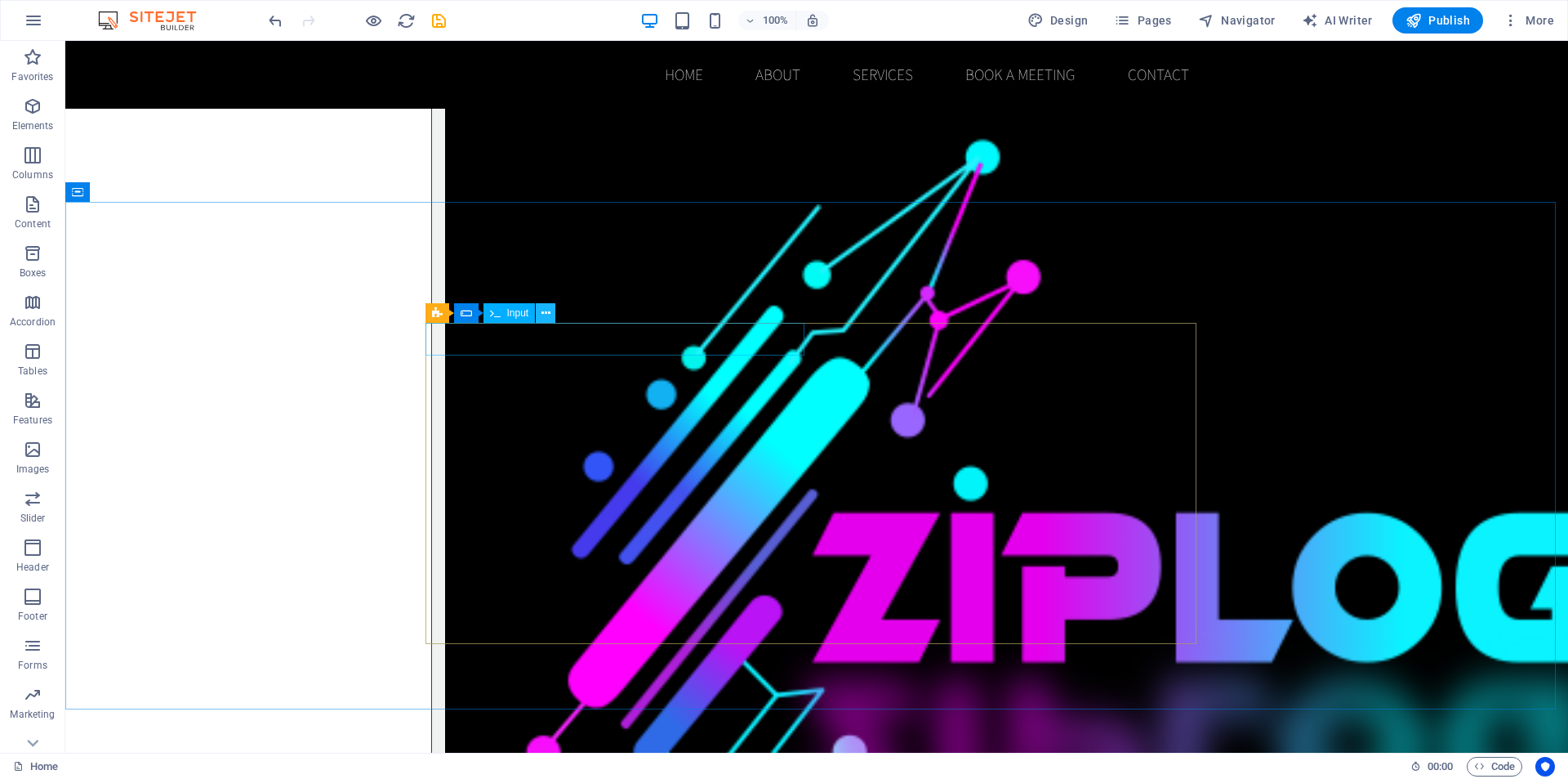
click at [545, 315] on icon at bounding box center [546, 313] width 9 height 17
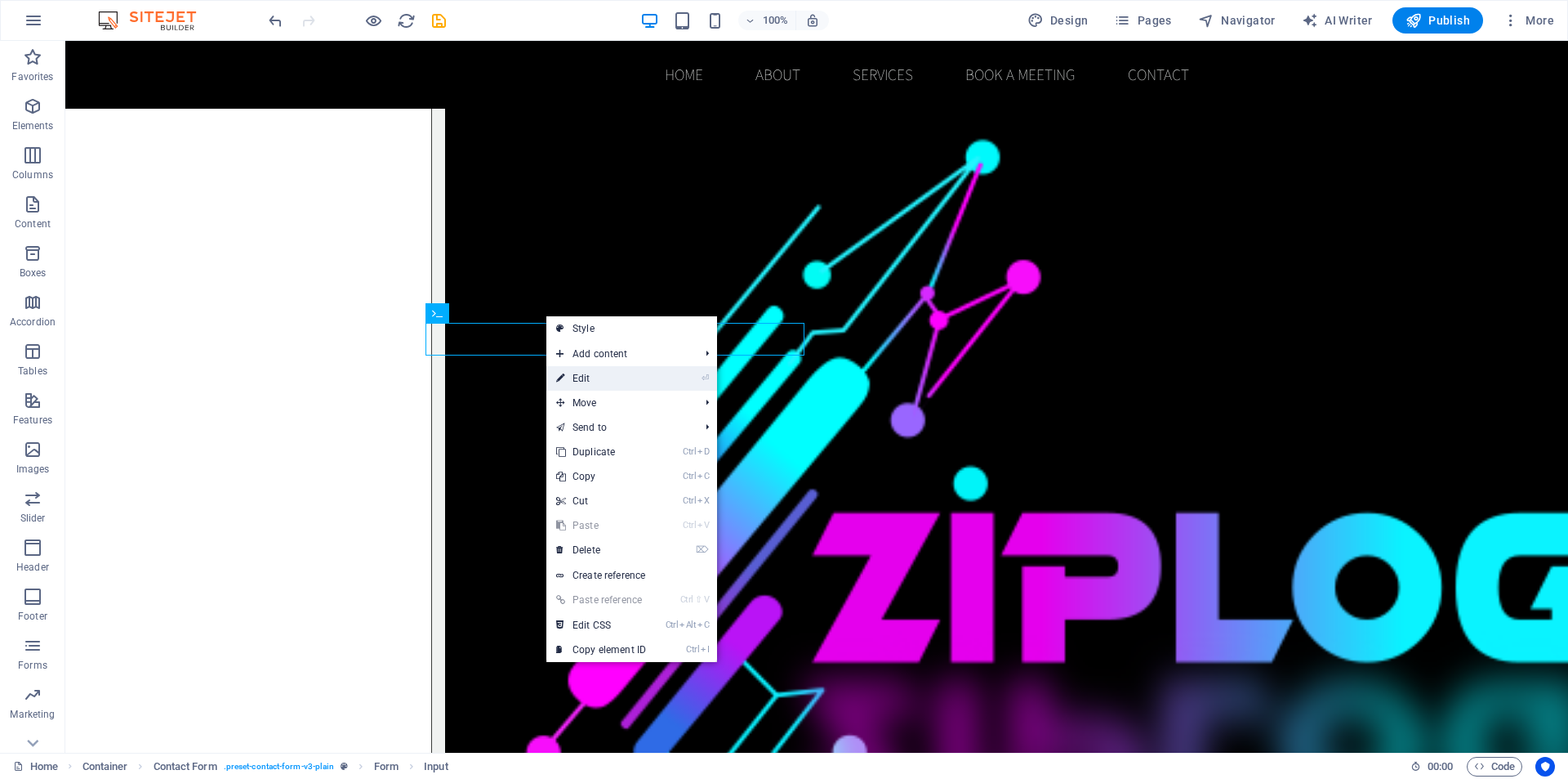
click at [581, 377] on link "⏎ Edit" at bounding box center [601, 378] width 109 height 25
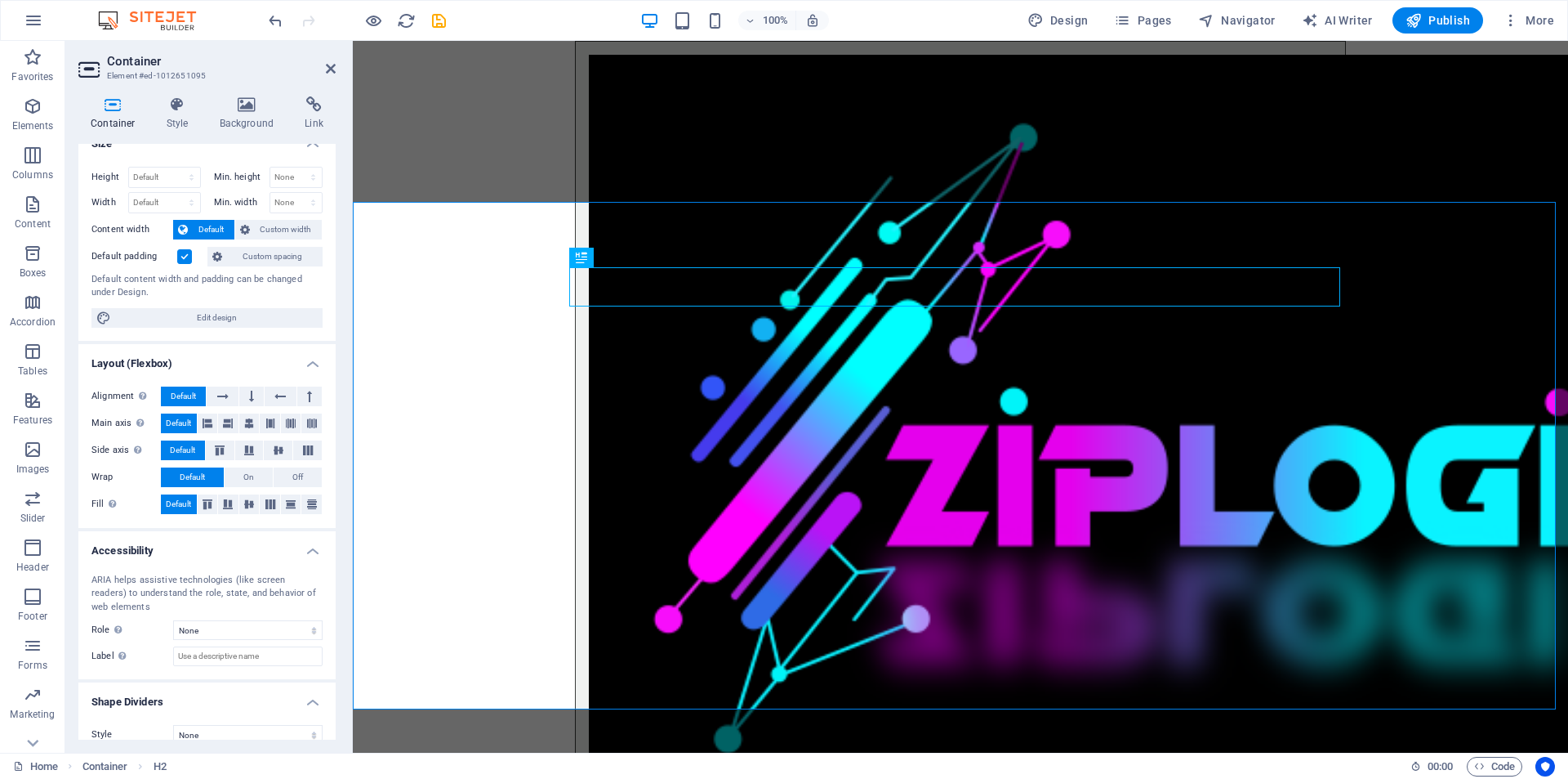
scroll to position [37, 0]
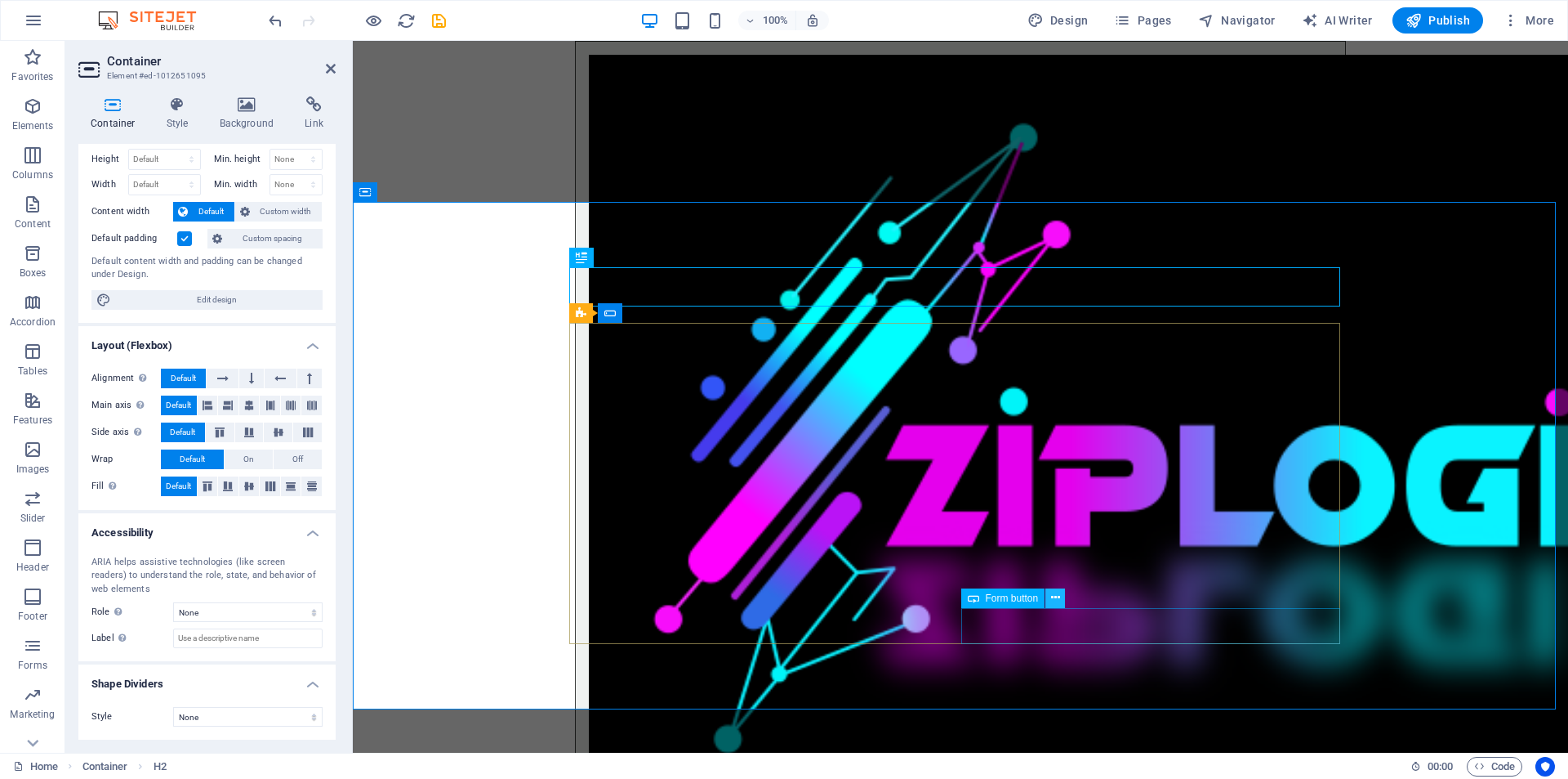
click at [1055, 595] on icon at bounding box center [1056, 598] width 9 height 17
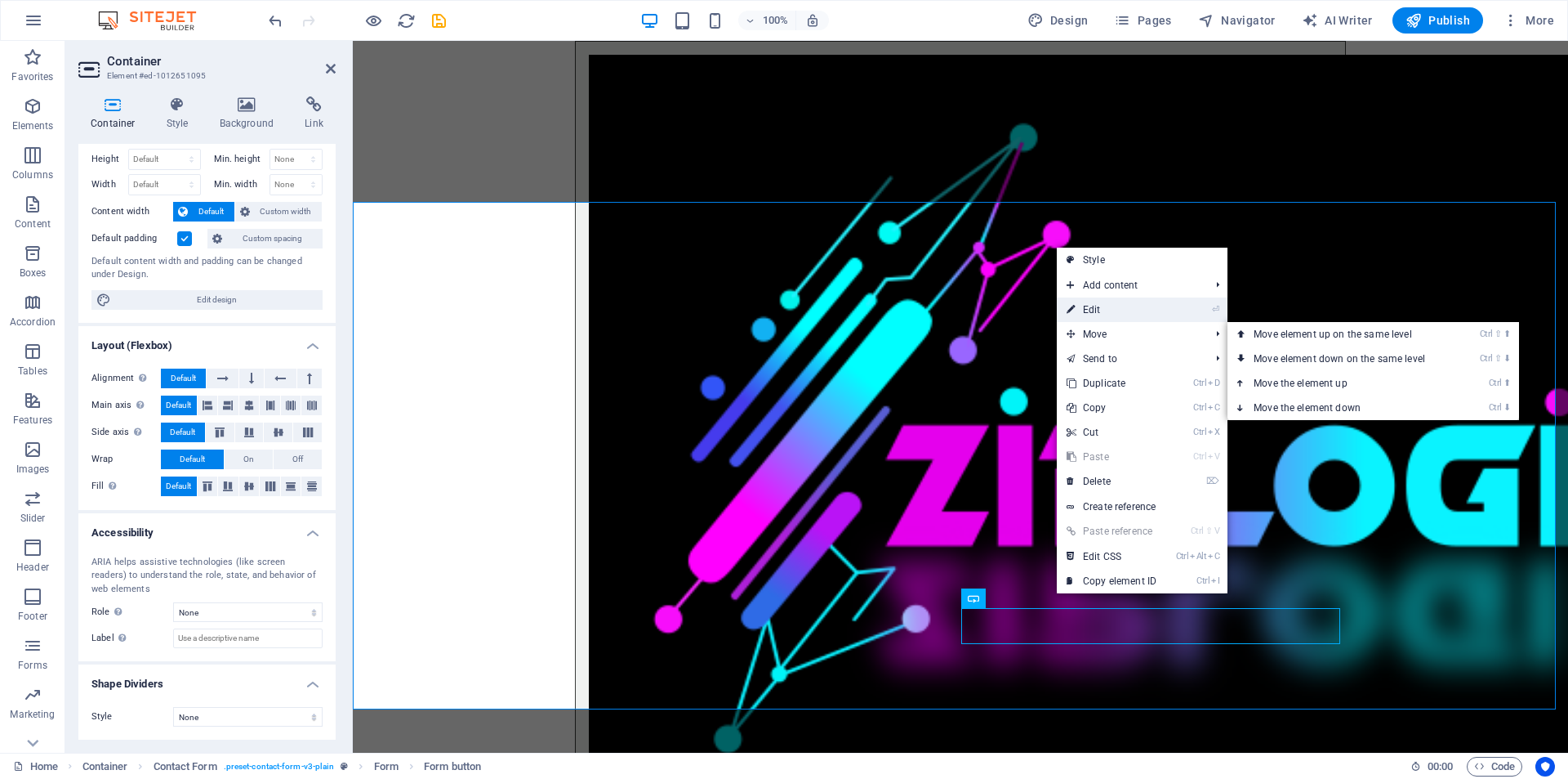
click at [1113, 309] on link "⏎ Edit" at bounding box center [1111, 309] width 109 height 25
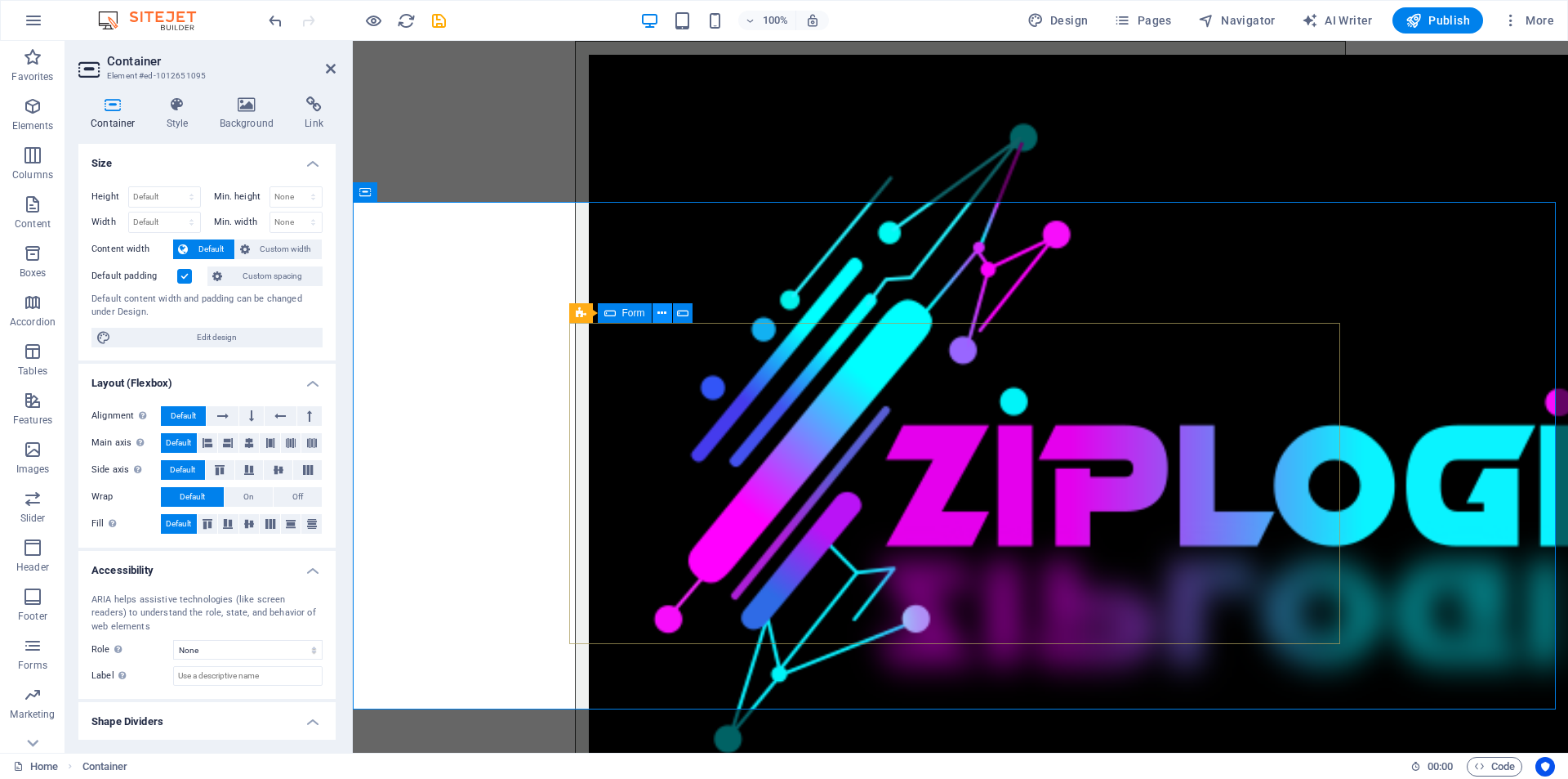
click at [660, 313] on icon at bounding box center [662, 313] width 9 height 17
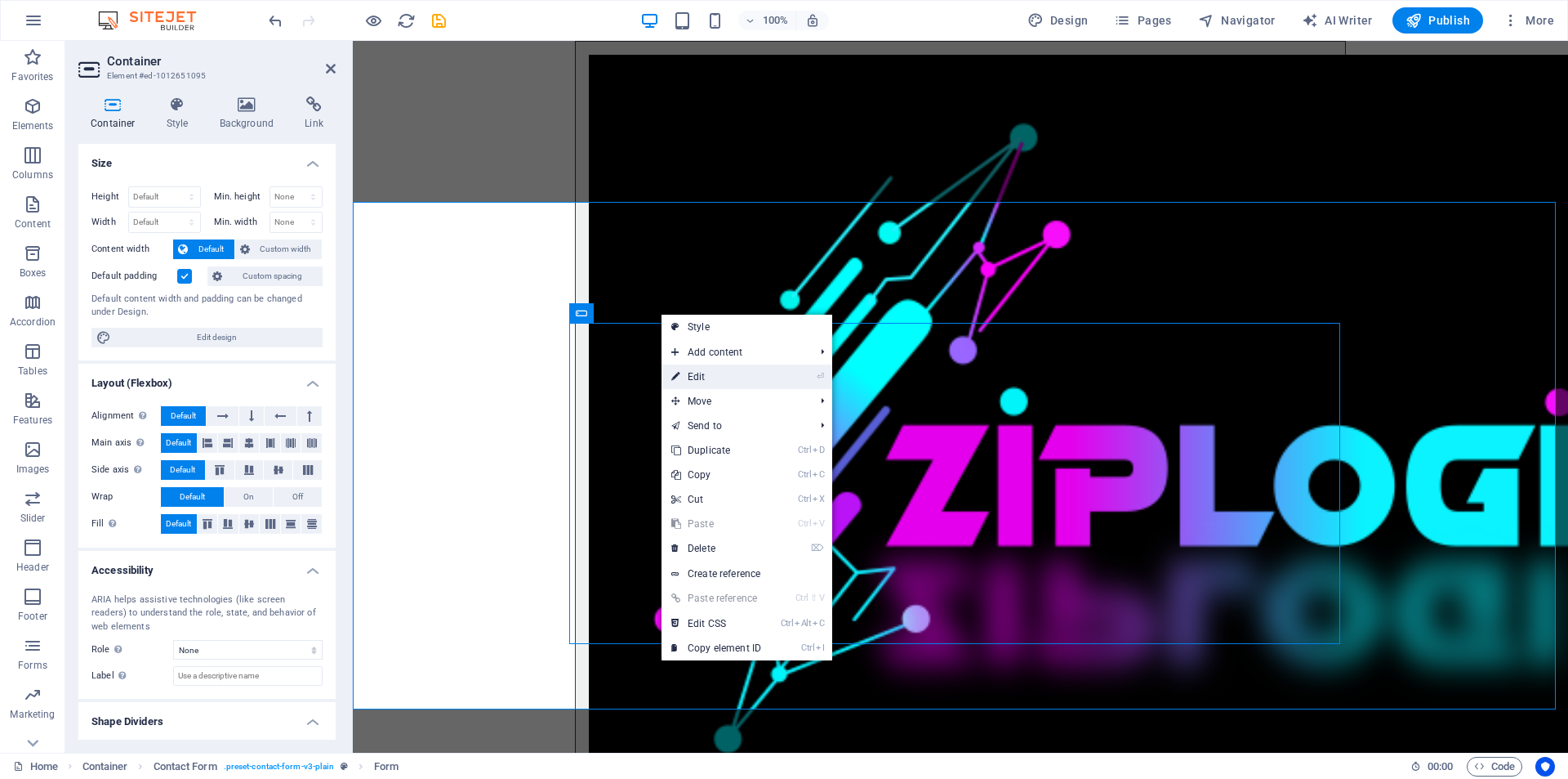
click at [703, 378] on link "⏎ Edit" at bounding box center [716, 377] width 109 height 25
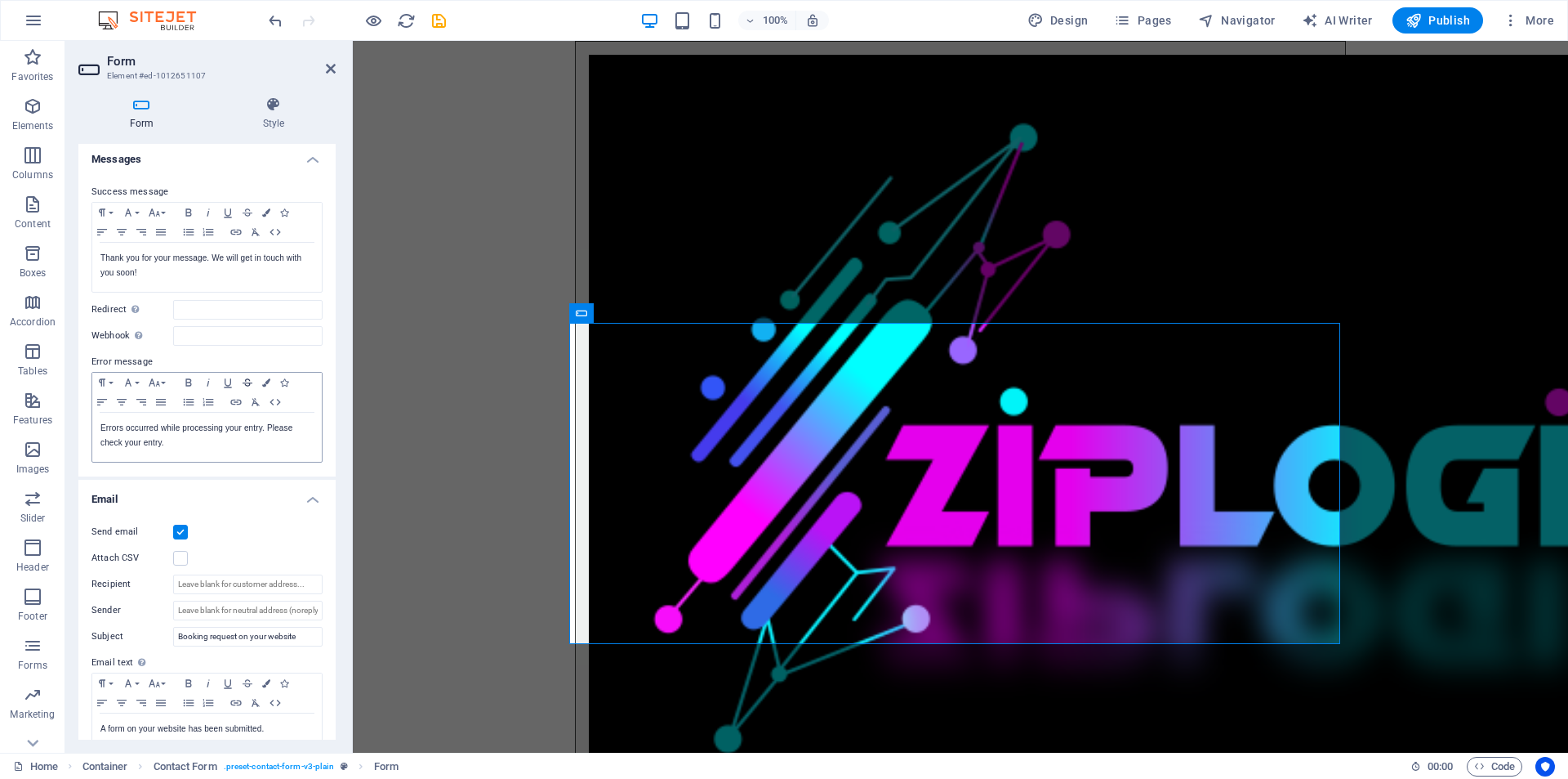
scroll to position [164, 0]
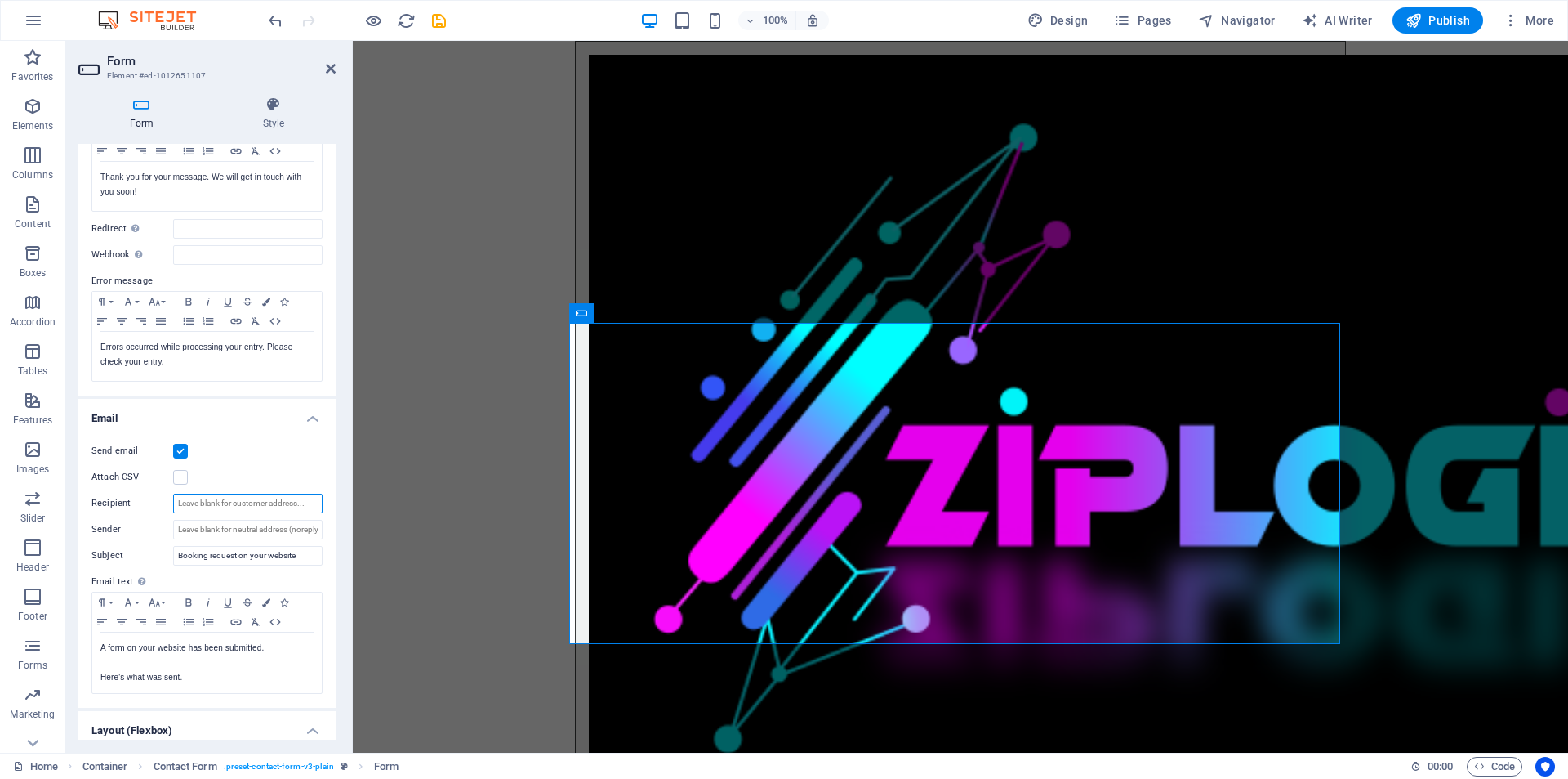
click at [228, 506] on input "Recipient" at bounding box center [247, 503] width 149 height 20
click at [196, 511] on input "Recipient" at bounding box center [247, 503] width 149 height 20
type input "z"
type input "support@ziplogik.com"
click at [193, 531] on input "Sender" at bounding box center [247, 530] width 149 height 20
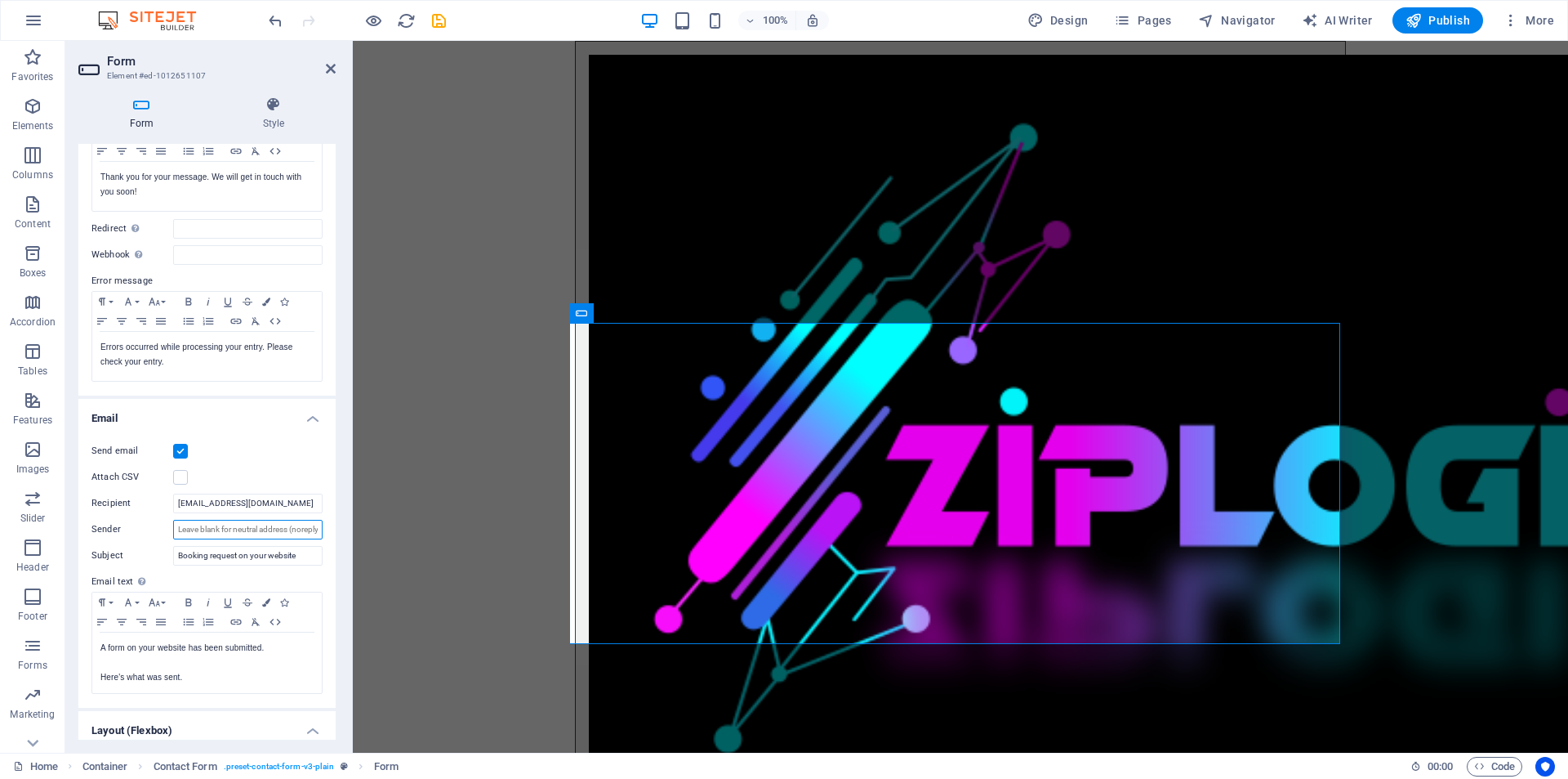
paste input "no-reply@ziplogik.com"
type input "no-reply@ziplogik.com"
drag, startPoint x: 299, startPoint y: 557, endPoint x: 241, endPoint y: 555, distance: 58.0
click at [241, 555] on input "Booking request on your website" at bounding box center [247, 556] width 149 height 20
paste input "{{First name}})."
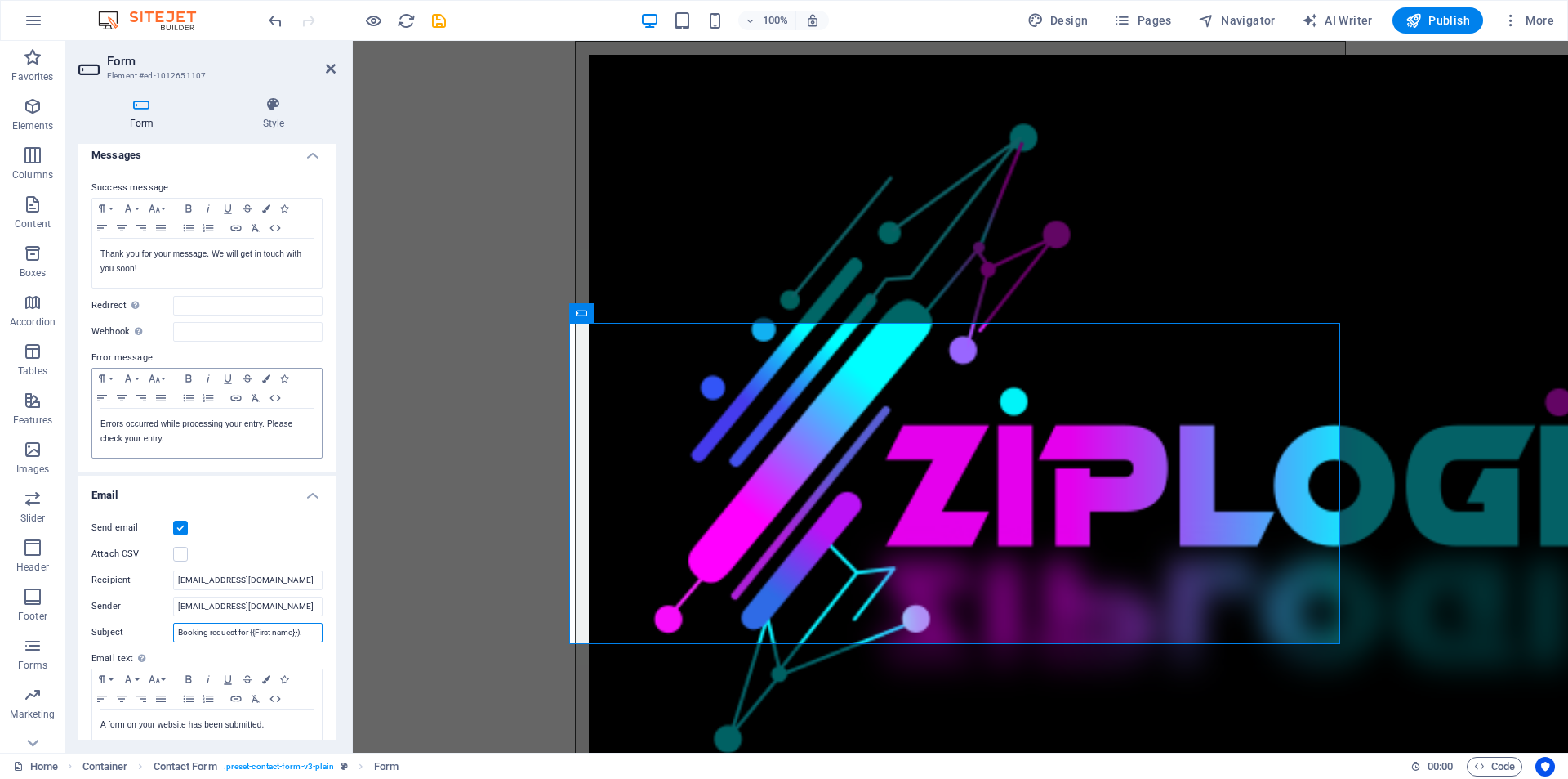
scroll to position [74, 0]
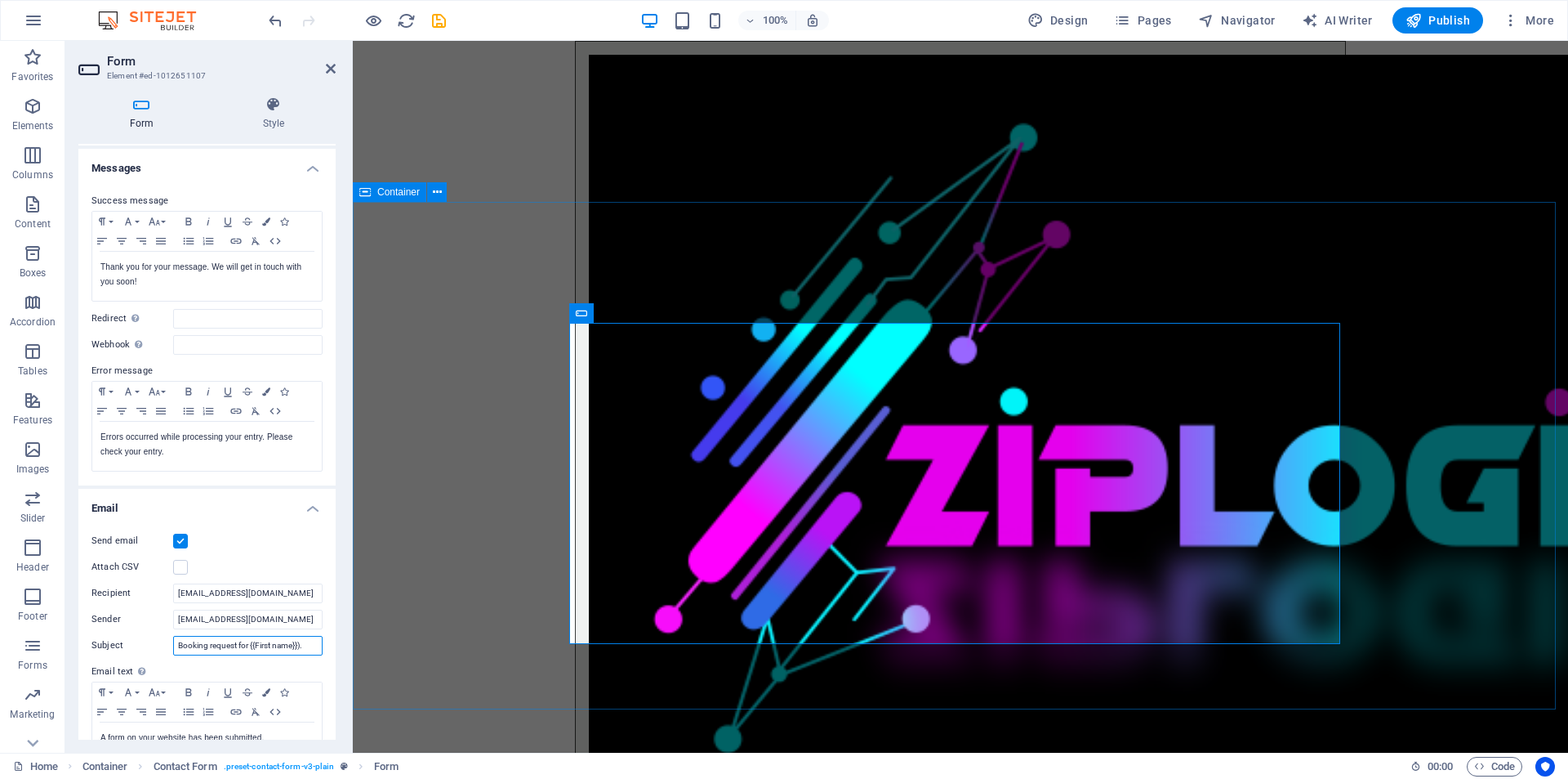
type input "Booking request for {{First name}})."
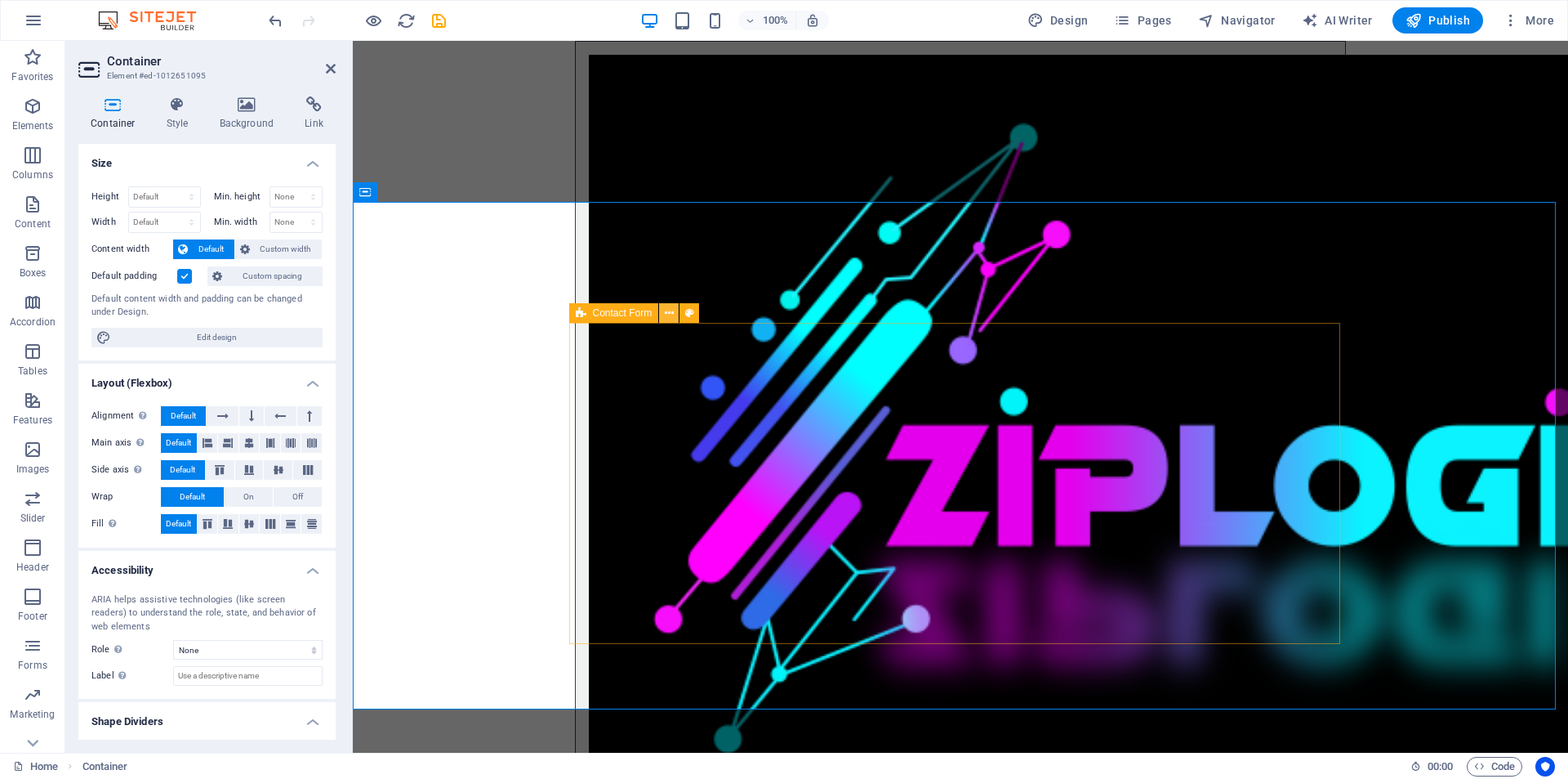
click at [668, 311] on icon at bounding box center [669, 313] width 9 height 17
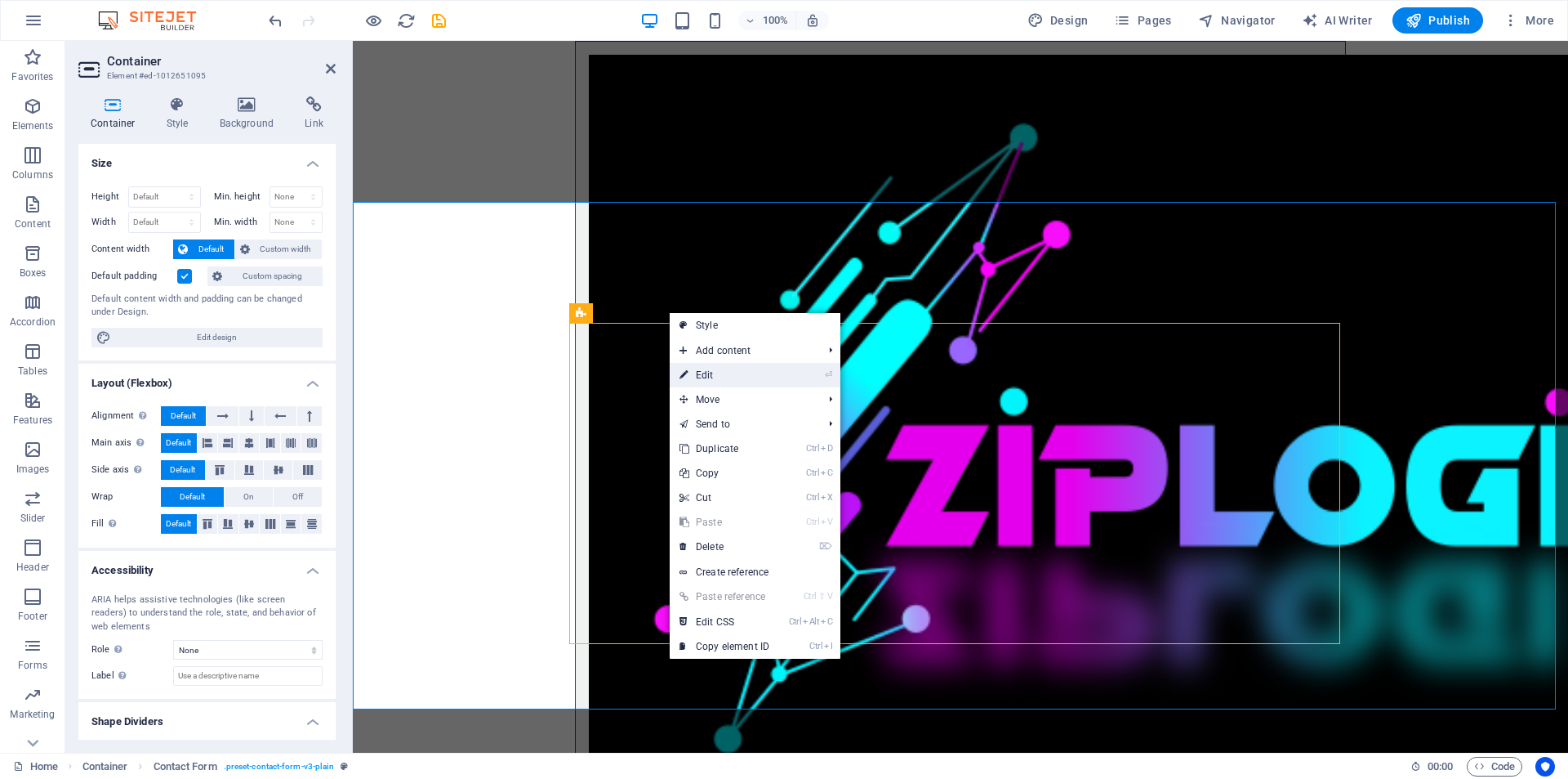
click at [718, 379] on link "⏎ Edit" at bounding box center [724, 375] width 109 height 25
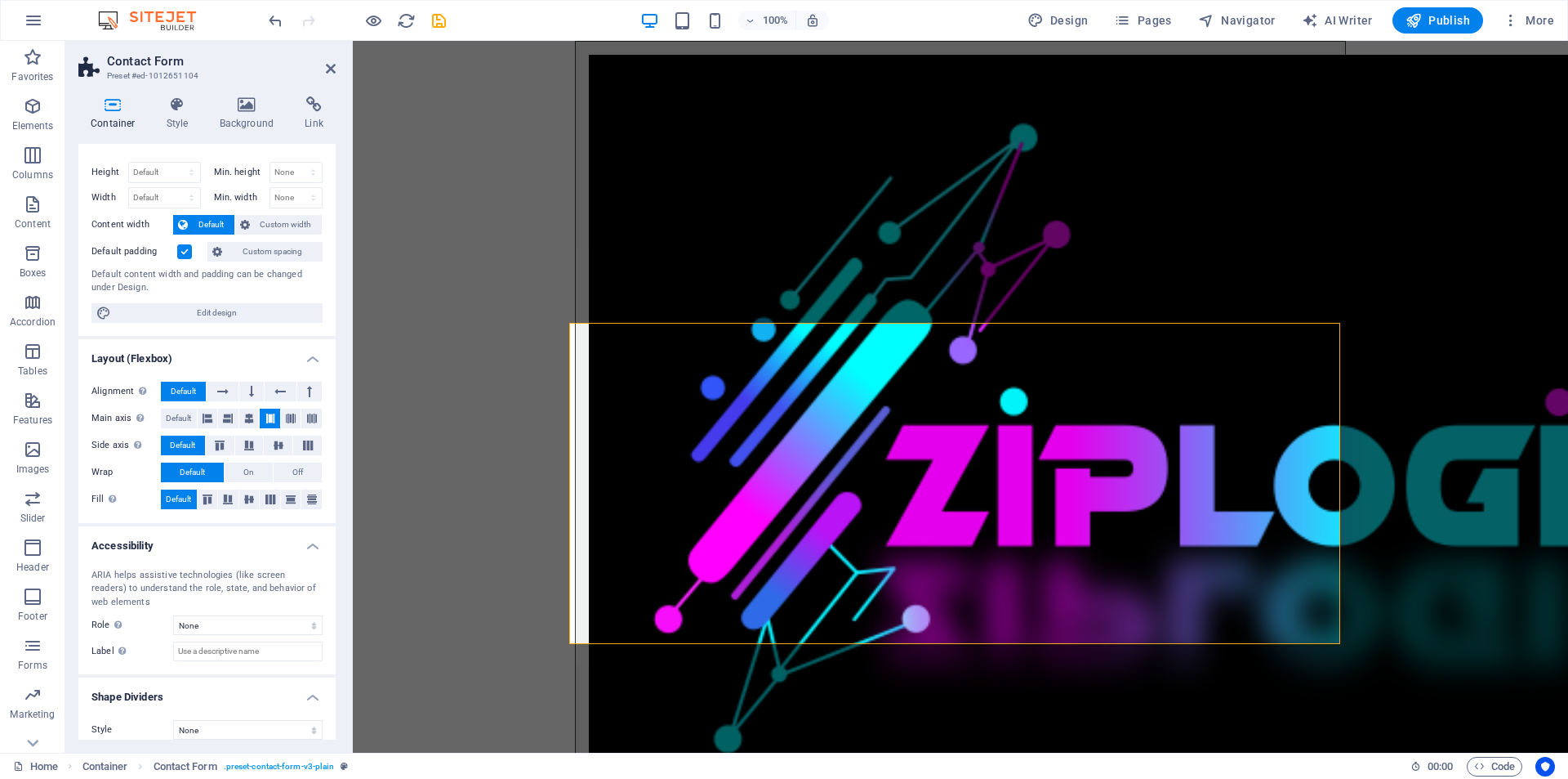
scroll to position [37, 0]
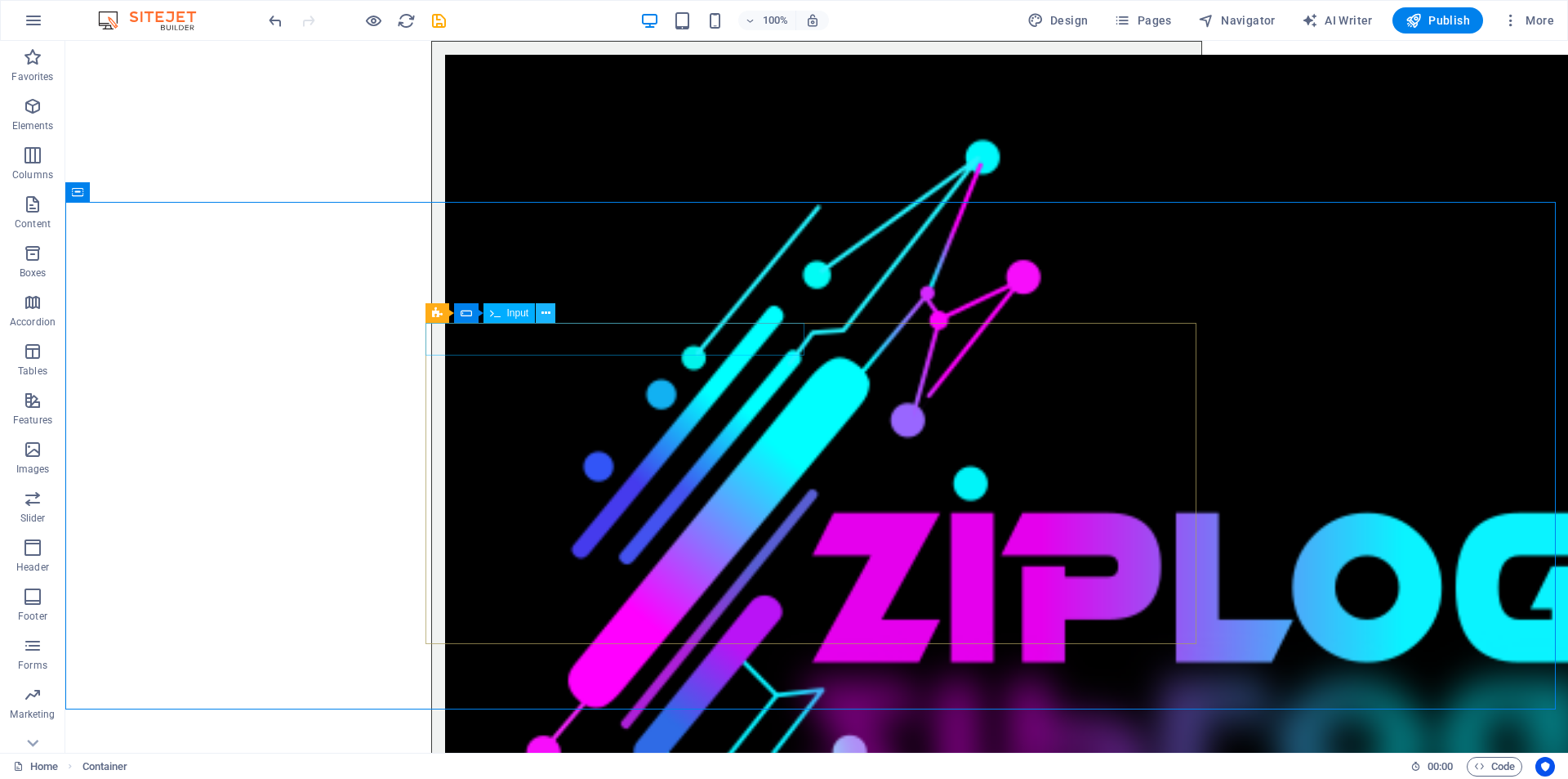
click at [541, 316] on icon at bounding box center [546, 313] width 9 height 17
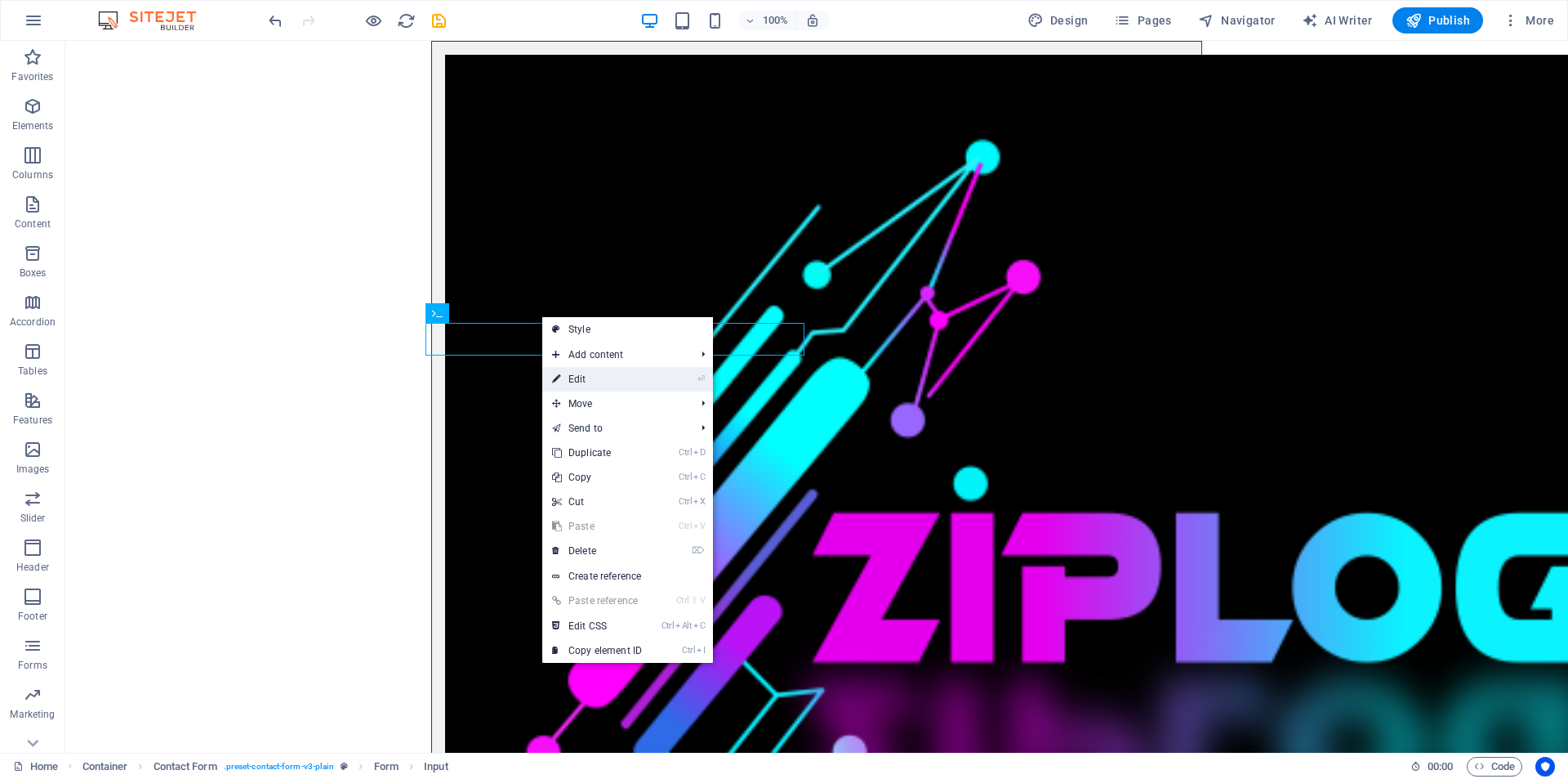
click at [574, 380] on link "⏎ Edit" at bounding box center [597, 379] width 109 height 25
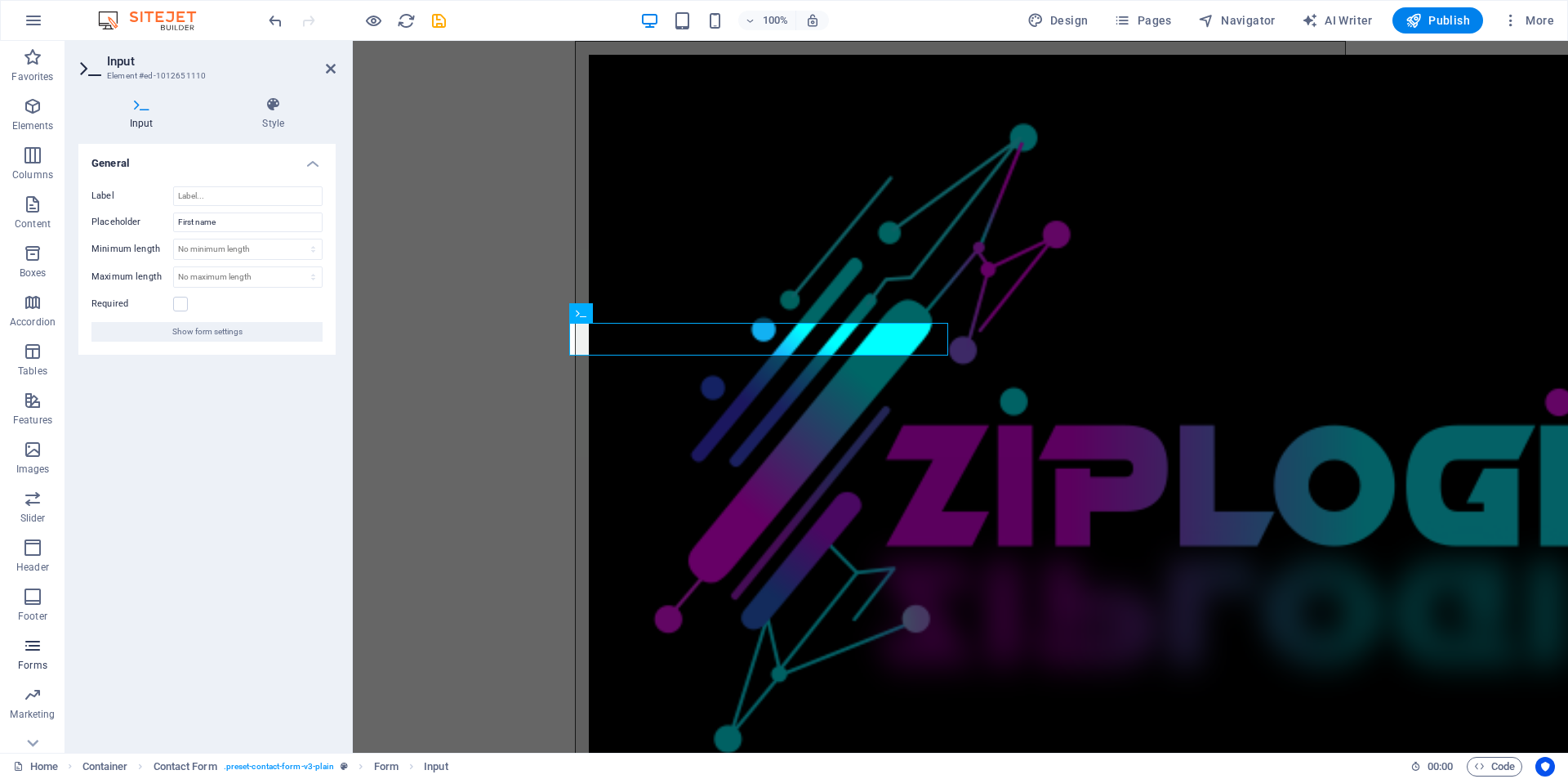
click at [35, 652] on icon "button" at bounding box center [33, 646] width 20 height 20
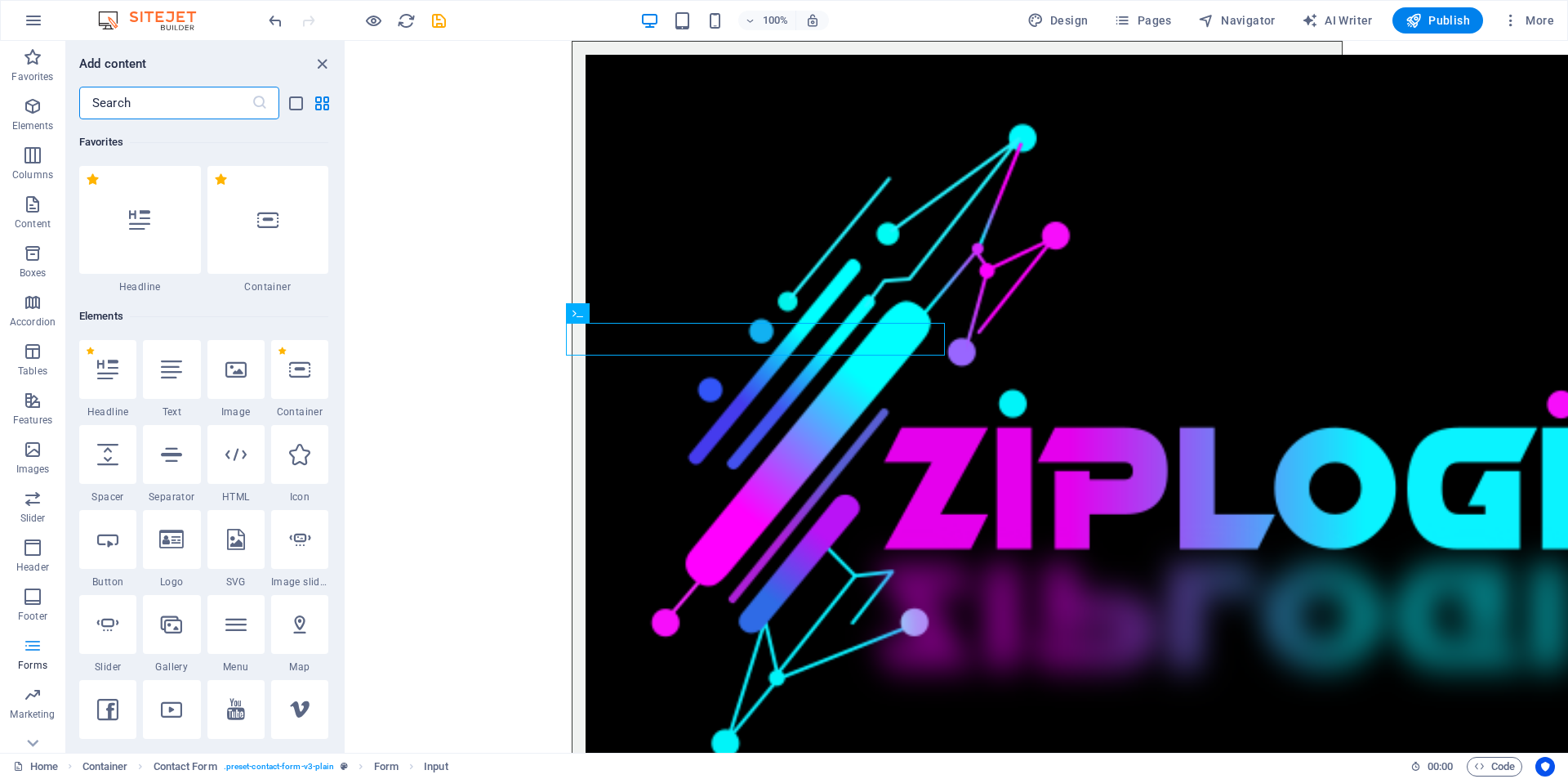
scroll to position [11933, 0]
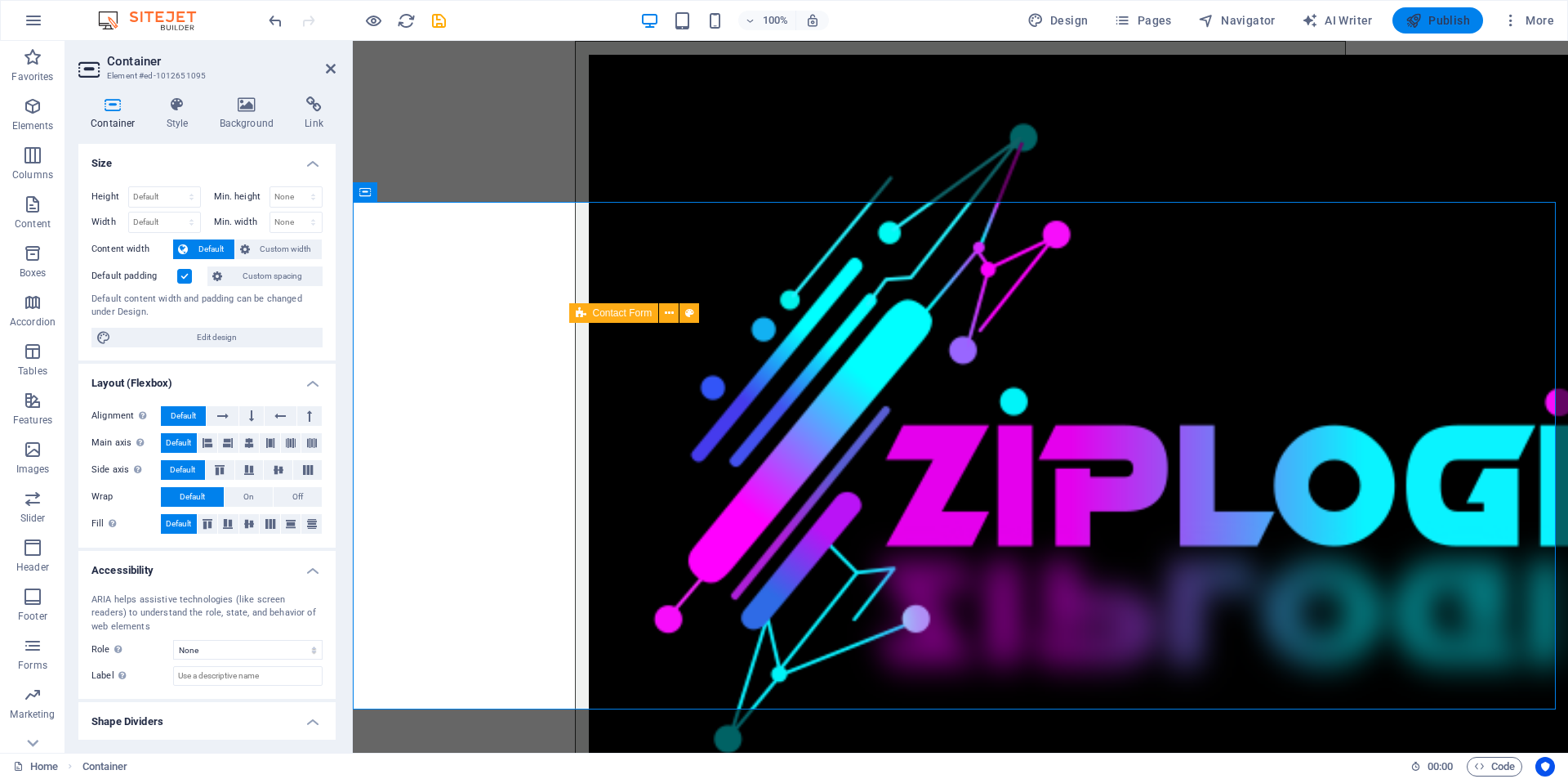
click at [1439, 17] on span "Publish" at bounding box center [1438, 20] width 65 height 16
checkbox input "false"
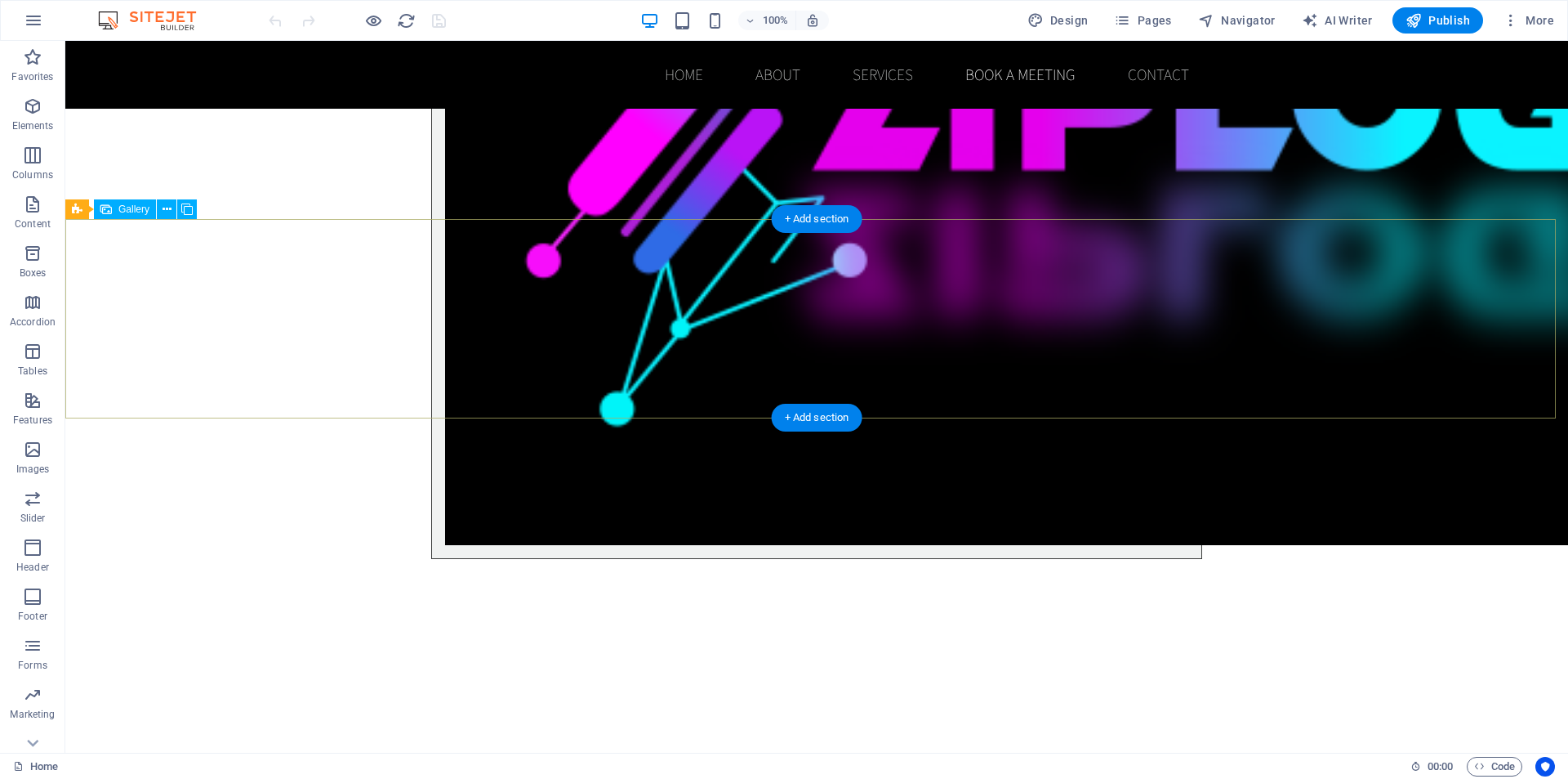
scroll to position [2778, 0]
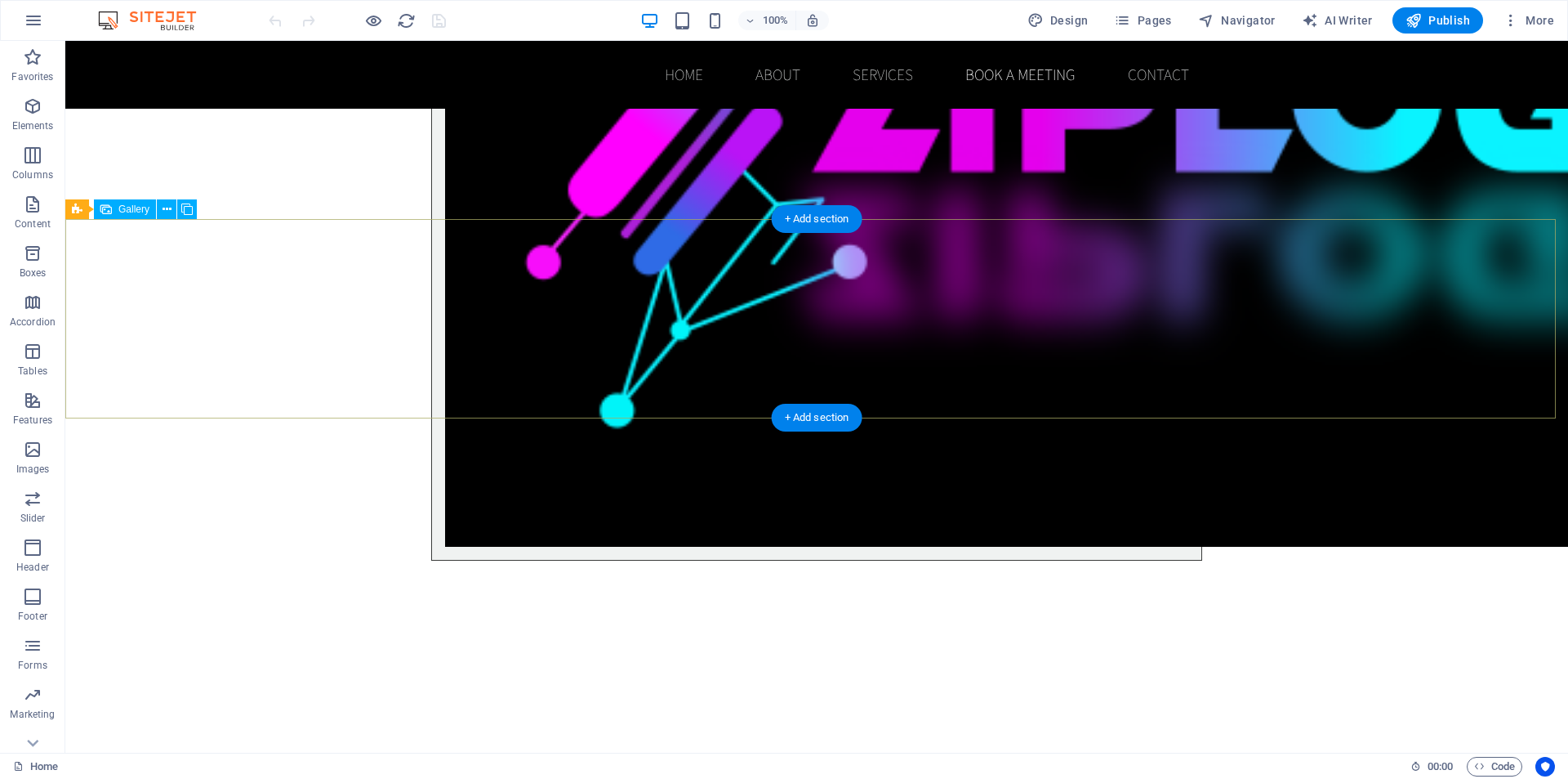
select select "2"
select select "px"
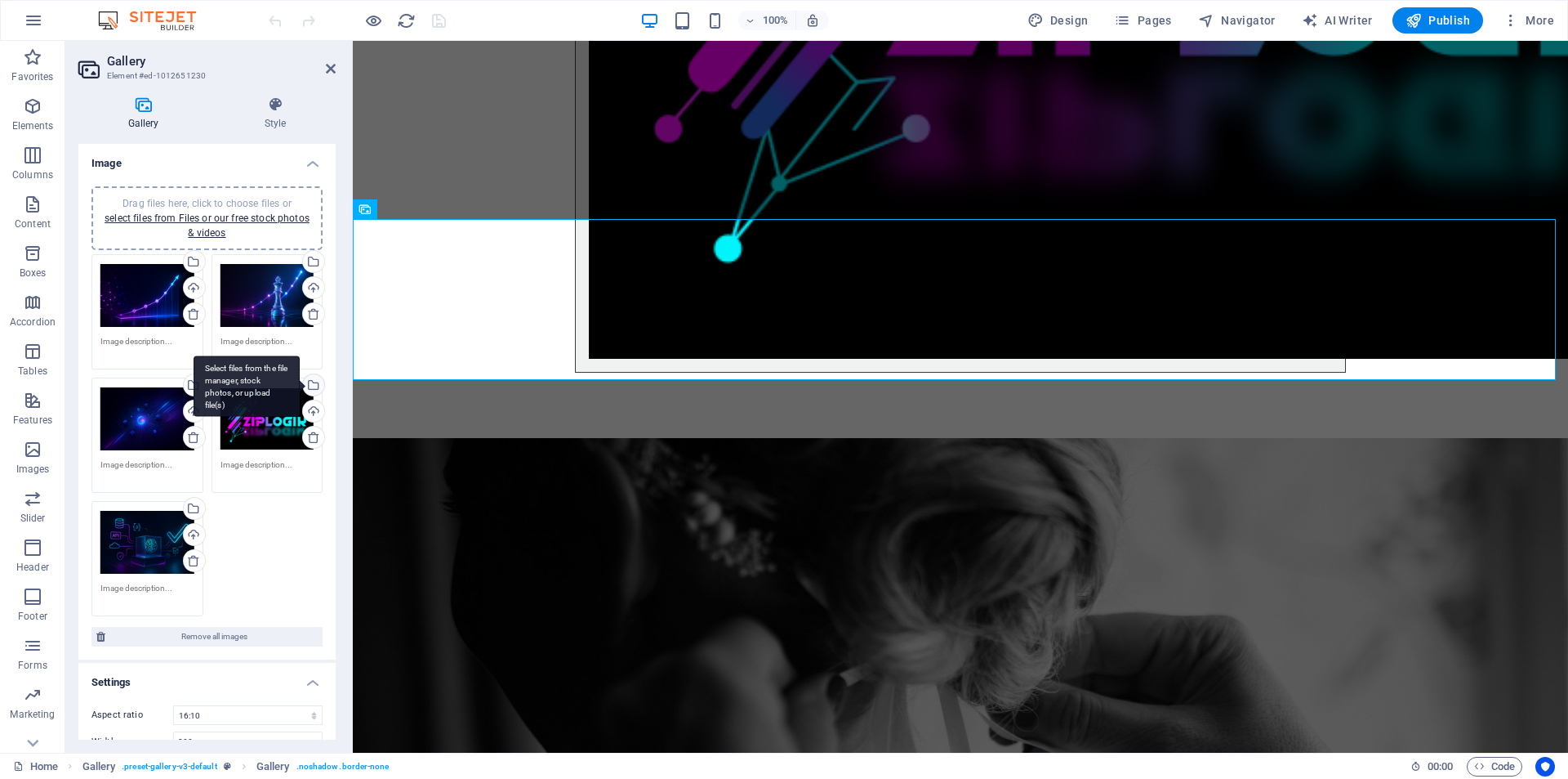
click at [300, 382] on div "Select files from the file manager, stock photos, or upload file(s)" at bounding box center [246, 386] width 106 height 61
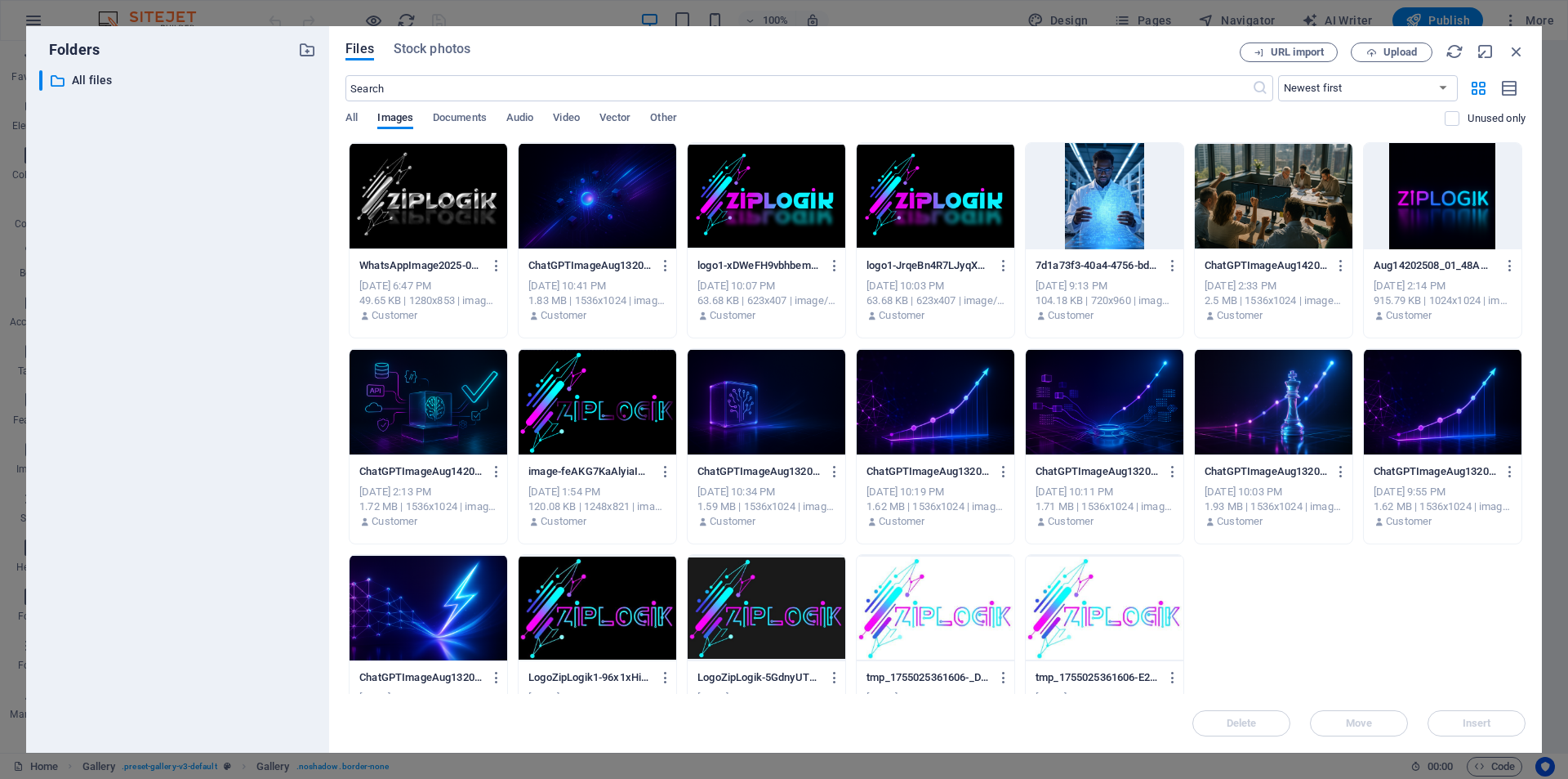
click at [789, 413] on div at bounding box center [766, 401] width 157 height 106
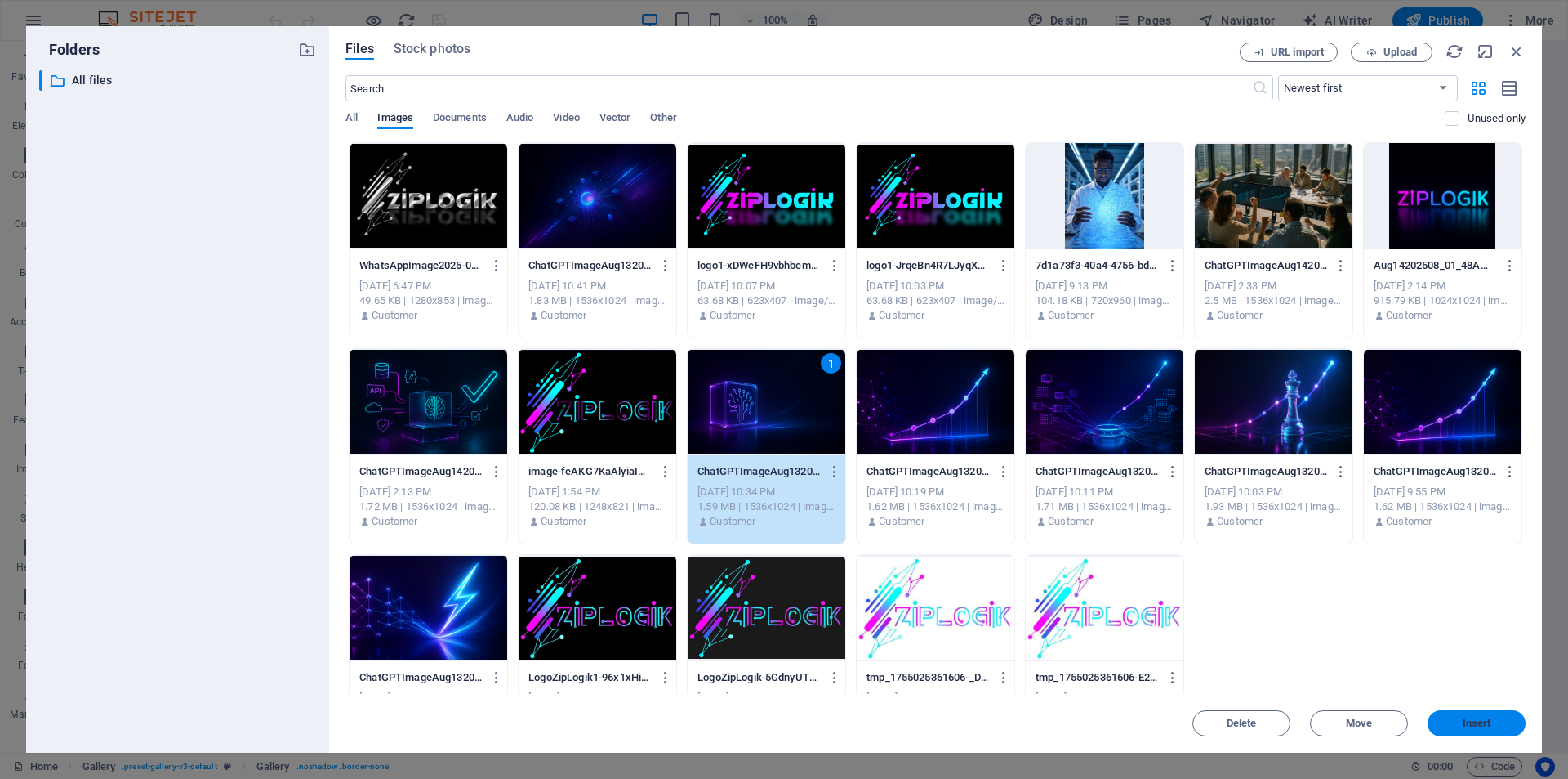
click at [1484, 723] on span "Insert" at bounding box center [1476, 723] width 28 height 10
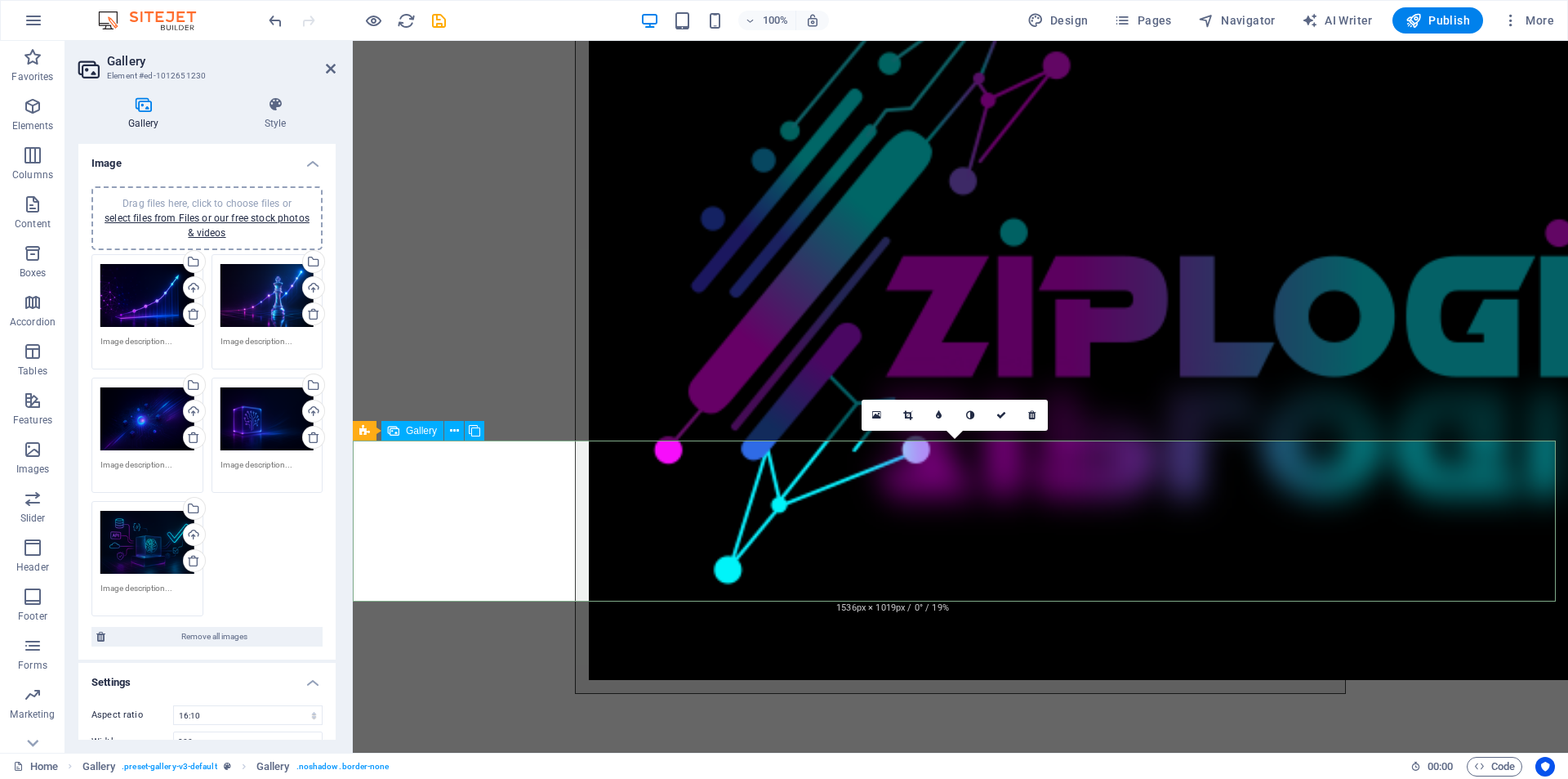
scroll to position [2615, 0]
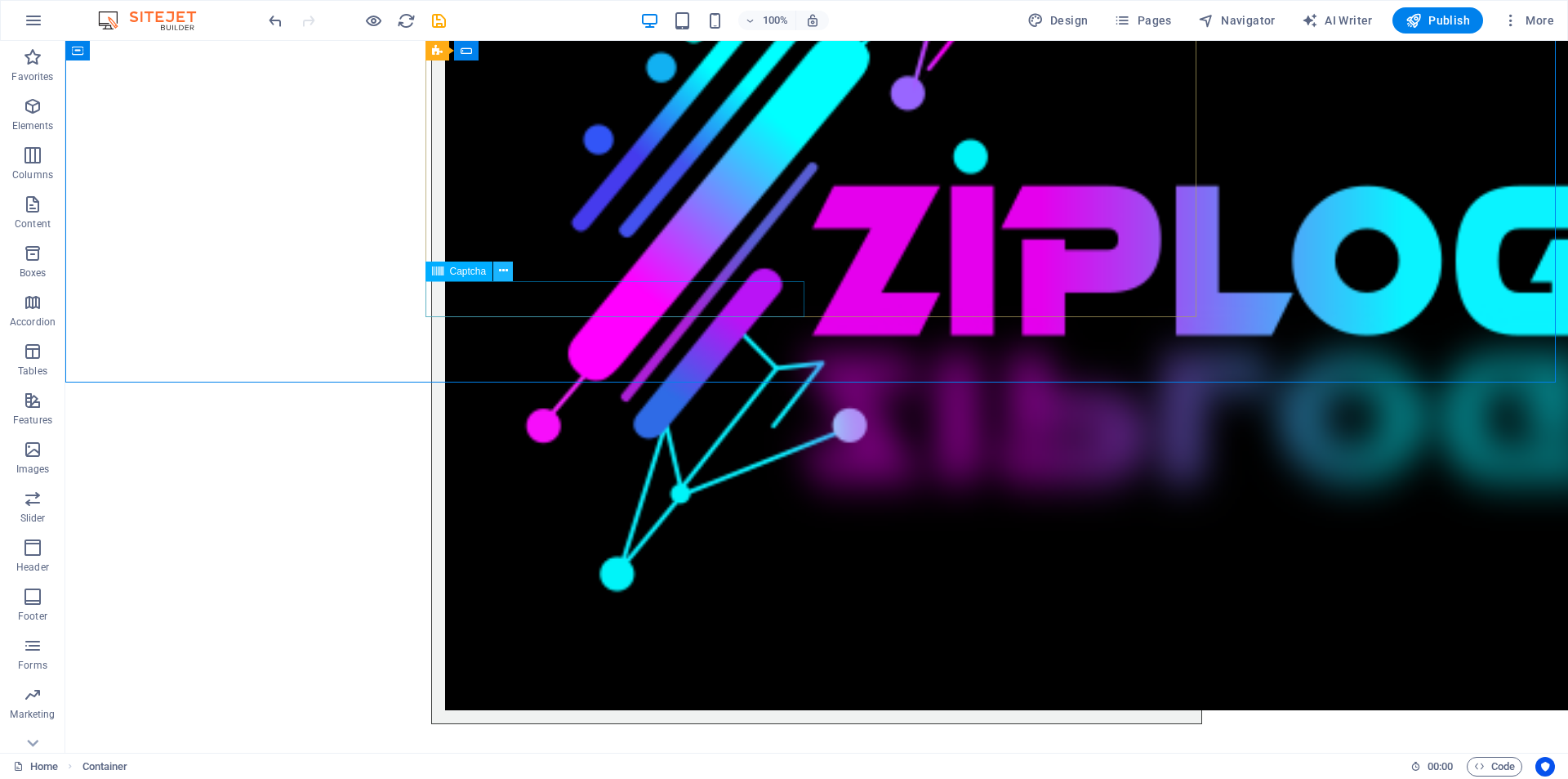
click at [502, 268] on icon at bounding box center [504, 270] width 9 height 17
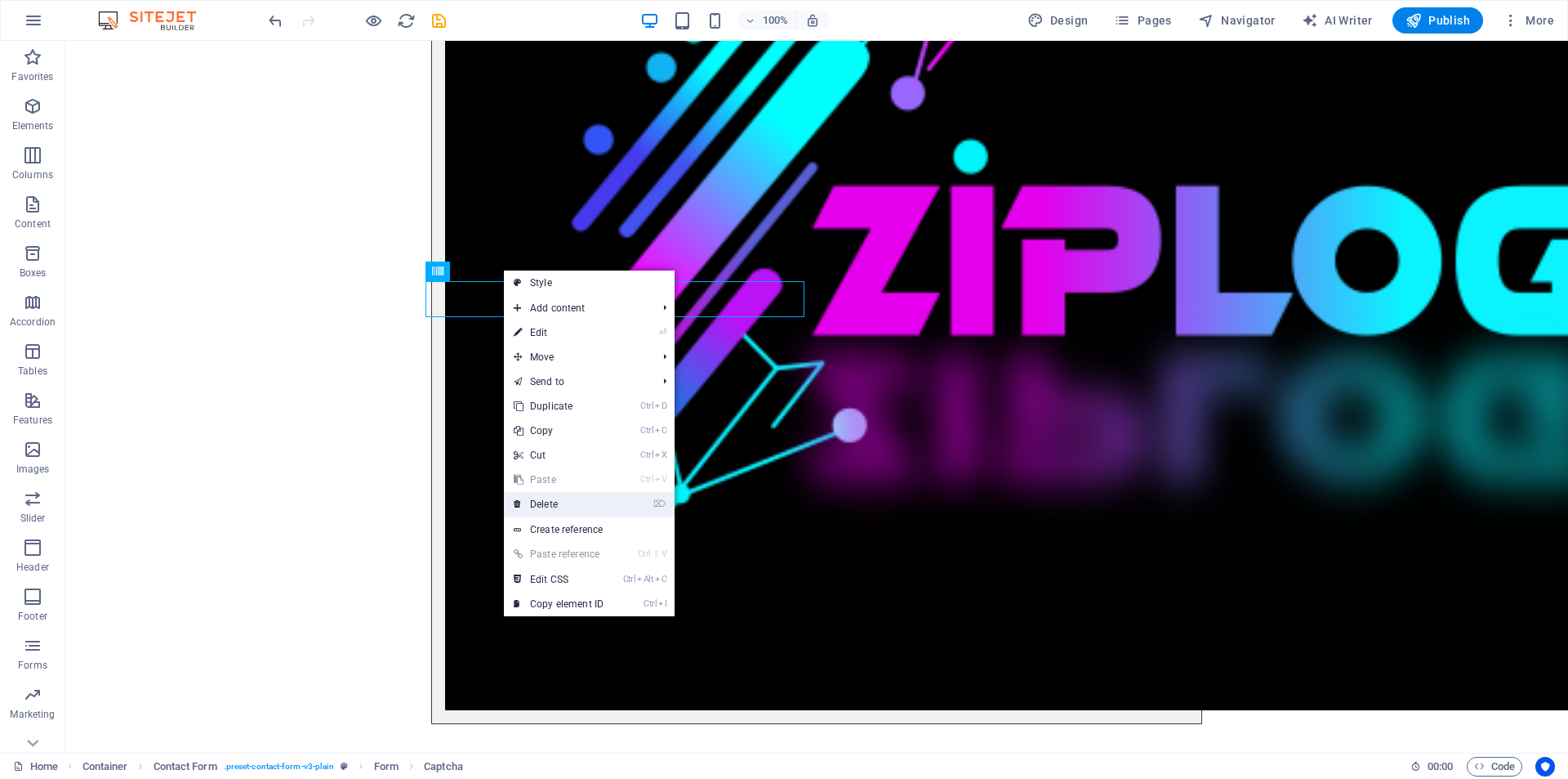
click at [566, 501] on link "⌦ Delete" at bounding box center [558, 504] width 109 height 25
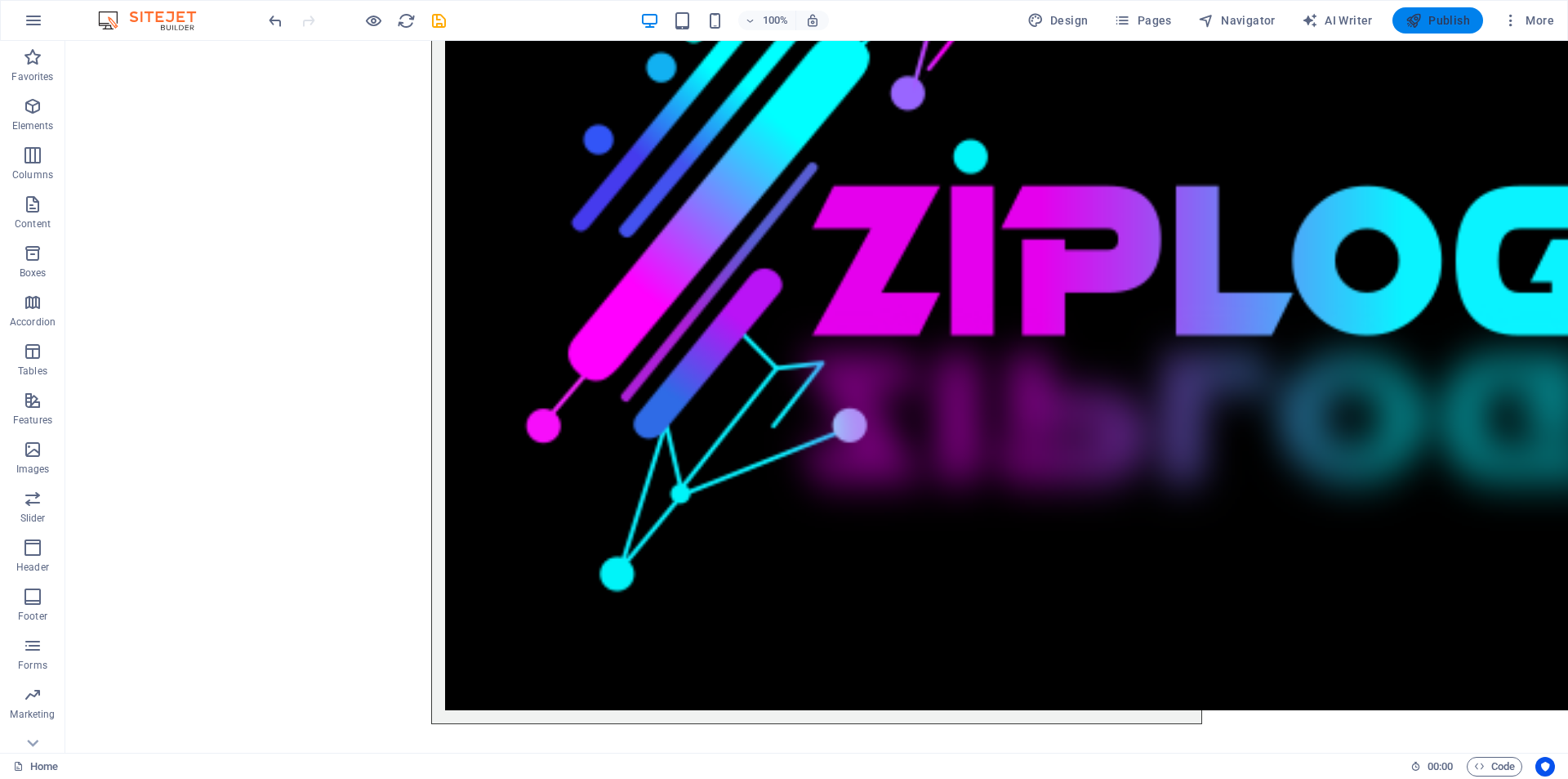
click at [1451, 23] on span "Publish" at bounding box center [1438, 20] width 65 height 16
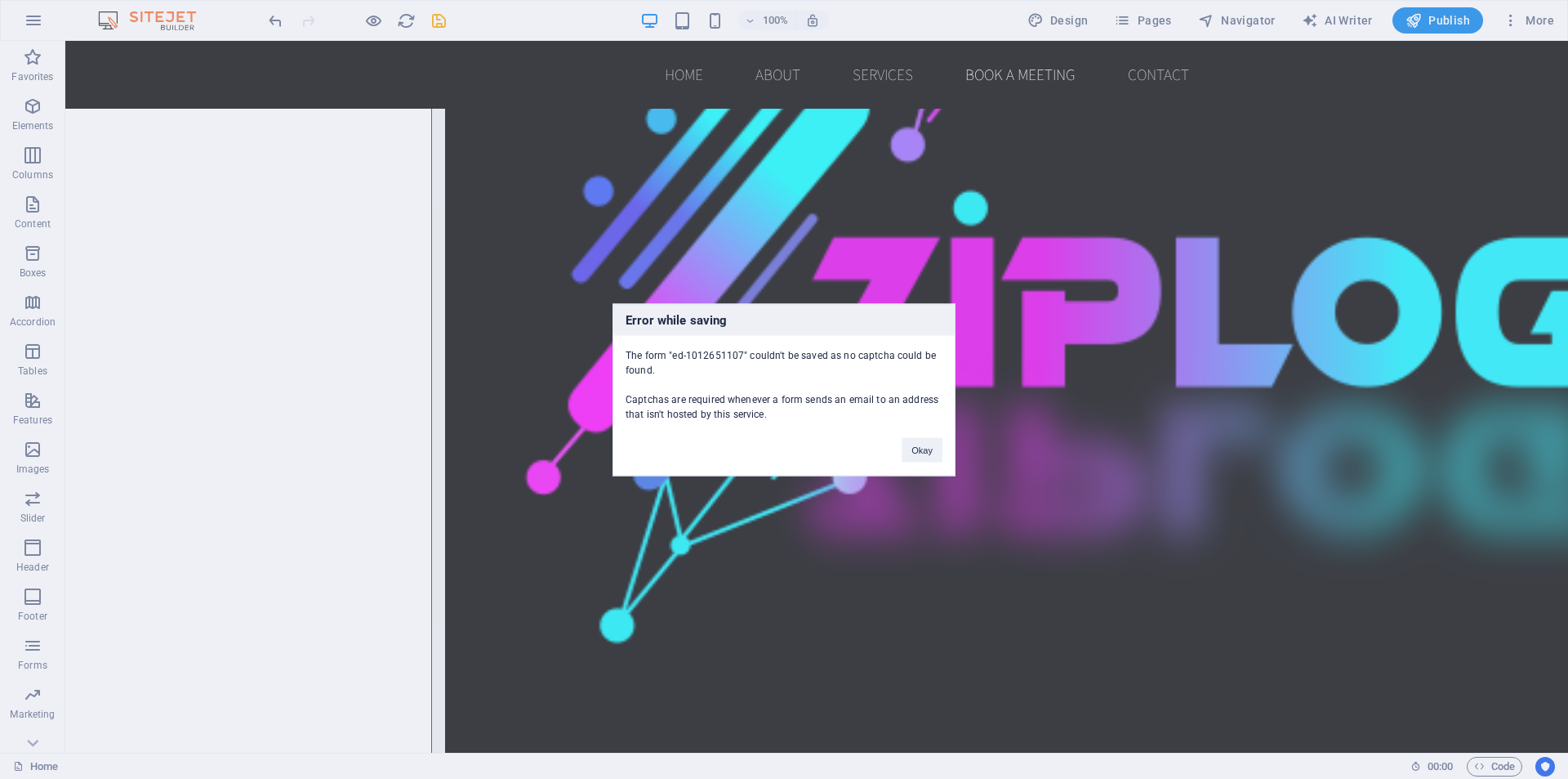
click at [1360, 351] on div "Error while saving The form "ed-1012651107" couldn't be saved as no captcha cou…" at bounding box center [784, 390] width 1568 height 779
click at [308, 325] on div "Error while saving The form "ed-1012651107" couldn't be saved as no captcha cou…" at bounding box center [784, 390] width 1568 height 779
click at [929, 452] on button "Okay" at bounding box center [921, 449] width 41 height 25
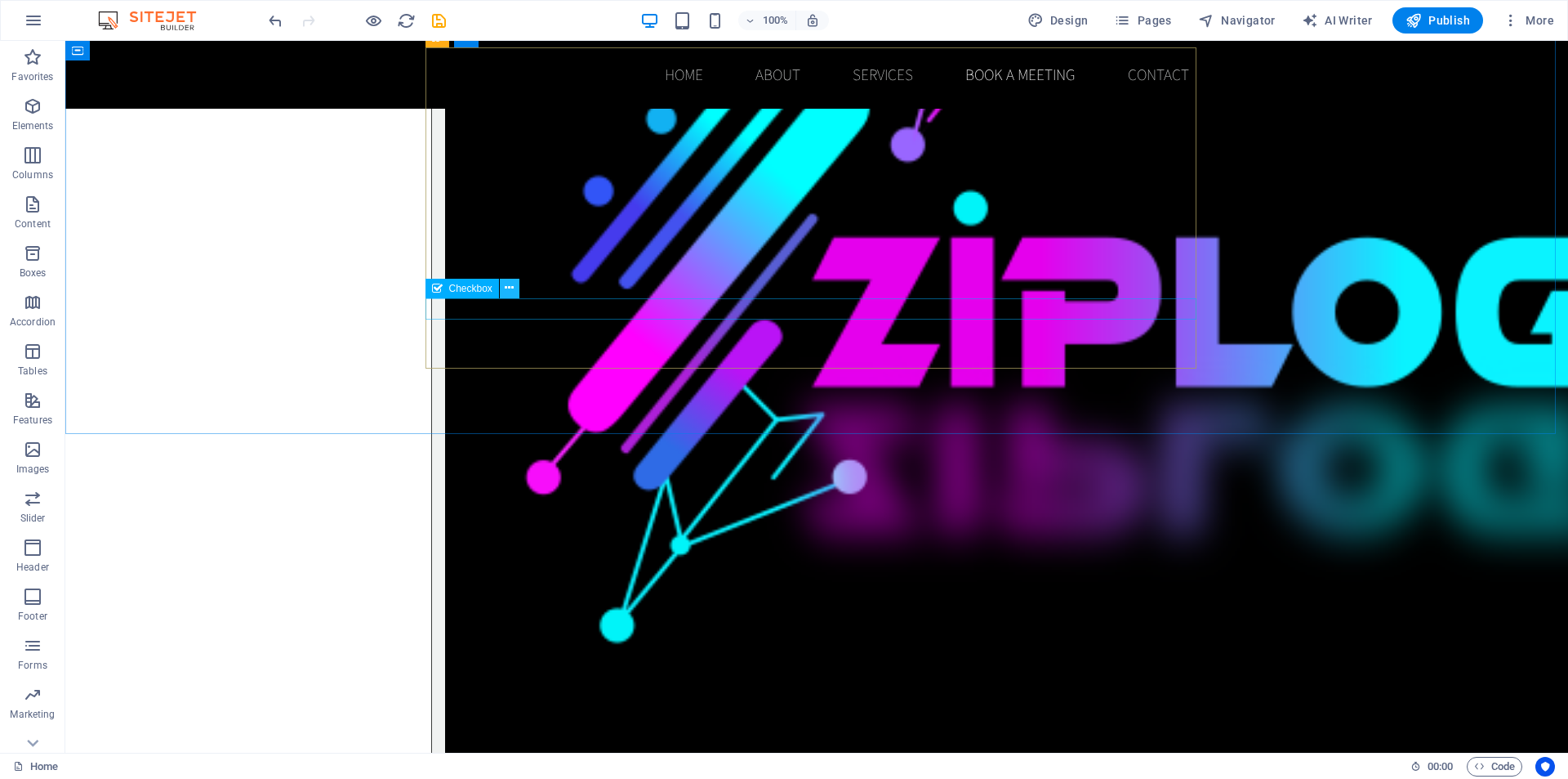
click at [510, 285] on icon at bounding box center [509, 288] width 9 height 17
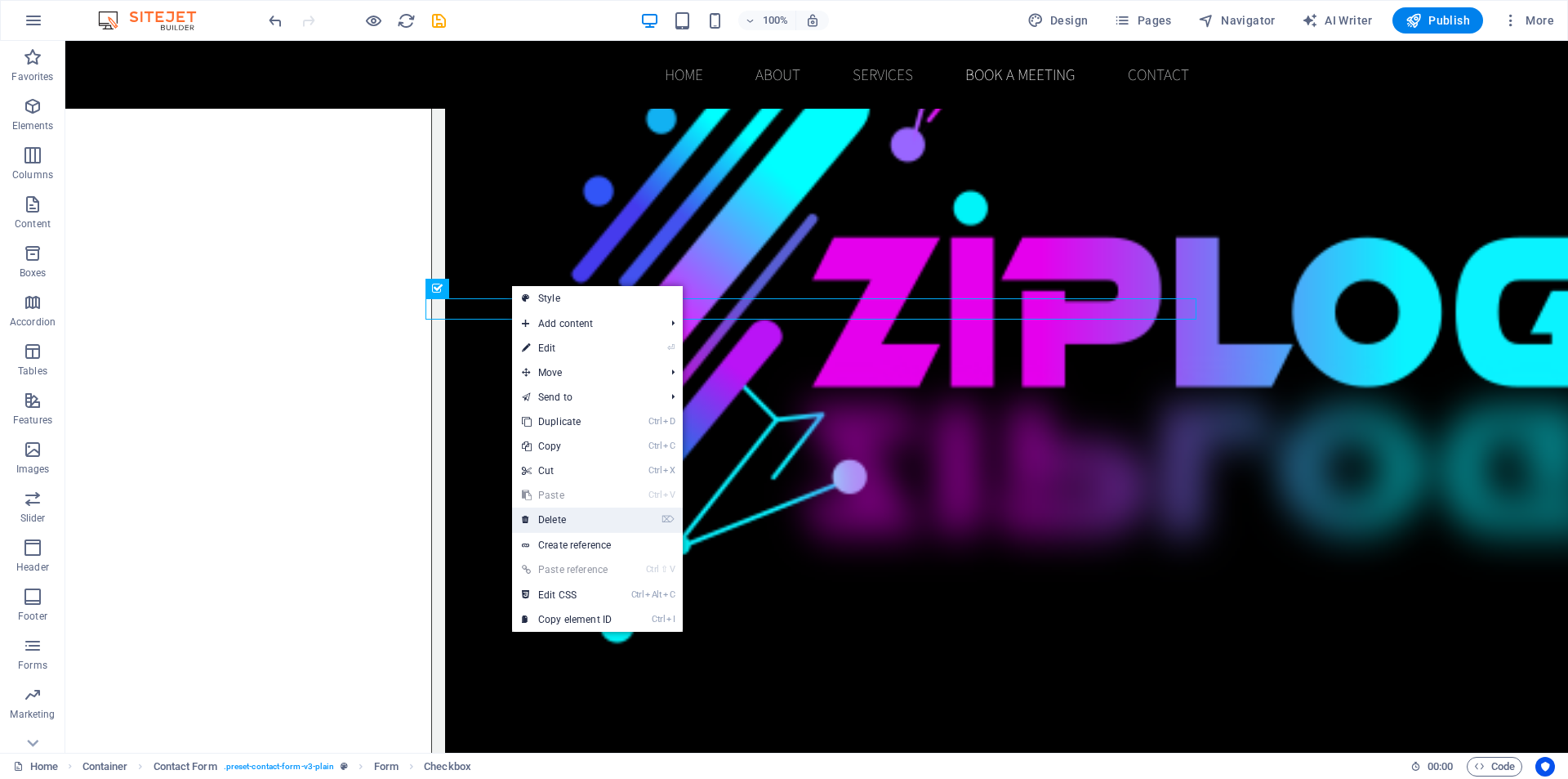
click at [551, 518] on link "⌦ Delete" at bounding box center [567, 520] width 109 height 25
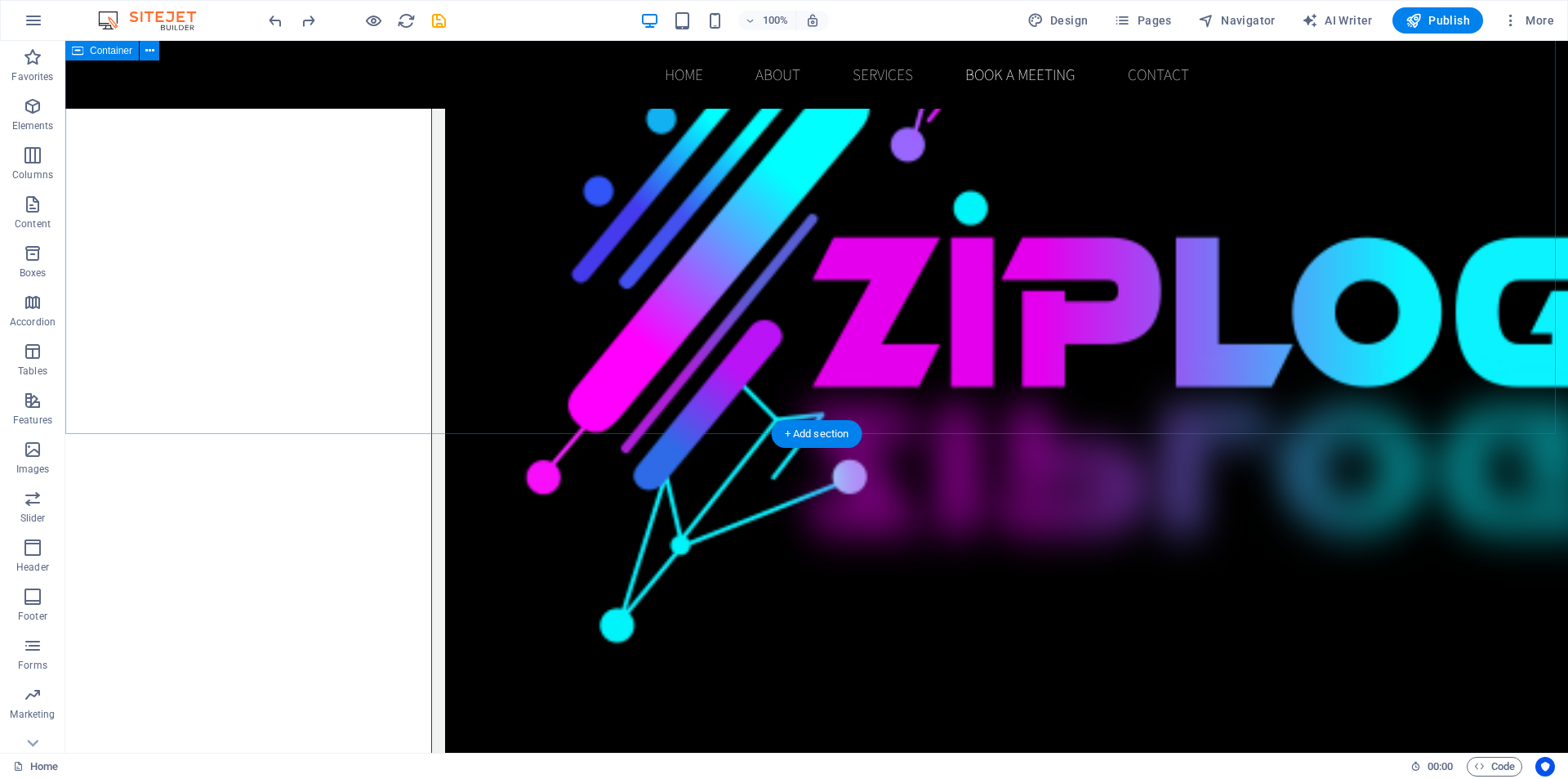
click at [1445, 21] on span "Publish" at bounding box center [1438, 20] width 65 height 16
checkbox input "false"
